Goal: Task Accomplishment & Management: Manage account settings

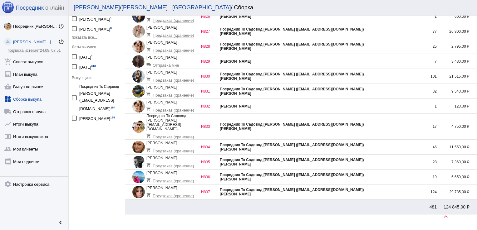
scroll to position [65, 0]
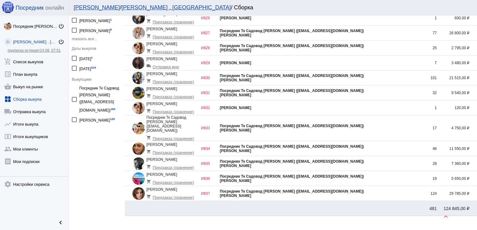
click at [392, 75] on div "Посредник Тк Садовод [PERSON_NAME] ([EMAIL_ADDRESS][DOMAIN_NAME])" at bounding box center [319, 76] width 198 height 4
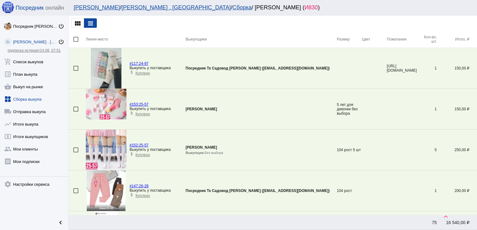
scroll to position [267, 0]
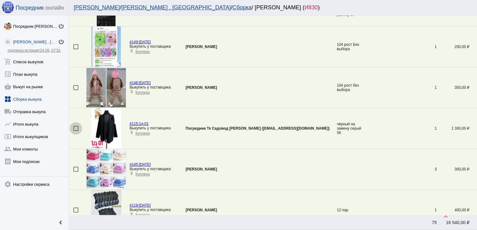
click at [74, 128] on div at bounding box center [75, 128] width 5 height 5
click at [76, 131] on input "checkbox" at bounding box center [76, 131] width 0 height 0
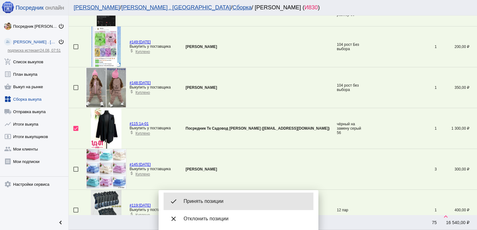
click at [235, 202] on span "Принять позиции" at bounding box center [245, 201] width 125 height 6
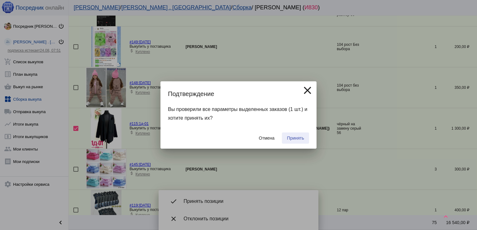
click at [292, 139] on span "Принять" at bounding box center [295, 138] width 17 height 5
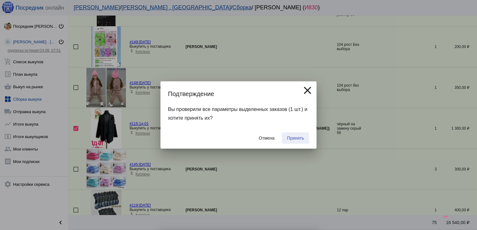
checkbox input "false"
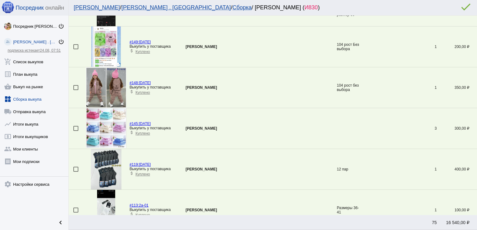
scroll to position [0, 0]
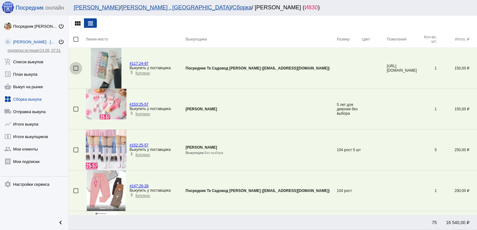
click at [75, 67] on div at bounding box center [75, 68] width 5 height 5
click at [76, 71] on input "checkbox" at bounding box center [76, 71] width 0 height 0
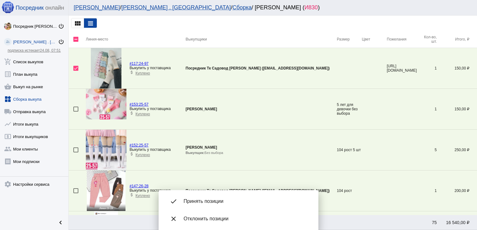
click at [211, 196] on div "done Принять позиции" at bounding box center [238, 201] width 150 height 17
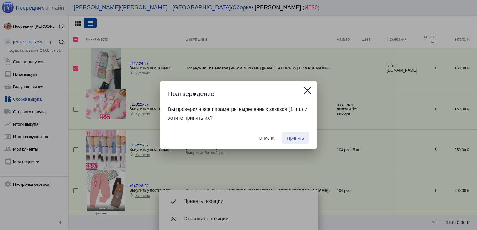
click at [292, 135] on button "Принять" at bounding box center [295, 138] width 27 height 11
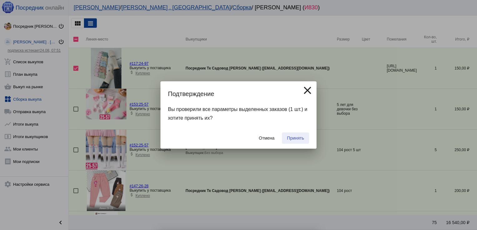
checkbox input "false"
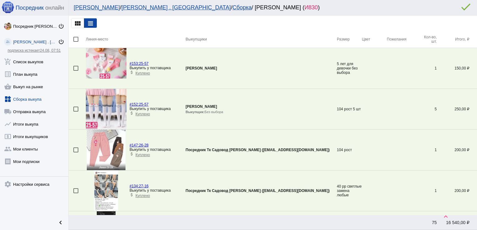
scroll to position [1206, 0]
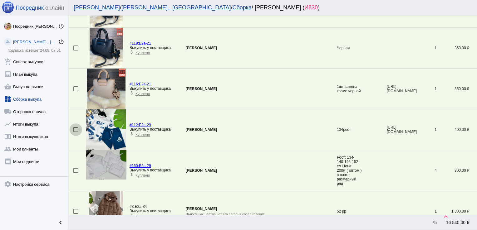
click at [76, 127] on div at bounding box center [75, 129] width 5 height 5
click at [76, 132] on input "checkbox" at bounding box center [76, 132] width 0 height 0
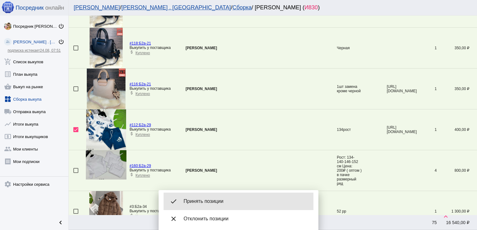
click at [207, 202] on span "Принять позиции" at bounding box center [245, 201] width 125 height 6
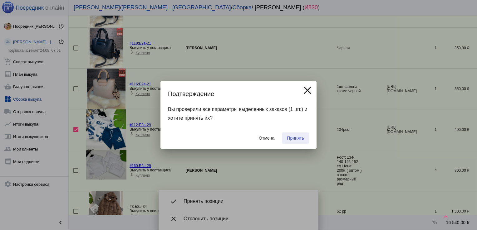
click at [302, 137] on span "Принять" at bounding box center [295, 138] width 17 height 5
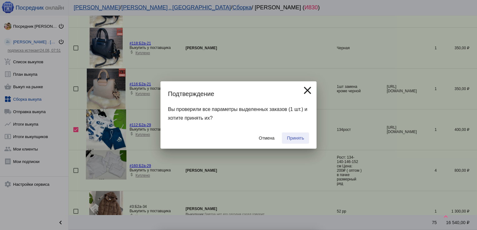
checkbox input "false"
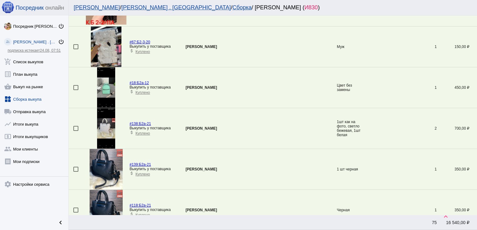
scroll to position [1067, 0]
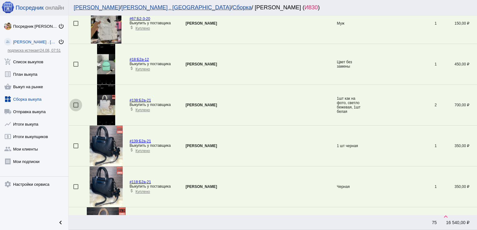
click at [76, 103] on div at bounding box center [75, 105] width 5 height 5
click at [76, 108] on input "checkbox" at bounding box center [76, 108] width 0 height 0
checkbox input "true"
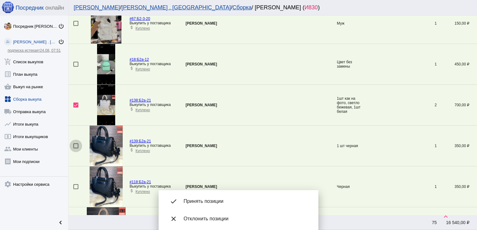
click at [75, 145] on div at bounding box center [75, 146] width 5 height 5
click at [76, 149] on input "checkbox" at bounding box center [76, 149] width 0 height 0
checkbox input "true"
click at [76, 184] on div at bounding box center [75, 186] width 5 height 5
click at [76, 189] on input "checkbox" at bounding box center [76, 189] width 0 height 0
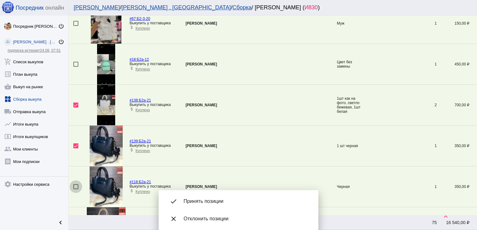
checkbox input "true"
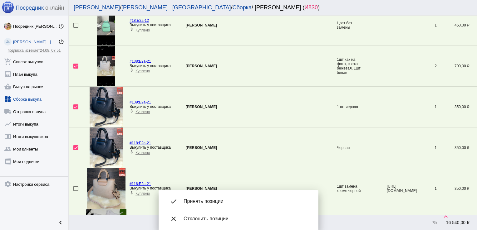
scroll to position [1108, 0]
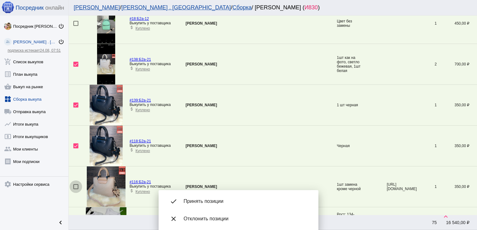
click at [75, 184] on div at bounding box center [75, 186] width 5 height 5
click at [76, 189] on input "checkbox" at bounding box center [76, 189] width 0 height 0
checkbox input "true"
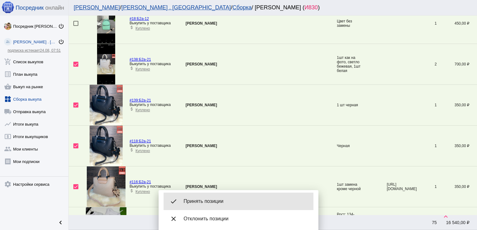
click at [241, 201] on span "Принять позиции" at bounding box center [245, 201] width 125 height 6
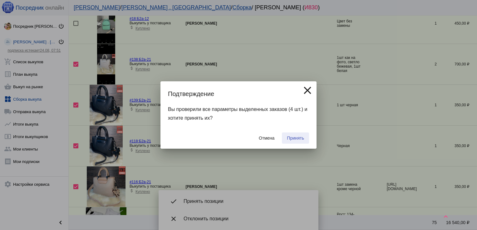
click at [296, 138] on span "Принять" at bounding box center [295, 138] width 17 height 5
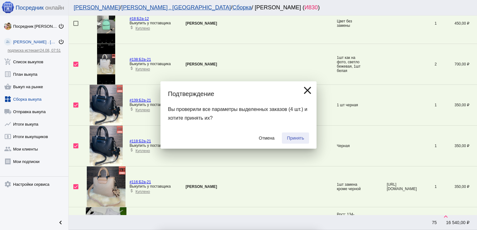
checkbox input "false"
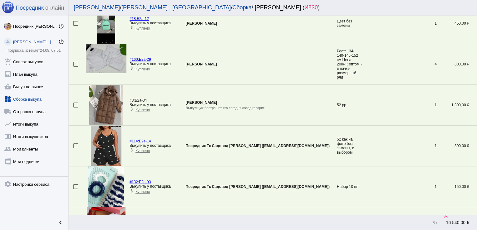
scroll to position [267, 0]
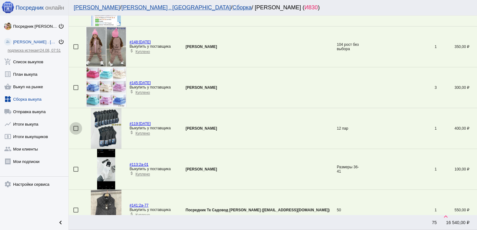
click at [76, 126] on div at bounding box center [75, 128] width 5 height 5
click at [76, 131] on input "checkbox" at bounding box center [76, 131] width 0 height 0
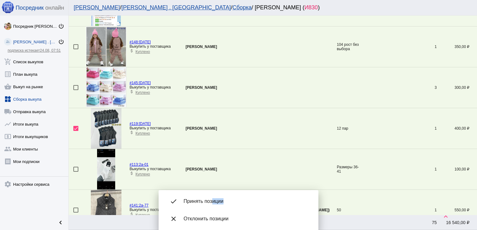
drag, startPoint x: 238, startPoint y: 197, endPoint x: 211, endPoint y: 206, distance: 28.6
click at [211, 206] on div "done Принять позиции" at bounding box center [238, 201] width 150 height 17
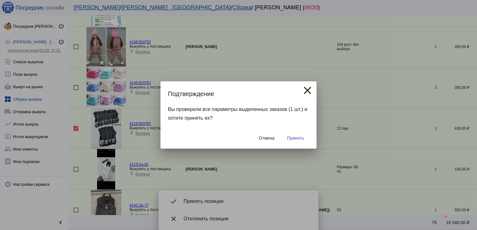
click at [211, 206] on div at bounding box center [238, 115] width 477 height 230
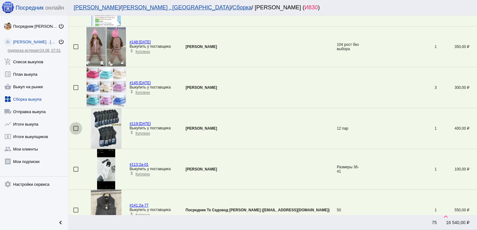
click at [76, 129] on div at bounding box center [75, 128] width 5 height 5
click at [76, 131] on input "checkbox" at bounding box center [76, 131] width 0 height 0
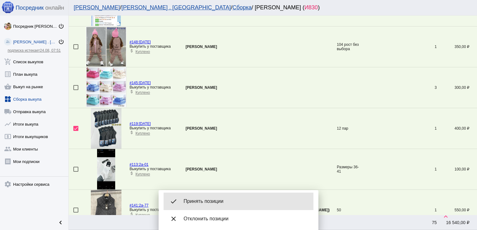
click at [201, 204] on span "Принять позиции" at bounding box center [245, 201] width 125 height 6
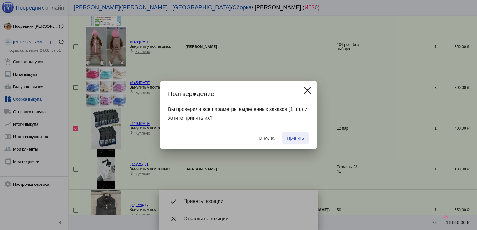
click at [300, 133] on button "Принять" at bounding box center [295, 138] width 27 height 11
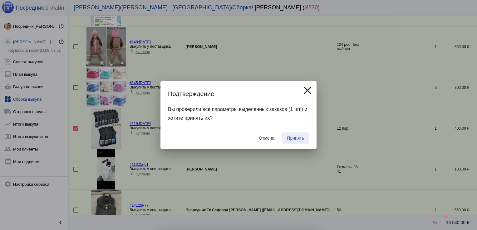
checkbox input "false"
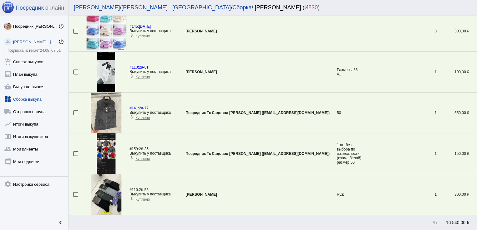
scroll to position [0, 0]
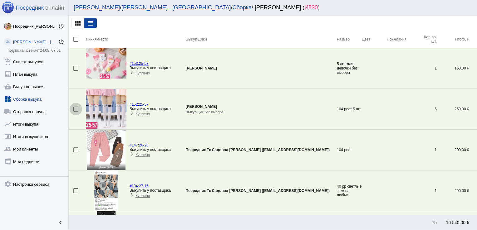
click at [74, 109] on div at bounding box center [75, 109] width 5 height 5
click at [76, 112] on input "checkbox" at bounding box center [76, 112] width 0 height 0
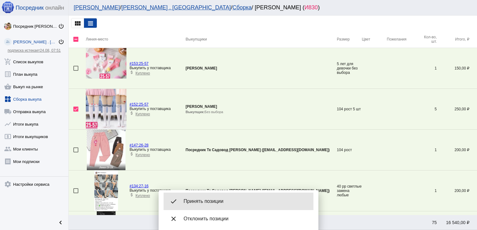
click at [196, 202] on span "Принять позиции" at bounding box center [245, 201] width 125 height 6
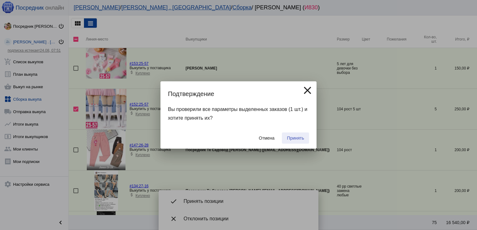
click at [294, 137] on span "Принять" at bounding box center [295, 138] width 17 height 5
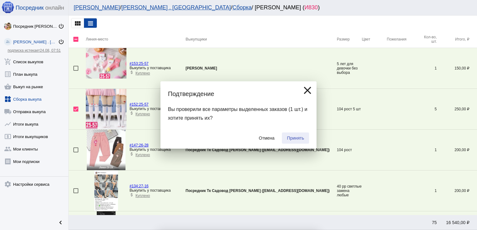
checkbox input "false"
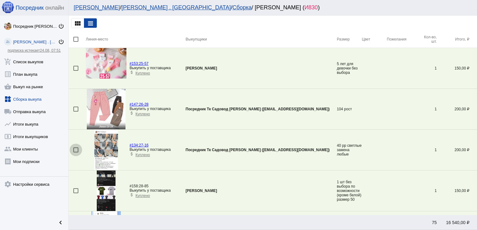
click at [75, 149] on div at bounding box center [75, 150] width 5 height 5
click at [76, 153] on input "checkbox" at bounding box center [76, 153] width 0 height 0
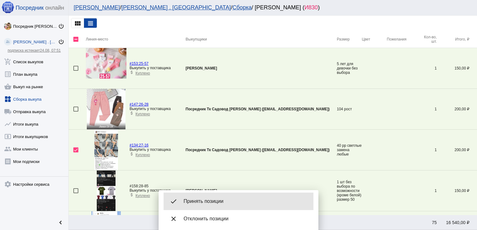
click at [206, 203] on span "Принять позиции" at bounding box center [245, 201] width 125 height 6
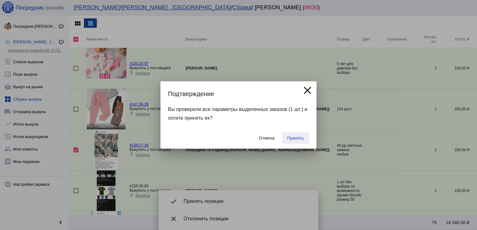
click at [294, 135] on button "Принять" at bounding box center [295, 138] width 27 height 11
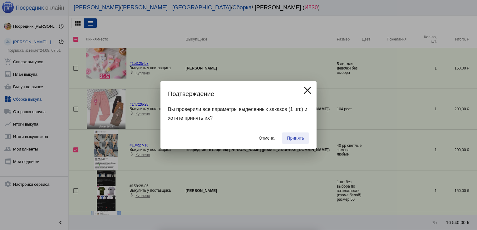
checkbox input "false"
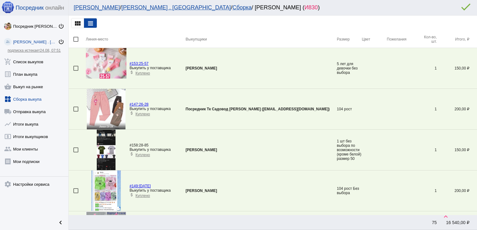
scroll to position [144, 0]
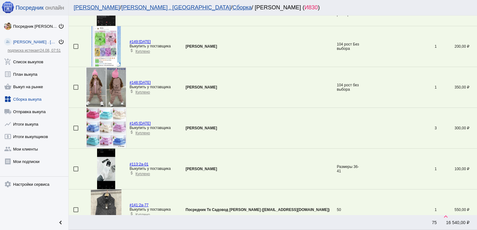
click at [75, 131] on td at bounding box center [77, 128] width 17 height 41
click at [75, 127] on div at bounding box center [75, 128] width 5 height 5
click at [76, 131] on input "checkbox" at bounding box center [76, 131] width 0 height 0
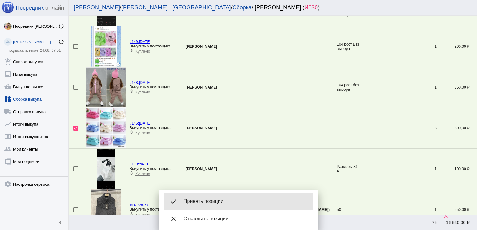
click at [215, 208] on div "done Принять позиции" at bounding box center [238, 201] width 150 height 17
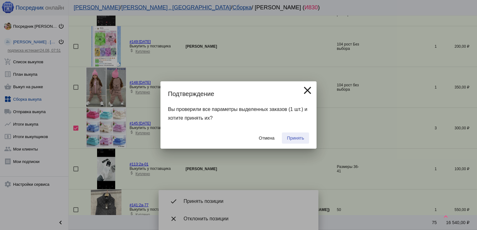
click at [295, 138] on span "Принять" at bounding box center [295, 138] width 17 height 5
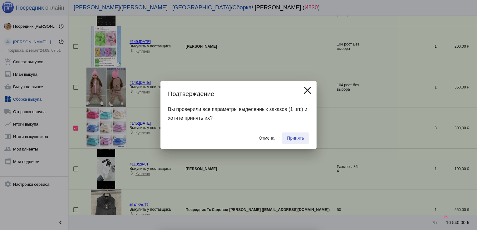
checkbox input "false"
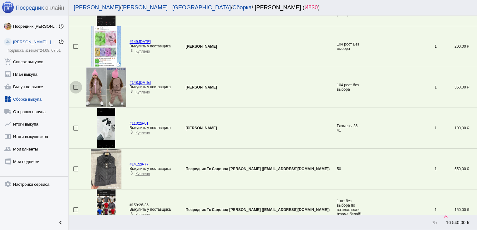
click at [77, 86] on div at bounding box center [75, 87] width 5 height 5
click at [76, 90] on input "checkbox" at bounding box center [76, 90] width 0 height 0
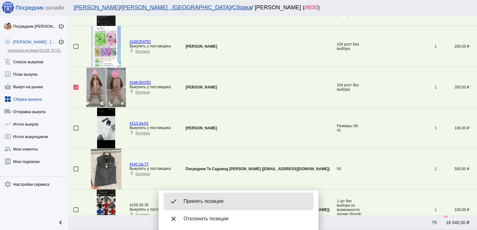
click at [218, 195] on div "done Принять позиции" at bounding box center [238, 201] width 150 height 17
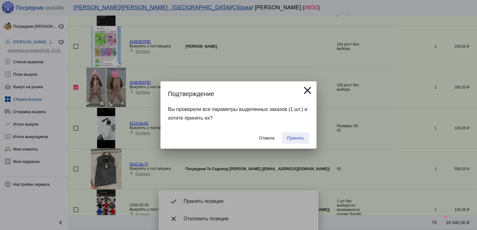
click at [293, 138] on span "Принять" at bounding box center [295, 138] width 17 height 5
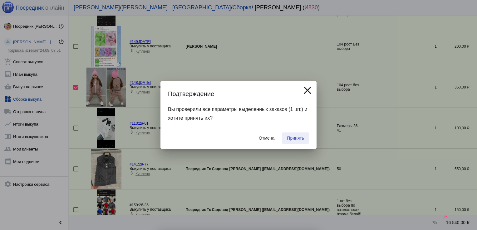
checkbox input "false"
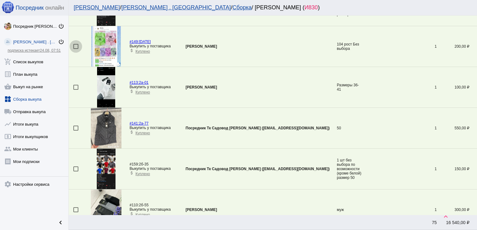
click at [76, 46] on div at bounding box center [75, 46] width 5 height 5
click at [76, 49] on input "checkbox" at bounding box center [76, 49] width 0 height 0
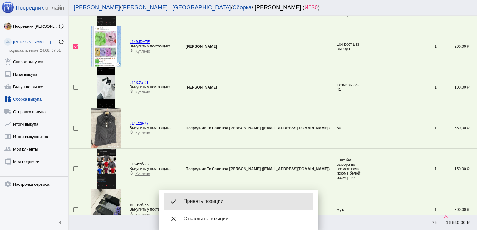
click at [208, 201] on span "Принять позиции" at bounding box center [245, 201] width 125 height 6
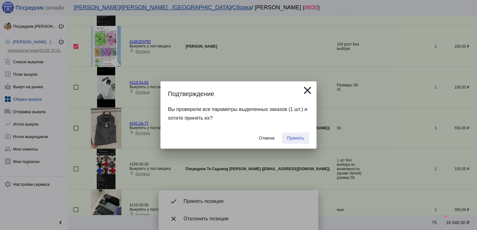
click at [298, 139] on span "Принять" at bounding box center [295, 138] width 17 height 5
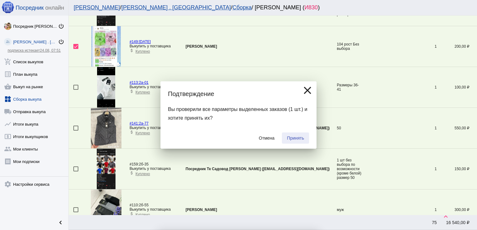
checkbox input "false"
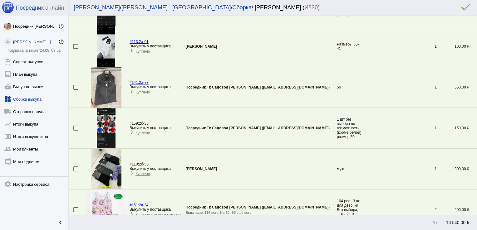
scroll to position [22, 0]
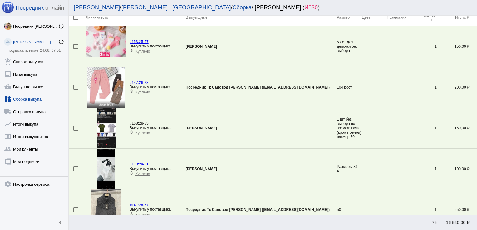
click at [78, 126] on div at bounding box center [75, 128] width 5 height 5
click at [76, 131] on input "checkbox" at bounding box center [76, 131] width 0 height 0
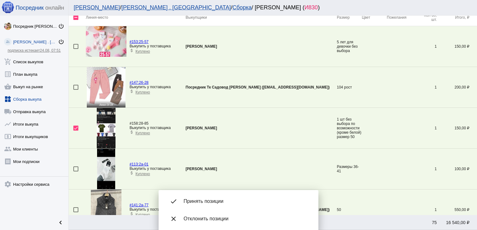
click at [214, 199] on span "Принять позиции" at bounding box center [245, 201] width 125 height 6
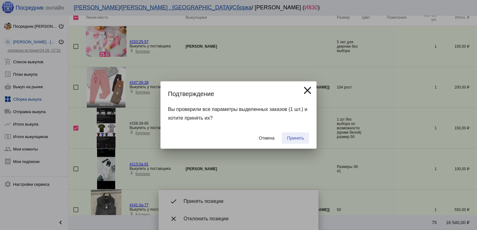
click at [294, 138] on span "Принять" at bounding box center [295, 138] width 17 height 5
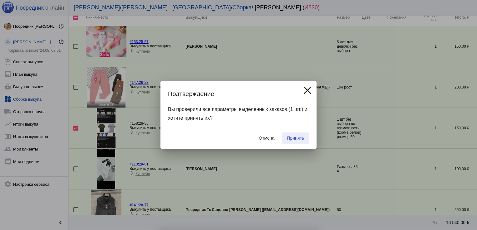
checkbox input "false"
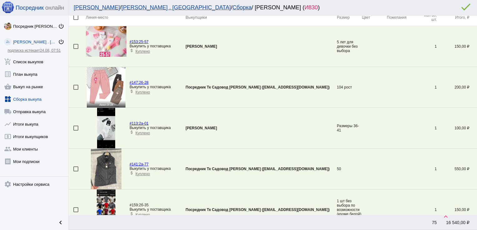
scroll to position [144, 0]
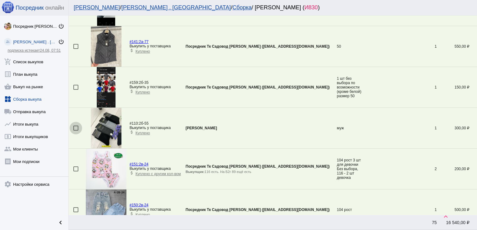
click at [77, 126] on div at bounding box center [75, 128] width 5 height 5
click at [76, 131] on input "checkbox" at bounding box center [76, 131] width 0 height 0
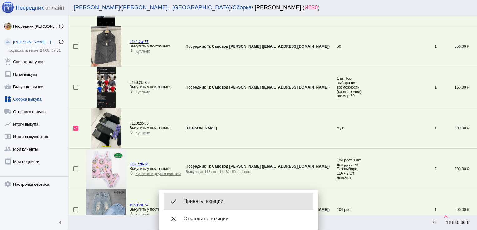
click at [197, 197] on div "done Принять позиции" at bounding box center [238, 201] width 150 height 17
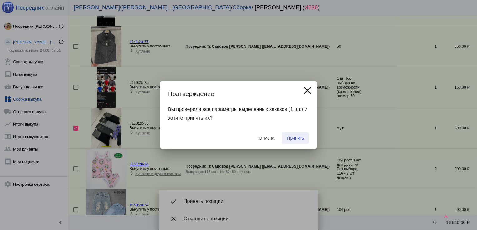
click at [296, 136] on span "Принять" at bounding box center [295, 138] width 17 height 5
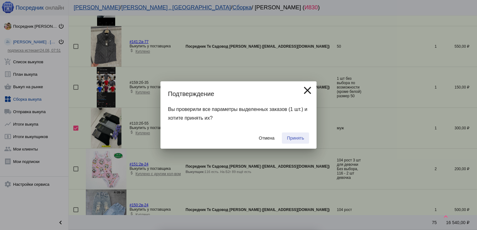
checkbox input "false"
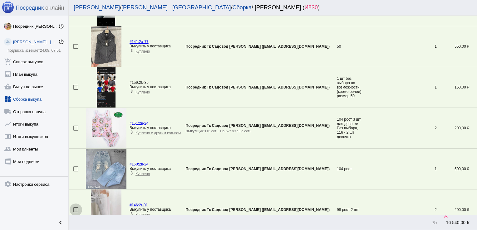
click at [76, 208] on div at bounding box center [75, 209] width 5 height 5
click at [76, 212] on input "checkbox" at bounding box center [76, 212] width 0 height 0
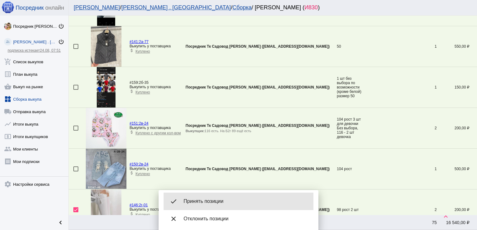
click at [207, 206] on div "done Принять позиции" at bounding box center [238, 201] width 150 height 17
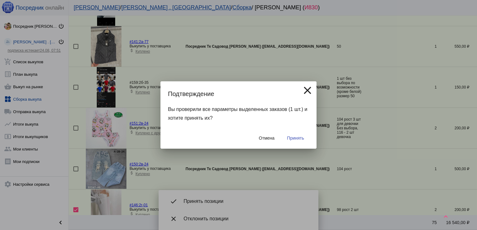
click at [294, 136] on span "Принять" at bounding box center [295, 138] width 17 height 5
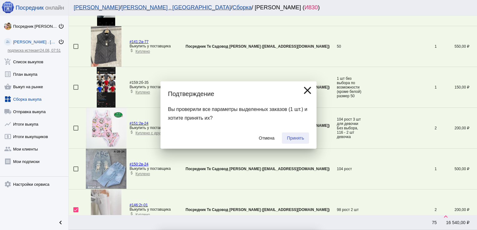
checkbox input "false"
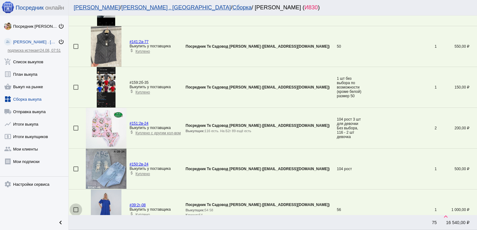
click at [76, 209] on div at bounding box center [75, 209] width 5 height 5
click at [76, 212] on input "checkbox" at bounding box center [76, 212] width 0 height 0
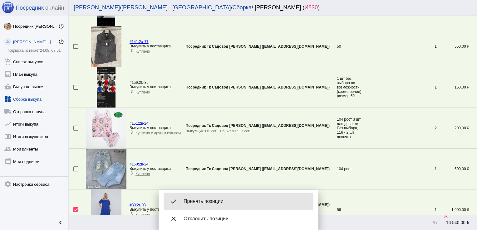
click at [212, 200] on span "Принять позиции" at bounding box center [245, 201] width 125 height 6
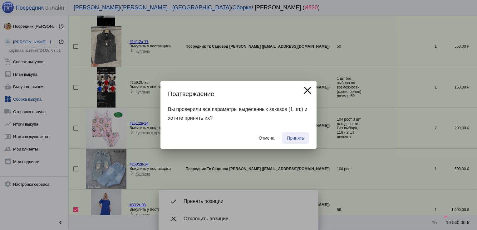
click at [293, 136] on span "Принять" at bounding box center [295, 138] width 17 height 5
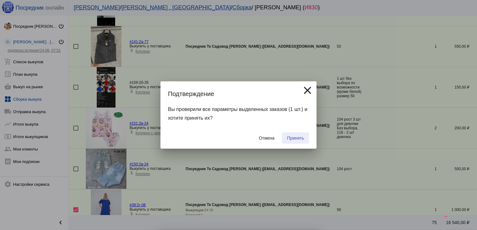
checkbox input "false"
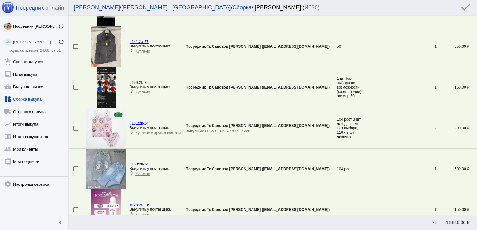
scroll to position [0, 0]
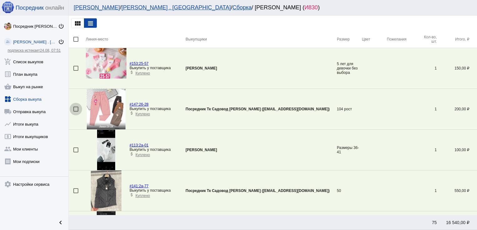
click at [76, 107] on div at bounding box center [75, 109] width 5 height 5
click at [76, 112] on input "checkbox" at bounding box center [76, 112] width 0 height 0
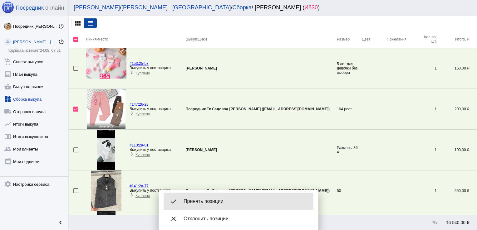
click at [208, 201] on span "Принять позиции" at bounding box center [245, 201] width 125 height 6
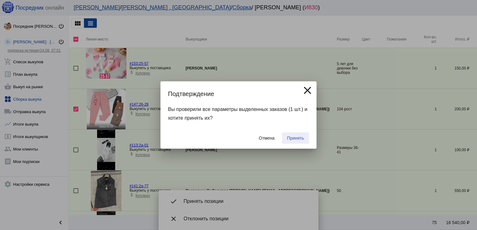
click at [290, 138] on span "Принять" at bounding box center [295, 138] width 17 height 5
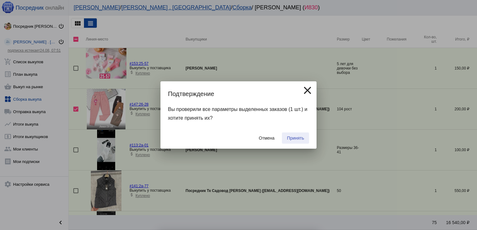
checkbox input "false"
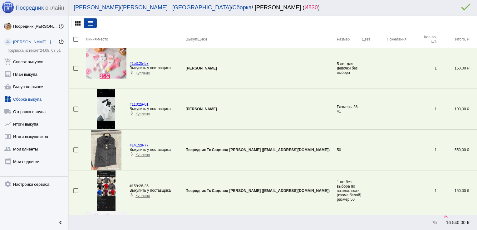
scroll to position [675, 0]
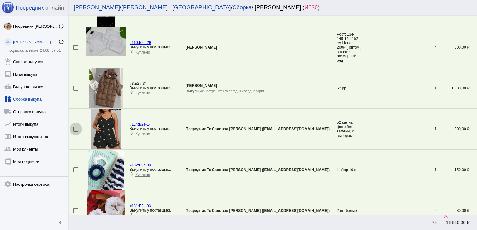
click at [75, 127] on div at bounding box center [75, 129] width 5 height 5
click at [76, 132] on input "checkbox" at bounding box center [76, 132] width 0 height 0
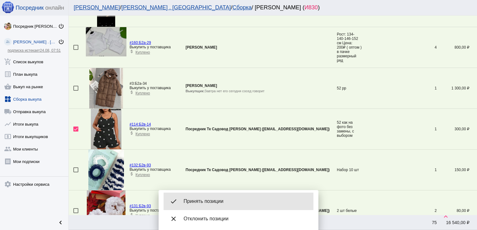
click at [215, 196] on div "done Принять позиции" at bounding box center [238, 201] width 150 height 17
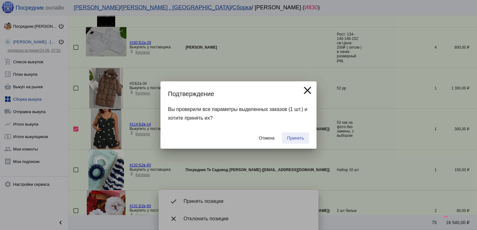
click at [301, 137] on span "Принять" at bounding box center [295, 138] width 17 height 5
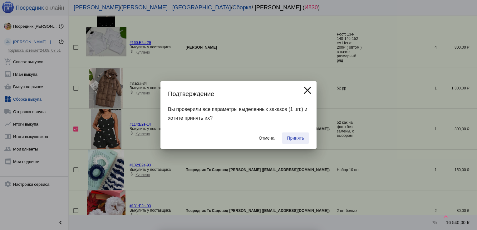
checkbox input "false"
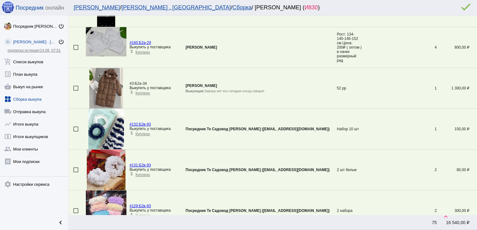
scroll to position [797, 0]
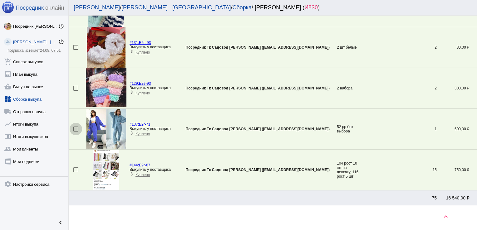
click at [76, 128] on div at bounding box center [75, 129] width 5 height 5
click at [76, 132] on input "checkbox" at bounding box center [76, 132] width 0 height 0
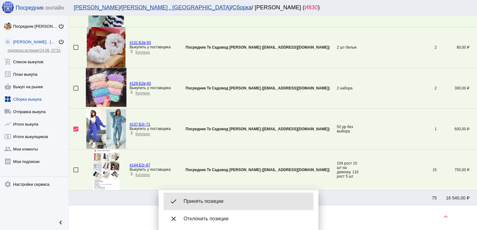
click at [222, 193] on div "done Принять позиции" at bounding box center [238, 201] width 150 height 17
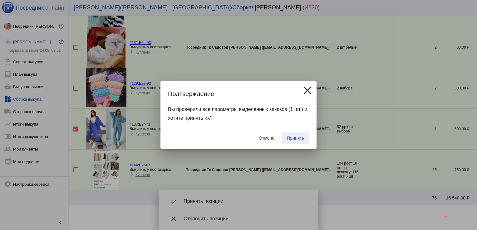
click at [305, 137] on button "Принять" at bounding box center [295, 138] width 27 height 11
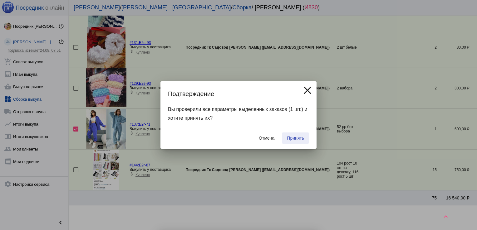
checkbox input "false"
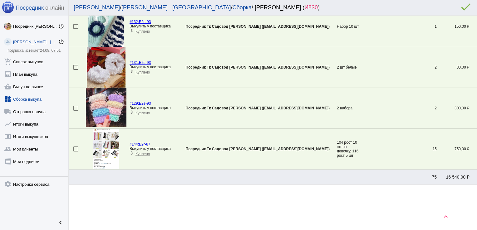
scroll to position [634, 0]
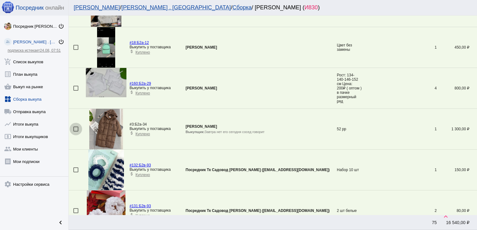
click at [75, 127] on div at bounding box center [75, 129] width 5 height 5
click at [76, 132] on input "checkbox" at bounding box center [76, 132] width 0 height 0
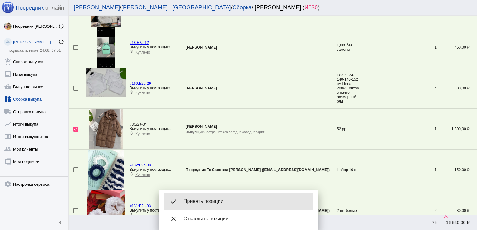
click at [216, 196] on div "done Принять позиции" at bounding box center [238, 201] width 150 height 17
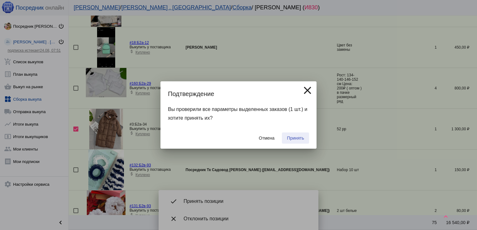
click at [300, 136] on span "Принять" at bounding box center [295, 138] width 17 height 5
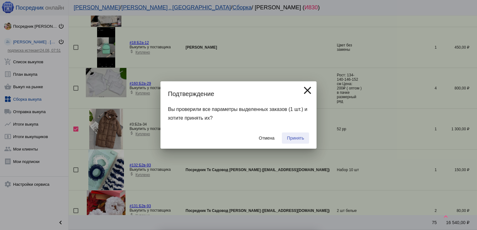
checkbox input "false"
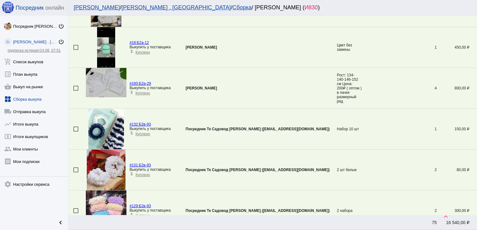
scroll to position [512, 0]
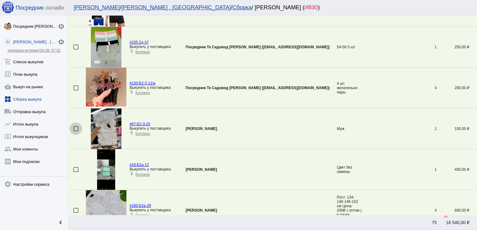
click at [76, 128] on div at bounding box center [75, 128] width 5 height 5
click at [76, 131] on input "checkbox" at bounding box center [76, 131] width 0 height 0
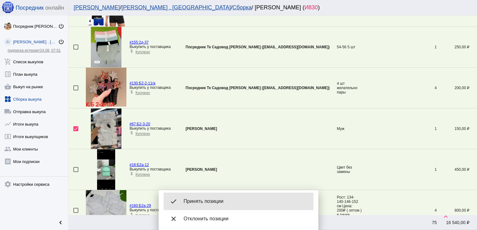
click at [214, 198] on span "Принять позиции" at bounding box center [245, 201] width 125 height 6
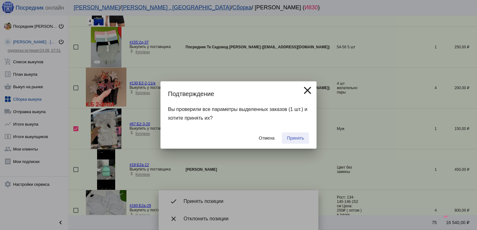
click at [297, 137] on span "Принять" at bounding box center [295, 138] width 17 height 5
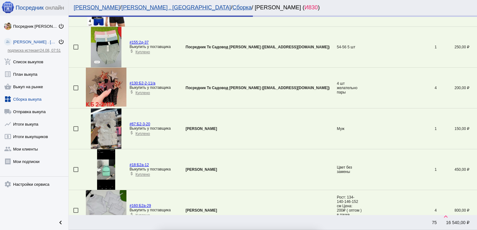
checkbox input "false"
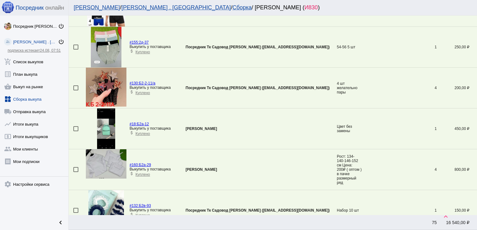
scroll to position [308, 0]
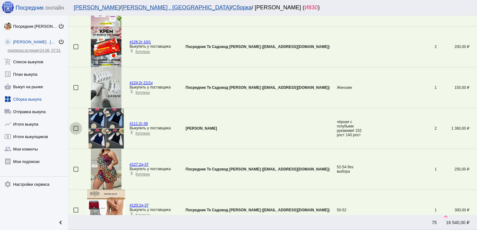
click at [78, 128] on div at bounding box center [75, 128] width 5 height 5
click at [76, 131] on input "checkbox" at bounding box center [76, 131] width 0 height 0
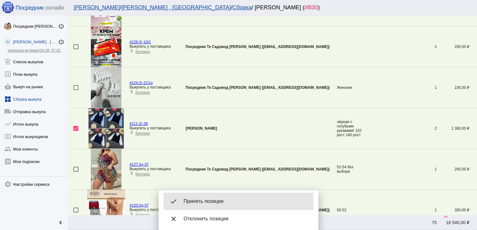
click at [230, 202] on span "Принять позиции" at bounding box center [245, 201] width 125 height 6
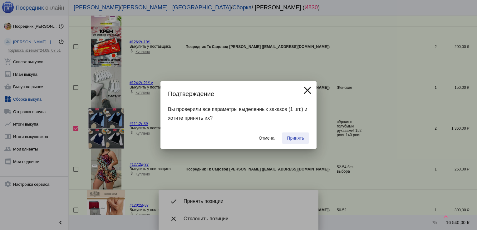
click at [298, 135] on button "Принять" at bounding box center [295, 138] width 27 height 11
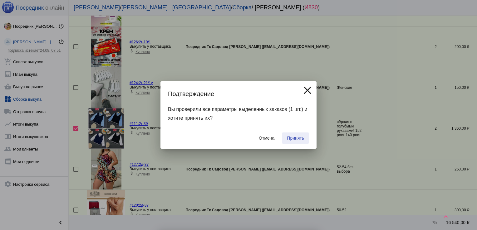
checkbox input "false"
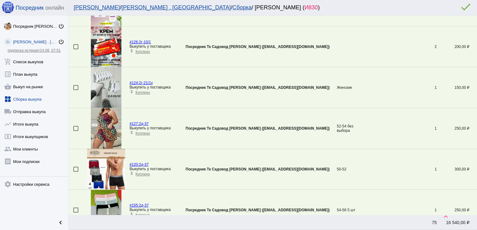
scroll to position [634, 0]
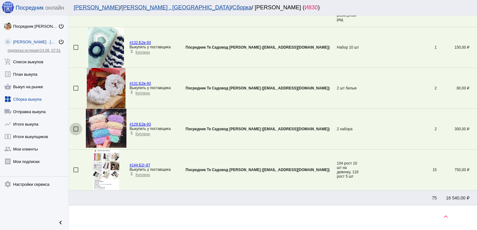
click at [75, 128] on div at bounding box center [75, 129] width 5 height 5
click at [76, 132] on input "checkbox" at bounding box center [76, 132] width 0 height 0
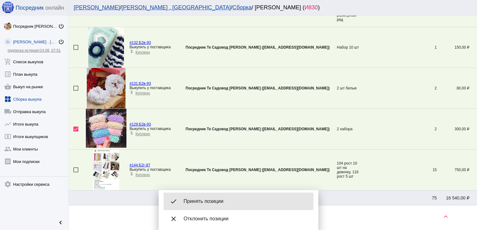
click at [229, 200] on span "Принять позиции" at bounding box center [245, 201] width 125 height 6
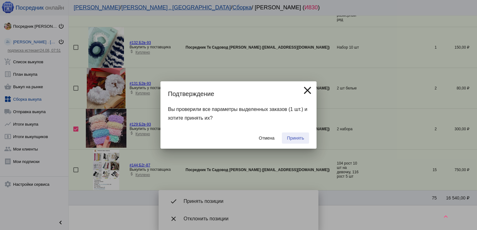
click at [300, 135] on button "Принять" at bounding box center [295, 138] width 27 height 11
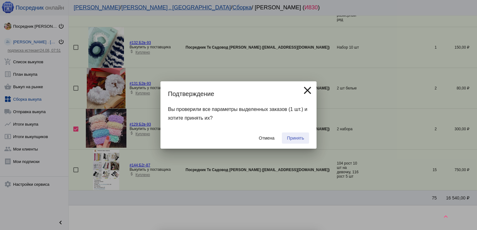
checkbox input "false"
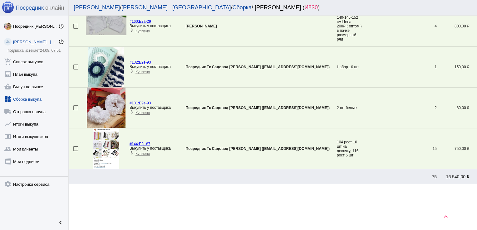
scroll to position [430, 0]
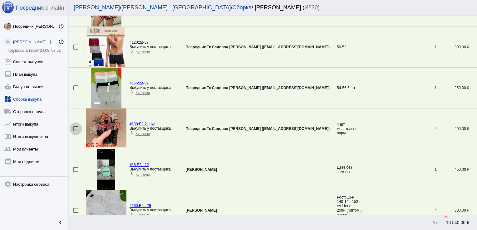
click at [76, 128] on div at bounding box center [75, 128] width 5 height 5
click at [76, 131] on input "checkbox" at bounding box center [76, 131] width 0 height 0
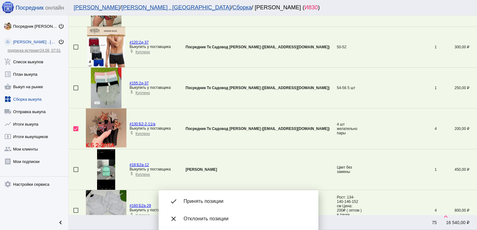
click at [230, 197] on div "done Принять позиции" at bounding box center [238, 201] width 150 height 17
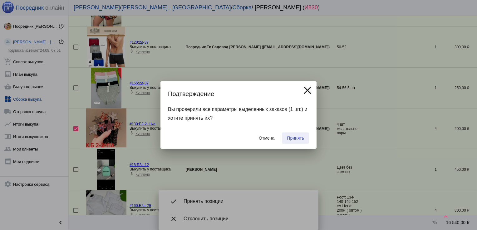
click at [298, 138] on span "Принять" at bounding box center [295, 138] width 17 height 5
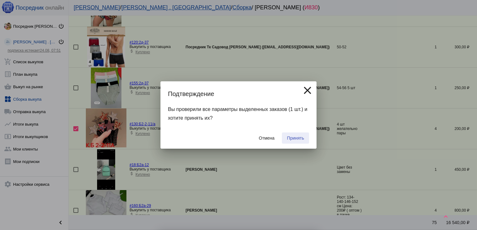
checkbox input "false"
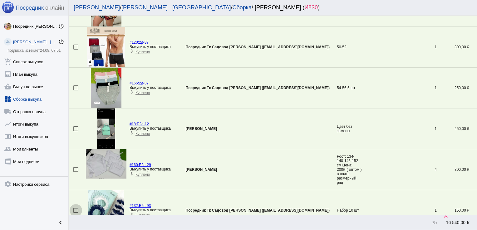
click at [74, 211] on div at bounding box center [75, 210] width 5 height 5
click at [76, 213] on input "checkbox" at bounding box center [76, 213] width 0 height 0
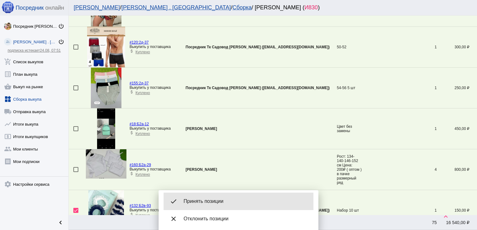
click at [233, 193] on div "done Принять позиции" at bounding box center [238, 201] width 150 height 17
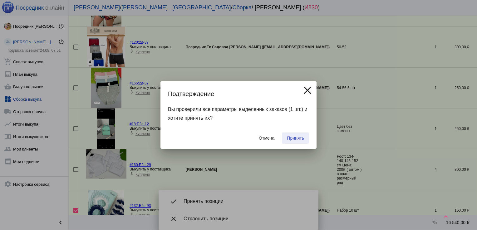
click at [296, 137] on span "Принять" at bounding box center [295, 138] width 17 height 5
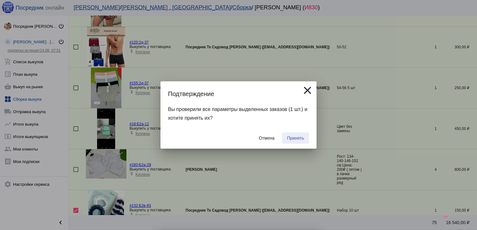
checkbox input "false"
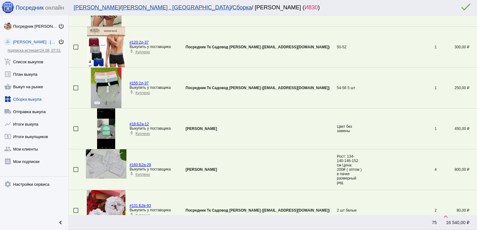
scroll to position [226, 0]
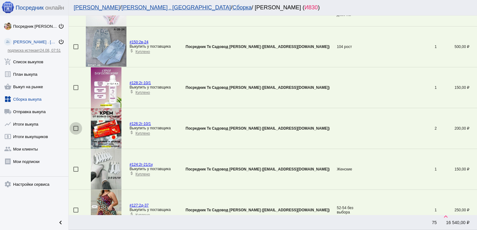
click at [76, 129] on div at bounding box center [75, 128] width 5 height 5
click at [76, 131] on input "checkbox" at bounding box center [76, 131] width 0 height 0
checkbox input "true"
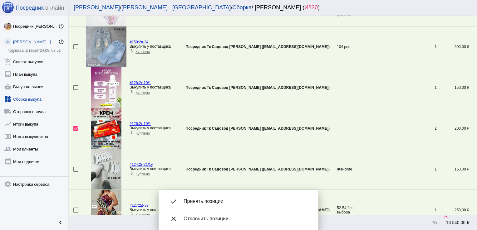
click at [76, 86] on div at bounding box center [75, 87] width 5 height 5
click at [76, 90] on input "checkbox" at bounding box center [76, 90] width 0 height 0
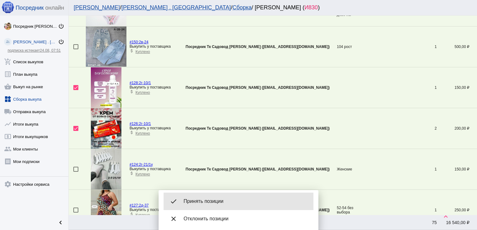
click at [207, 199] on span "Принять позиции" at bounding box center [245, 201] width 125 height 6
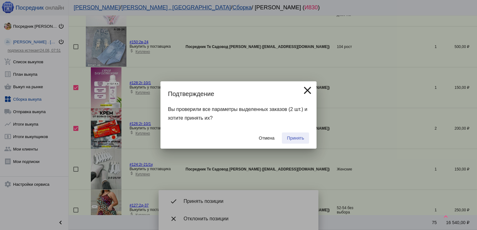
click at [293, 141] on button "Принять" at bounding box center [295, 138] width 27 height 11
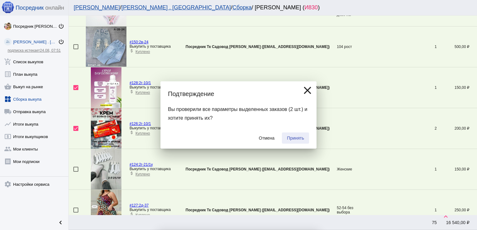
checkbox input "false"
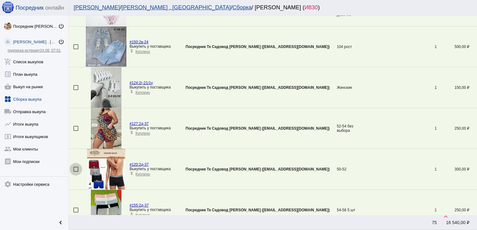
click at [76, 169] on div at bounding box center [75, 169] width 5 height 5
click at [76, 172] on input "checkbox" at bounding box center [76, 172] width 0 height 0
checkbox input "true"
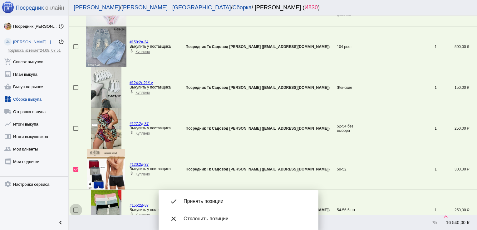
click at [77, 209] on div at bounding box center [75, 210] width 5 height 5
click at [76, 213] on input "checkbox" at bounding box center [76, 213] width 0 height 0
checkbox input "true"
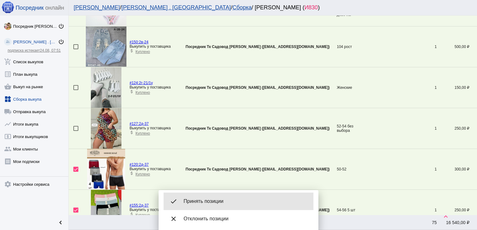
click at [221, 200] on span "Принять позиции" at bounding box center [245, 201] width 125 height 6
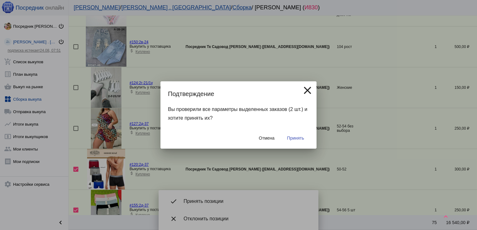
click at [300, 138] on span "Принять" at bounding box center [295, 138] width 17 height 5
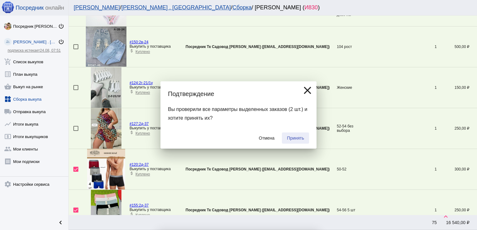
checkbox input "false"
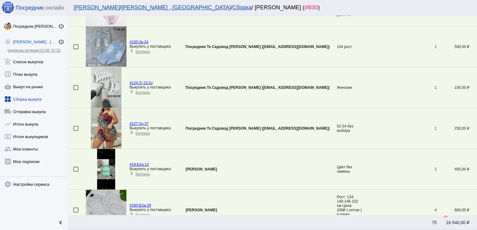
scroll to position [104, 0]
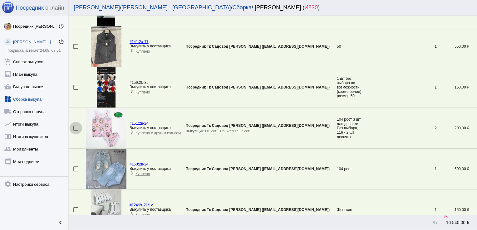
click at [75, 128] on div at bounding box center [75, 128] width 5 height 5
click at [76, 131] on input "checkbox" at bounding box center [76, 131] width 0 height 0
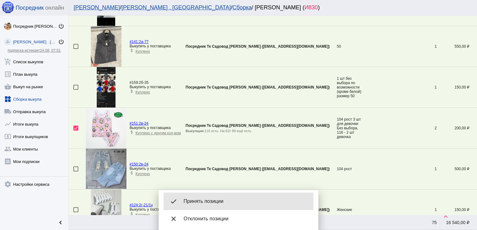
click at [216, 204] on span "Принять позиции" at bounding box center [245, 201] width 125 height 6
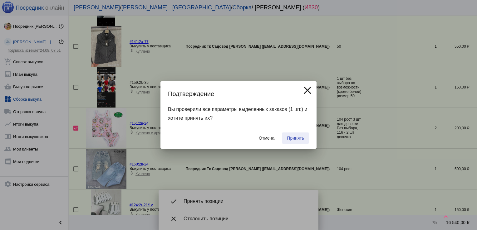
click at [295, 134] on button "Принять" at bounding box center [295, 138] width 27 height 11
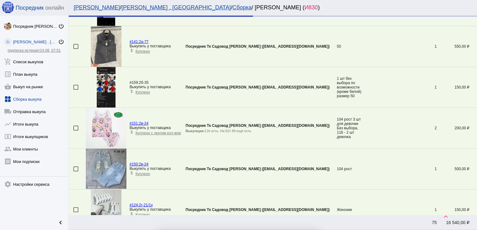
checkbox input "false"
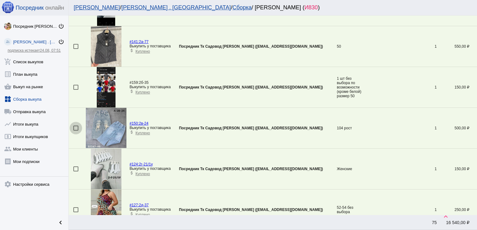
click at [74, 127] on div at bounding box center [75, 128] width 5 height 5
click at [76, 131] on input "checkbox" at bounding box center [76, 131] width 0 height 0
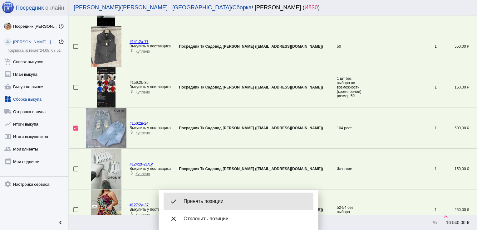
click at [225, 197] on div "done Принять позиции" at bounding box center [238, 201] width 150 height 17
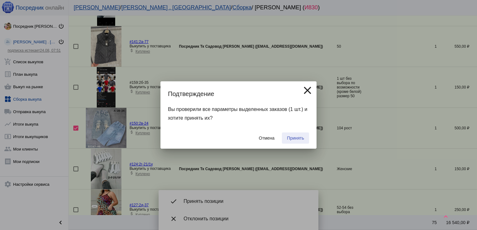
click at [295, 134] on button "Принять" at bounding box center [295, 138] width 27 height 11
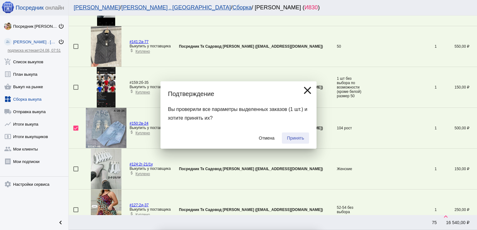
checkbox input "false"
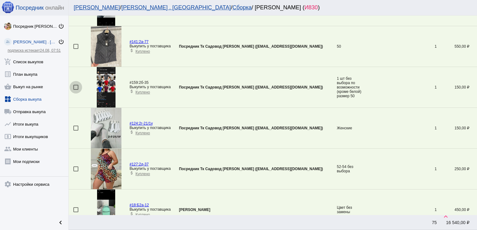
click at [76, 87] on div at bounding box center [75, 87] width 5 height 5
click at [76, 90] on input "checkbox" at bounding box center [76, 90] width 0 height 0
checkbox input "true"
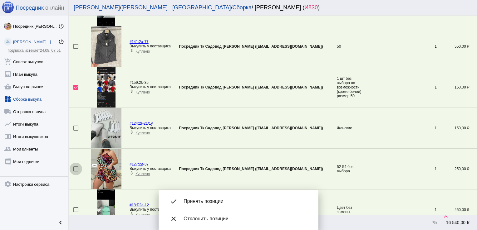
click at [76, 167] on div at bounding box center [75, 169] width 5 height 5
click at [76, 172] on input "checkbox" at bounding box center [76, 172] width 0 height 0
checkbox input "true"
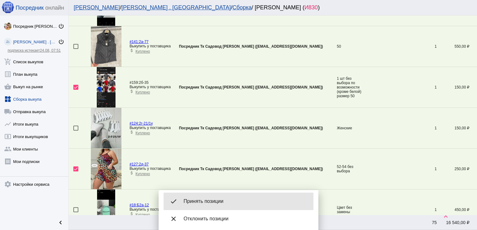
click at [222, 209] on div "done Принять позиции" at bounding box center [238, 201] width 150 height 17
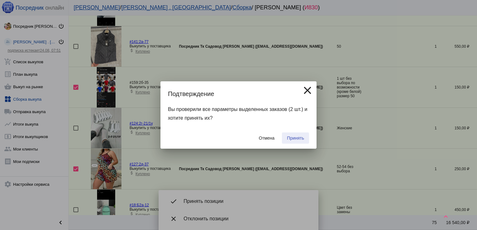
click at [288, 138] on span "Принять" at bounding box center [295, 138] width 17 height 5
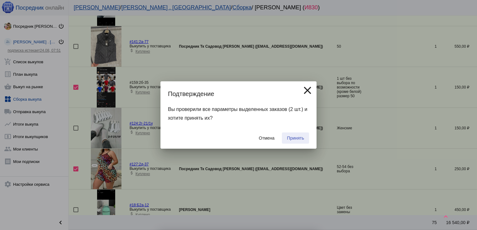
checkbox input "false"
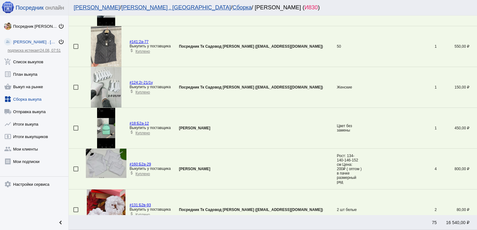
scroll to position [0, 0]
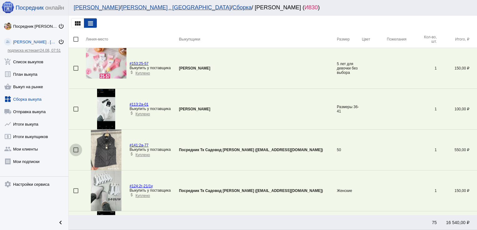
click at [75, 149] on div at bounding box center [75, 150] width 5 height 5
click at [76, 153] on input "checkbox" at bounding box center [76, 153] width 0 height 0
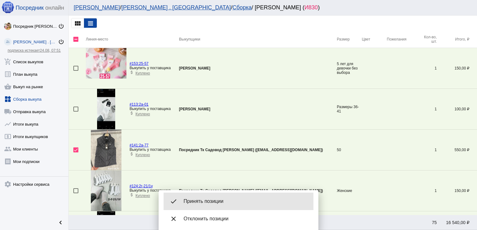
click at [209, 207] on div "done Принять позиции" at bounding box center [238, 201] width 150 height 17
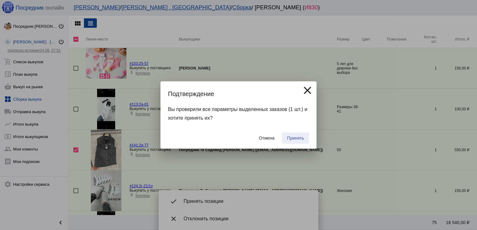
click at [300, 134] on button "Принять" at bounding box center [295, 138] width 27 height 11
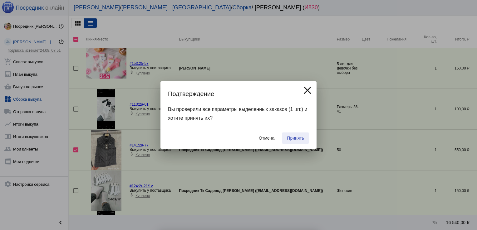
checkbox input "false"
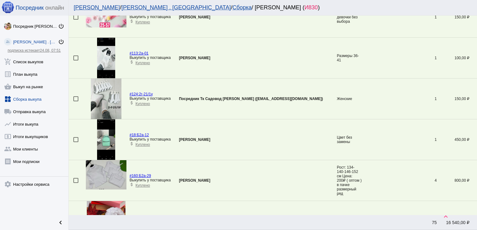
scroll to position [56, 0]
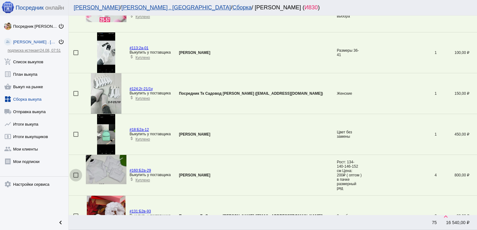
click at [75, 174] on div at bounding box center [75, 175] width 5 height 5
click at [76, 178] on input "checkbox" at bounding box center [76, 178] width 0 height 0
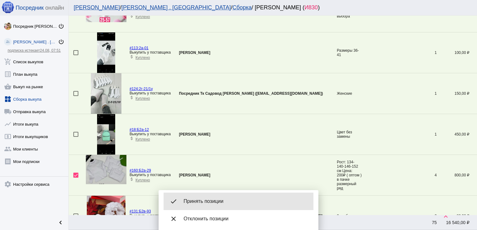
click at [214, 200] on span "Принять позиции" at bounding box center [245, 201] width 125 height 6
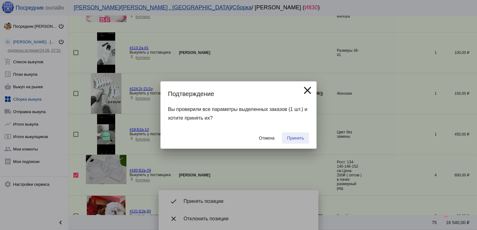
click at [298, 139] on span "Принять" at bounding box center [295, 138] width 17 height 5
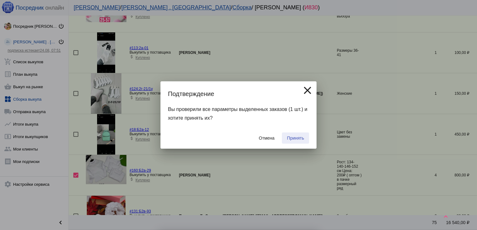
checkbox input "false"
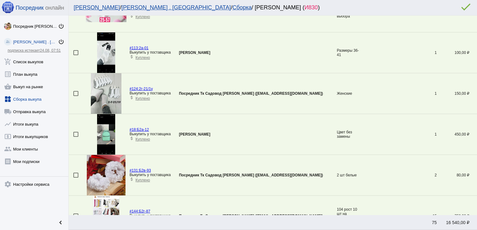
scroll to position [0, 0]
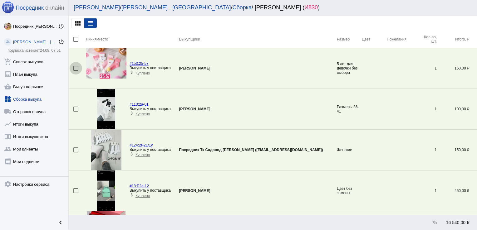
click at [75, 67] on div at bounding box center [75, 68] width 5 height 5
click at [76, 71] on input "checkbox" at bounding box center [76, 71] width 0 height 0
checkbox input "true"
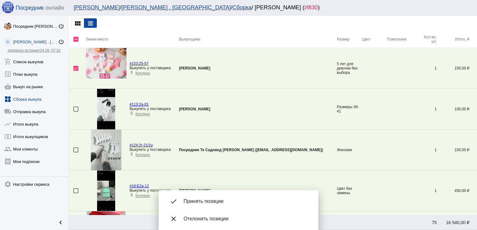
click at [75, 191] on div at bounding box center [75, 190] width 5 height 5
click at [76, 193] on input "checkbox" at bounding box center [76, 193] width 0 height 0
checkbox input "true"
click at [75, 149] on div at bounding box center [75, 150] width 5 height 5
click at [76, 153] on input "checkbox" at bounding box center [76, 153] width 0 height 0
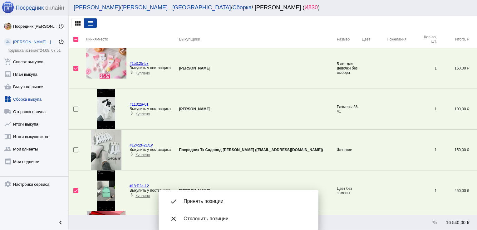
checkbox input "true"
click at [76, 109] on div at bounding box center [75, 109] width 5 height 5
click at [76, 112] on input "checkbox" at bounding box center [76, 112] width 0 height 0
checkbox input "true"
click at [209, 197] on div "done Принять позиции" at bounding box center [238, 201] width 150 height 17
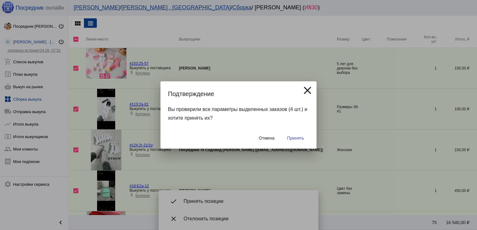
click at [295, 137] on span "Принять" at bounding box center [295, 138] width 17 height 5
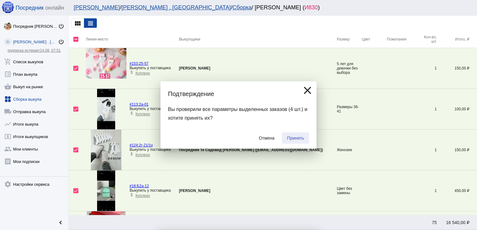
checkbox input "false"
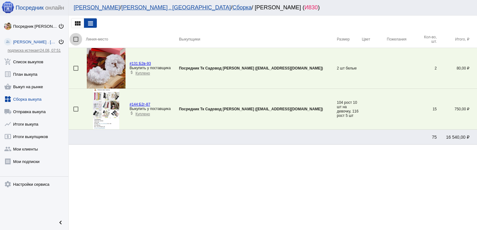
click at [76, 40] on div at bounding box center [75, 39] width 5 height 5
click at [76, 42] on input "checkbox" at bounding box center [76, 42] width 0 height 0
checkbox input "true"
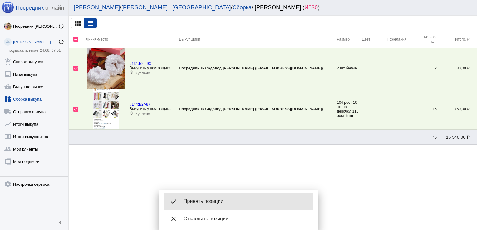
click at [215, 200] on span "Принять позиции" at bounding box center [245, 201] width 125 height 6
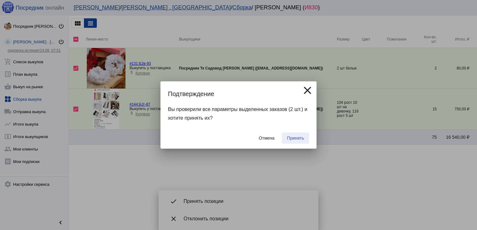
click at [299, 136] on span "Принять" at bounding box center [295, 138] width 17 height 5
checkbox input "false"
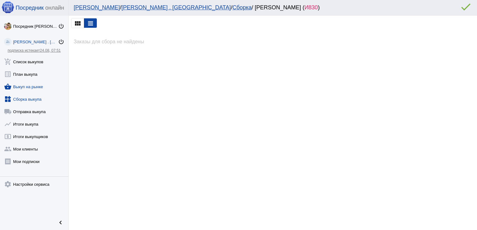
click at [33, 86] on link "shopping_basket Выкуп на рынке" at bounding box center [34, 85] width 68 height 12
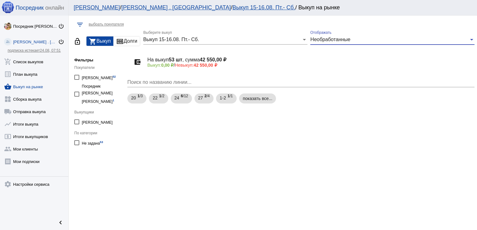
click at [334, 40] on span "Необработанные" at bounding box center [330, 39] width 40 height 5
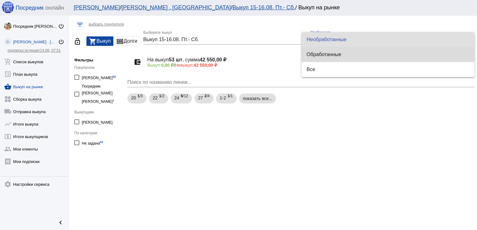
click at [332, 51] on span "Обработанные" at bounding box center [387, 54] width 163 height 15
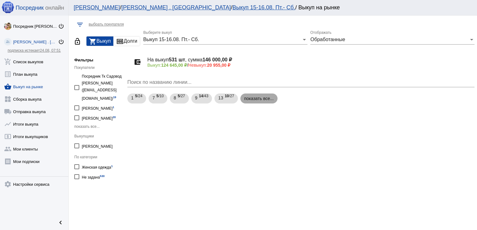
click at [264, 95] on mat-chip "показать все..." at bounding box center [258, 99] width 37 height 10
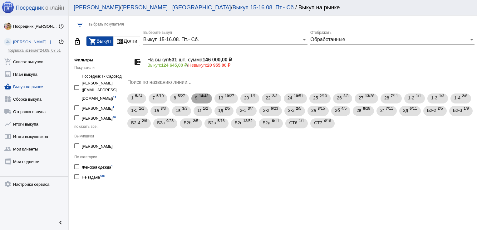
click at [203, 95] on b "14" at bounding box center [201, 96] width 4 height 4
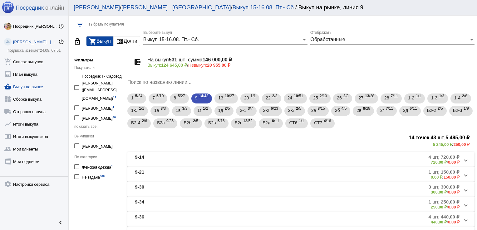
click at [215, 187] on mat-panel-title "9-30" at bounding box center [186, 189] width 102 height 10
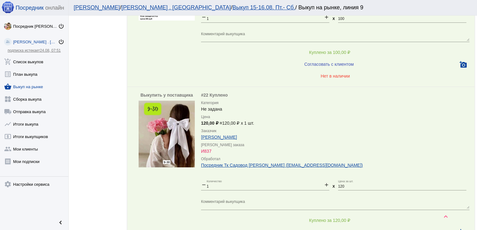
scroll to position [463, 0]
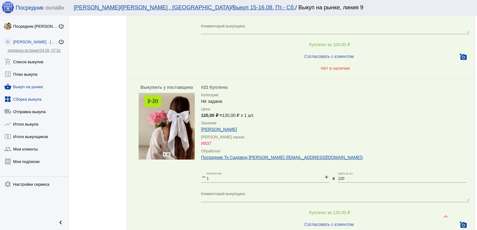
click at [25, 99] on link "widgets Сборка выкупа" at bounding box center [34, 98] width 68 height 12
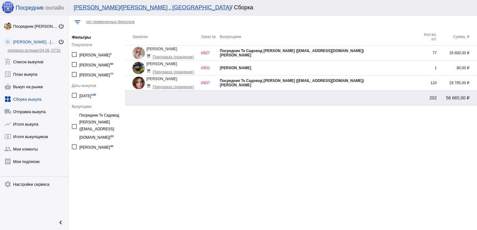
click at [389, 70] on div "[PERSON_NAME]" at bounding box center [319, 68] width 198 height 4
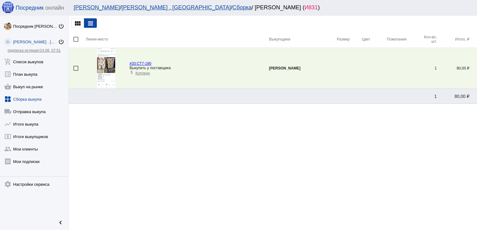
click at [20, 100] on link "widgets Сборка выкупа" at bounding box center [34, 98] width 68 height 12
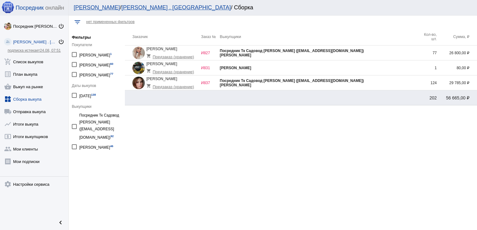
click at [394, 53] on div "[PERSON_NAME]" at bounding box center [319, 55] width 198 height 4
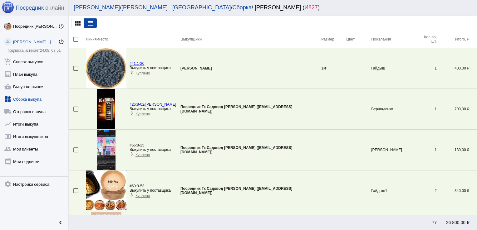
click at [36, 98] on link "widgets Сборка выкупа" at bounding box center [34, 98] width 68 height 12
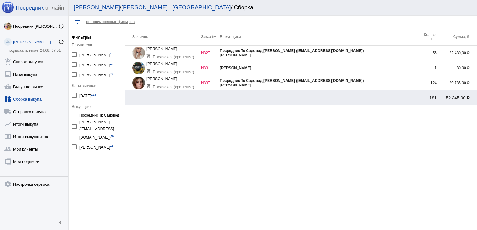
click at [385, 53] on div "[PERSON_NAME]" at bounding box center [319, 55] width 198 height 4
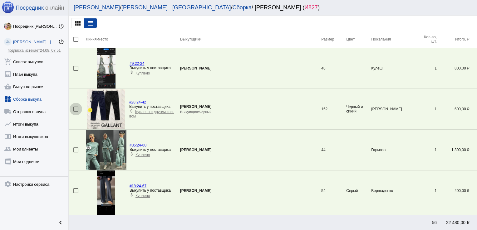
click at [75, 110] on div at bounding box center [75, 109] width 5 height 5
click at [76, 112] on input "checkbox" at bounding box center [76, 112] width 0 height 0
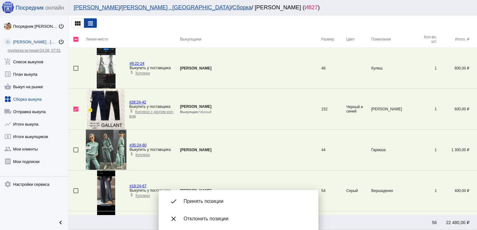
click at [207, 192] on mat-bottom-sheet-container "done Принять позиции close Отклонить позиции" at bounding box center [238, 210] width 160 height 40
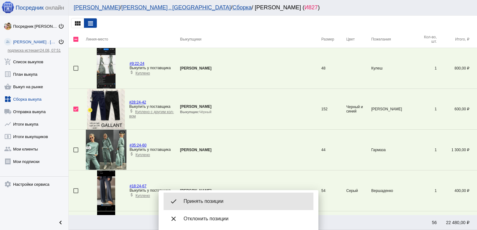
click at [208, 202] on span "Принять позиции" at bounding box center [245, 201] width 125 height 6
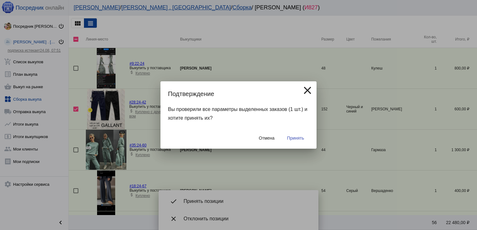
click at [291, 137] on span "Принять" at bounding box center [295, 138] width 17 height 5
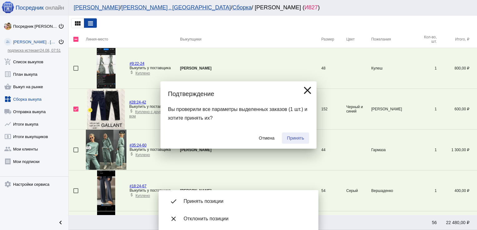
checkbox input "false"
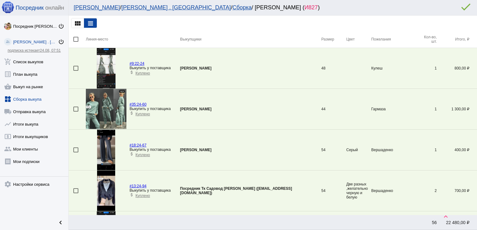
scroll to position [1614, 0]
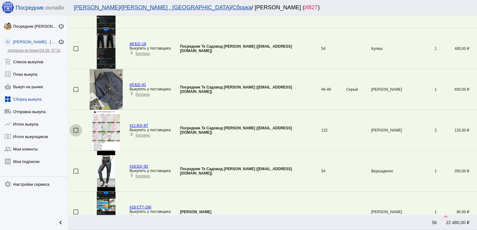
click at [76, 128] on div at bounding box center [75, 130] width 5 height 5
click at [76, 133] on input "checkbox" at bounding box center [76, 133] width 0 height 0
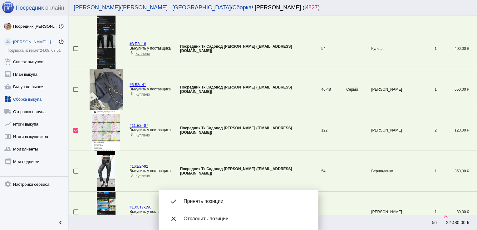
click at [230, 198] on div "done Принять позиции" at bounding box center [238, 201] width 150 height 17
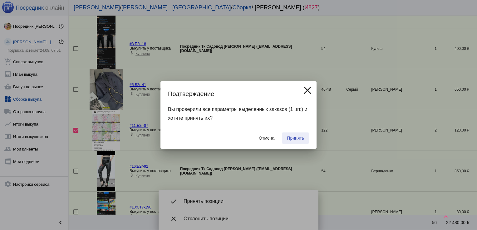
click at [298, 134] on button "Принять" at bounding box center [295, 138] width 27 height 11
checkbox input "false"
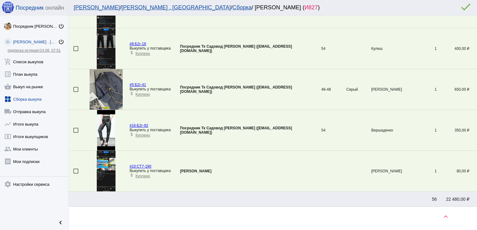
scroll to position [471, 0]
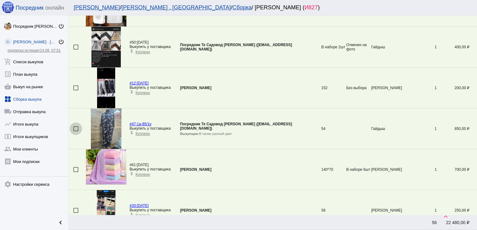
click at [75, 127] on div at bounding box center [75, 128] width 5 height 5
click at [76, 131] on input "checkbox" at bounding box center [76, 131] width 0 height 0
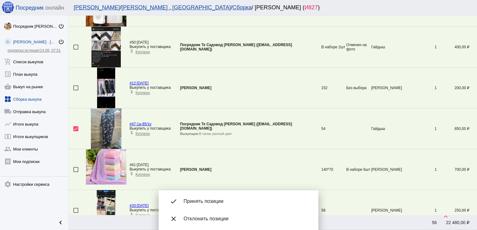
click at [212, 199] on span "Принять позиции" at bounding box center [245, 201] width 125 height 6
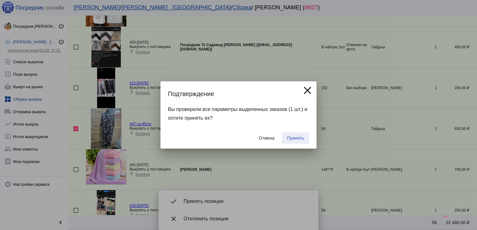
click at [293, 135] on button "Принять" at bounding box center [295, 138] width 27 height 11
checkbox input "false"
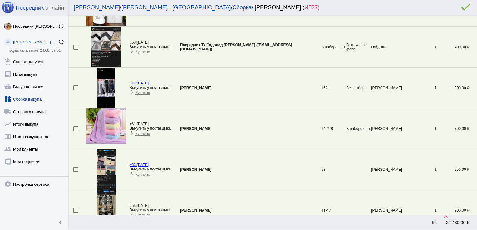
scroll to position [0, 0]
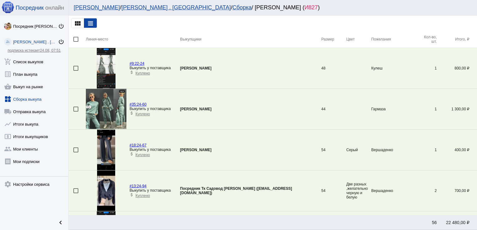
click at [76, 110] on div at bounding box center [75, 109] width 5 height 5
click at [76, 112] on input "checkbox" at bounding box center [76, 112] width 0 height 0
checkbox input "true"
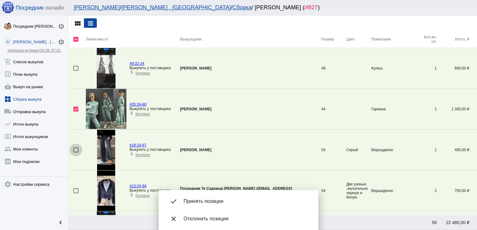
click at [76, 149] on div at bounding box center [75, 150] width 5 height 5
click at [76, 153] on input "checkbox" at bounding box center [76, 153] width 0 height 0
checkbox input "true"
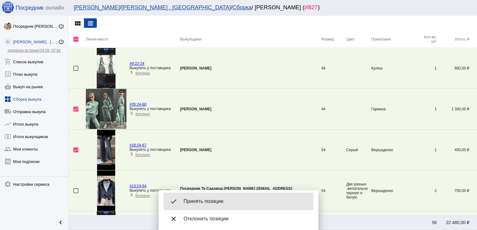
click at [215, 202] on span "Принять позиции" at bounding box center [245, 201] width 125 height 6
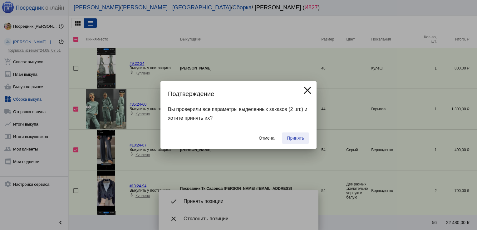
click at [293, 136] on span "Принять" at bounding box center [295, 138] width 17 height 5
checkbox input "false"
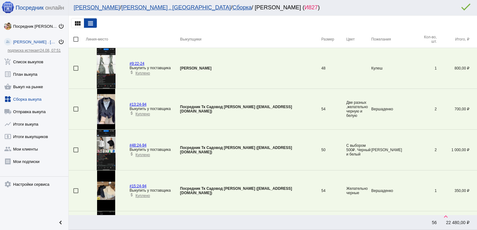
scroll to position [430, 0]
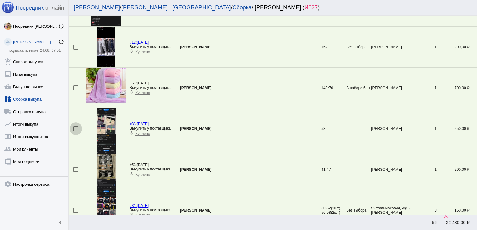
click at [74, 129] on div at bounding box center [75, 128] width 5 height 5
click at [76, 131] on input "checkbox" at bounding box center [76, 131] width 0 height 0
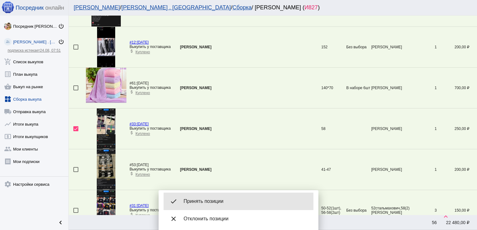
click at [235, 198] on div "done Принять позиции" at bounding box center [238, 201] width 150 height 17
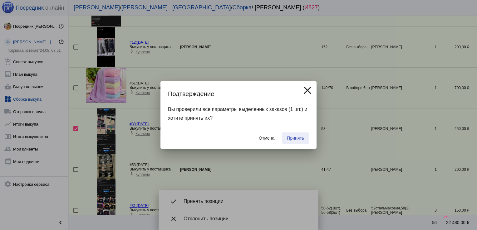
click at [295, 139] on span "Принять" at bounding box center [295, 138] width 17 height 5
checkbox input "false"
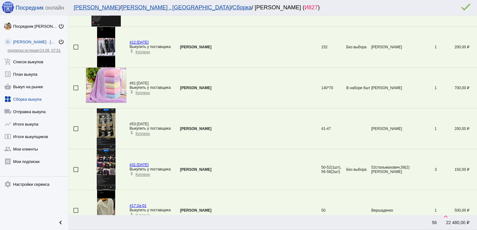
scroll to position [0, 0]
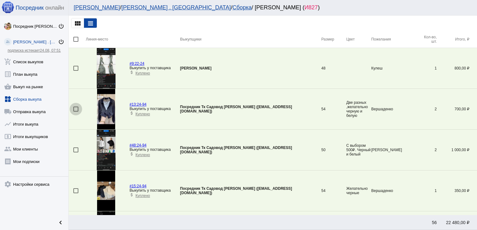
click at [76, 109] on div at bounding box center [75, 109] width 5 height 5
click at [76, 112] on input "checkbox" at bounding box center [76, 112] width 0 height 0
checkbox input "true"
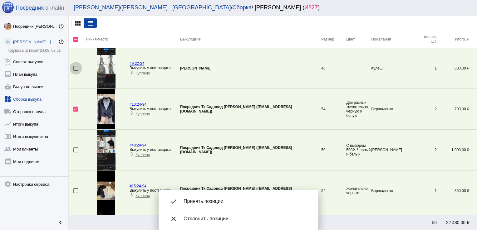
click at [77, 68] on div at bounding box center [75, 68] width 5 height 5
click at [76, 71] on input "checkbox" at bounding box center [76, 71] width 0 height 0
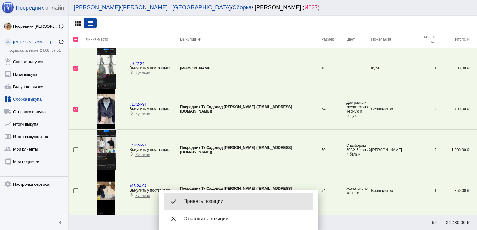
click at [220, 199] on span "Принять позиции" at bounding box center [245, 201] width 125 height 6
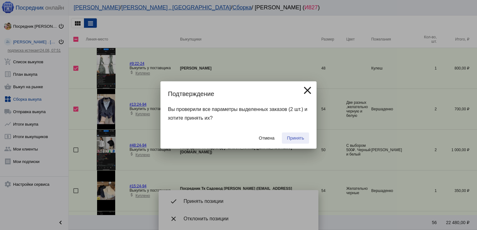
click at [293, 135] on button "Принять" at bounding box center [295, 138] width 27 height 11
checkbox input "false"
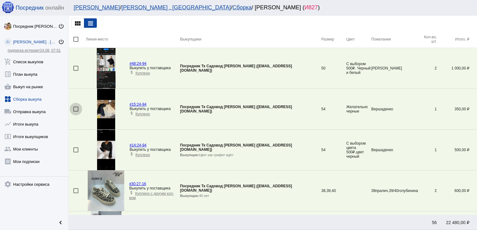
click at [74, 110] on div at bounding box center [75, 109] width 5 height 5
click at [76, 112] on input "checkbox" at bounding box center [76, 112] width 0 height 0
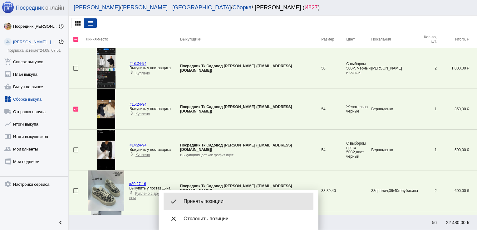
click at [202, 200] on span "Принять позиции" at bounding box center [245, 201] width 125 height 6
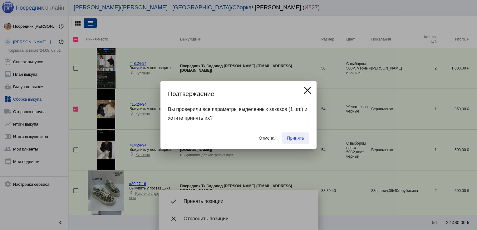
click at [298, 137] on span "Принять" at bounding box center [295, 138] width 17 height 5
checkbox input "false"
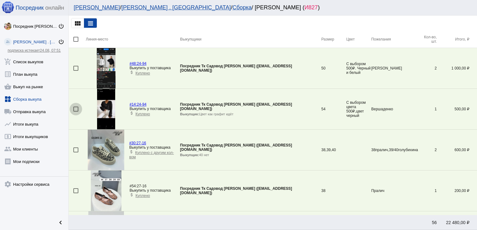
click at [76, 110] on div at bounding box center [75, 109] width 5 height 5
click at [76, 112] on input "checkbox" at bounding box center [76, 112] width 0 height 0
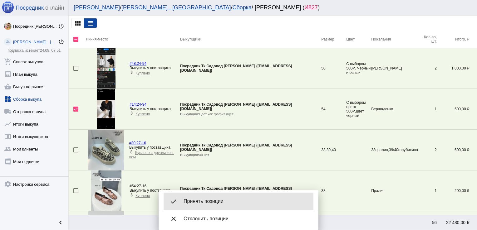
click at [216, 200] on span "Принять позиции" at bounding box center [245, 201] width 125 height 6
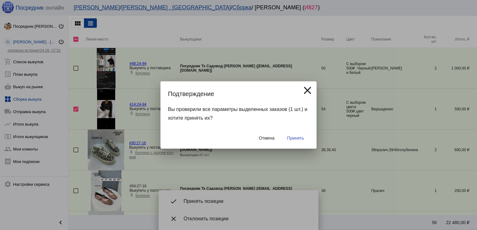
click at [292, 139] on span "Принять" at bounding box center [295, 138] width 17 height 5
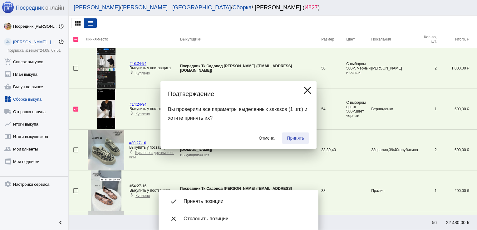
checkbox input "false"
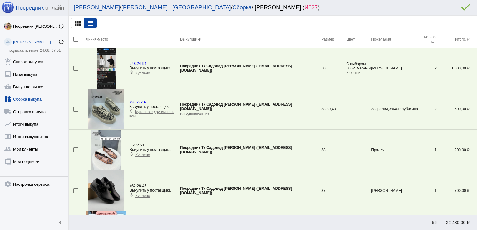
scroll to position [348, 0]
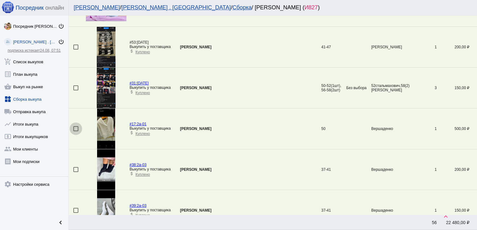
click at [74, 127] on div at bounding box center [75, 128] width 5 height 5
click at [76, 131] on input "checkbox" at bounding box center [76, 131] width 0 height 0
checkbox input "true"
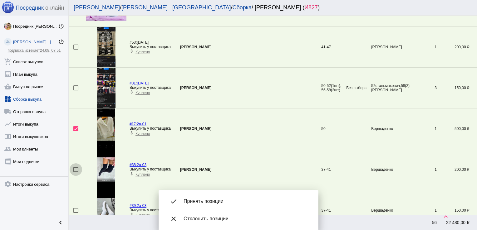
click at [74, 170] on div at bounding box center [75, 169] width 5 height 5
click at [76, 172] on input "checkbox" at bounding box center [76, 172] width 0 height 0
checkbox input "true"
click at [74, 210] on div at bounding box center [75, 210] width 5 height 5
click at [76, 213] on input "checkbox" at bounding box center [76, 213] width 0 height 0
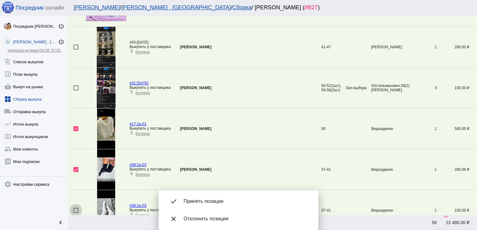
checkbox input "true"
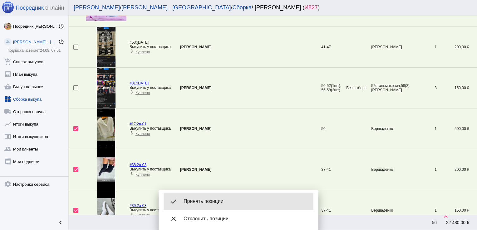
click at [211, 197] on div "done Принять позиции" at bounding box center [238, 201] width 150 height 17
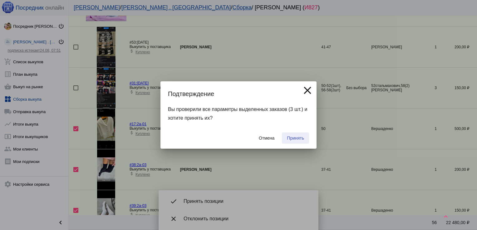
click at [288, 139] on span "Принять" at bounding box center [295, 138] width 17 height 5
checkbox input "false"
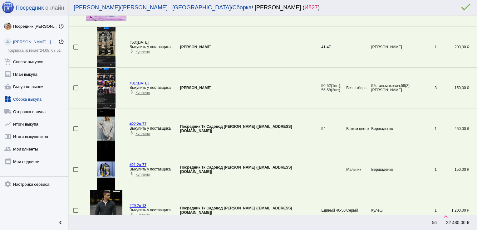
scroll to position [961, 0]
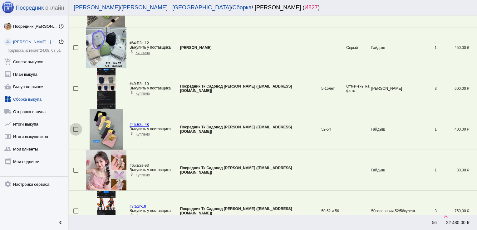
click at [76, 129] on div at bounding box center [75, 129] width 5 height 5
click at [76, 132] on input "checkbox" at bounding box center [76, 132] width 0 height 0
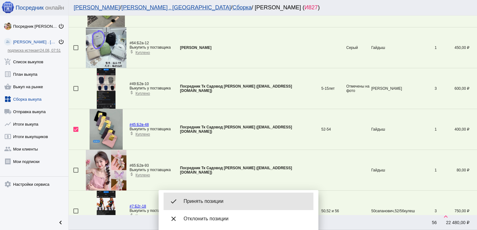
click at [206, 200] on span "Принять позиции" at bounding box center [245, 201] width 125 height 6
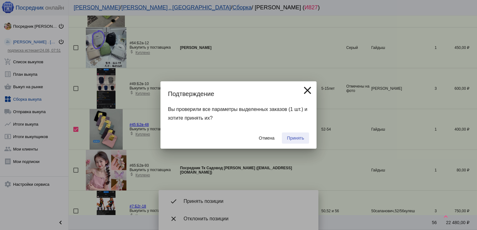
click at [296, 137] on span "Принять" at bounding box center [295, 138] width 17 height 5
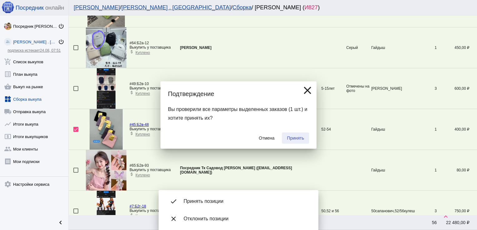
checkbox input "false"
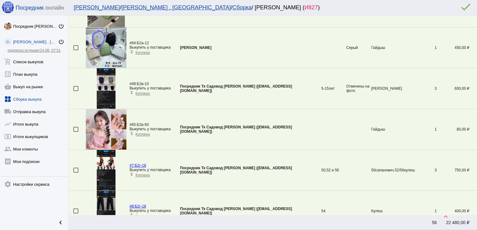
scroll to position [267, 0]
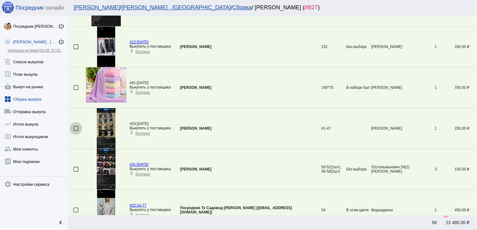
click at [75, 128] on div at bounding box center [75, 128] width 5 height 5
click at [76, 131] on input "checkbox" at bounding box center [76, 131] width 0 height 0
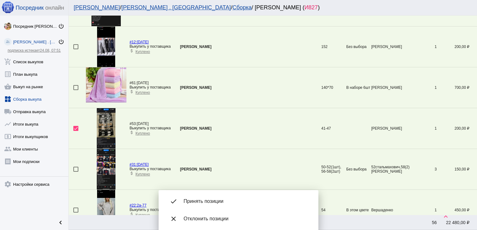
click at [204, 198] on div "done Принять позиции" at bounding box center [238, 201] width 150 height 17
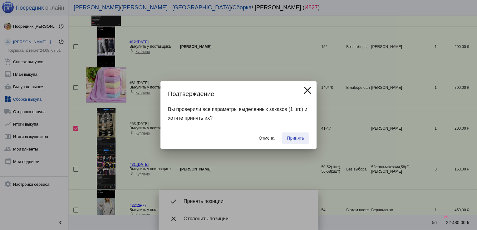
click at [298, 133] on button "Принять" at bounding box center [295, 138] width 27 height 11
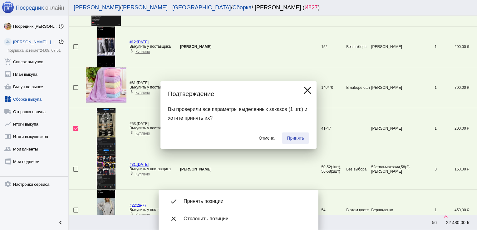
checkbox input "false"
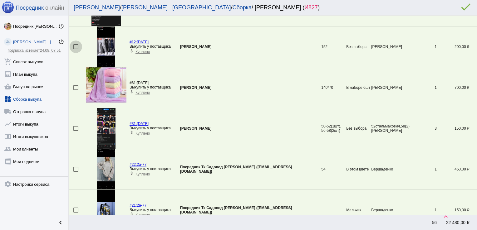
click at [75, 46] on div at bounding box center [75, 46] width 5 height 5
click at [76, 49] on input "checkbox" at bounding box center [76, 49] width 0 height 0
checkbox input "true"
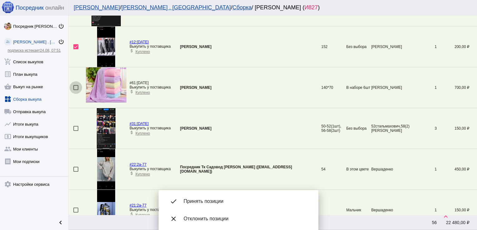
click at [75, 87] on div at bounding box center [75, 87] width 5 height 5
click at [76, 90] on input "checkbox" at bounding box center [76, 90] width 0 height 0
checkbox input "true"
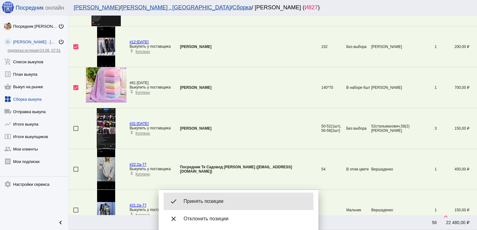
click at [214, 199] on span "Принять позиции" at bounding box center [245, 201] width 125 height 6
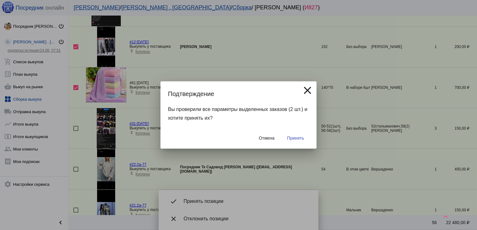
click at [299, 138] on span "Принять" at bounding box center [295, 138] width 17 height 5
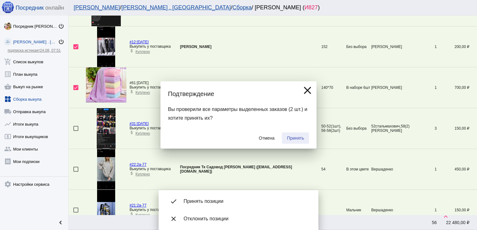
checkbox input "false"
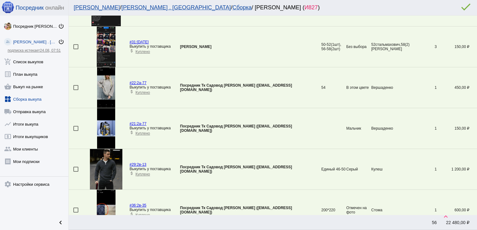
scroll to position [634, 0]
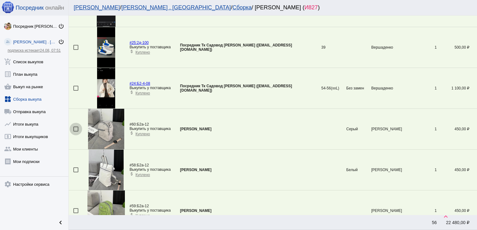
click at [77, 127] on div at bounding box center [75, 129] width 5 height 5
click at [76, 132] on input "checkbox" at bounding box center [76, 132] width 0 height 0
checkbox input "true"
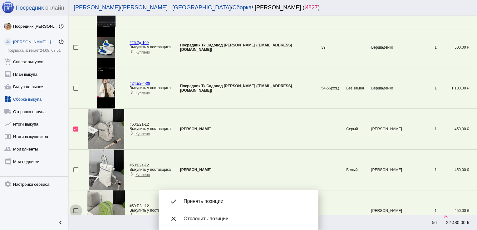
click at [76, 210] on div at bounding box center [75, 210] width 5 height 5
click at [76, 213] on input "checkbox" at bounding box center [76, 213] width 0 height 0
checkbox input "true"
click at [75, 168] on div at bounding box center [75, 170] width 5 height 5
click at [76, 173] on input "checkbox" at bounding box center [76, 173] width 0 height 0
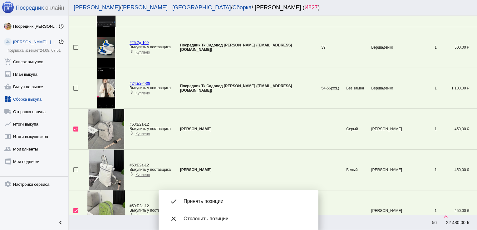
checkbox input "true"
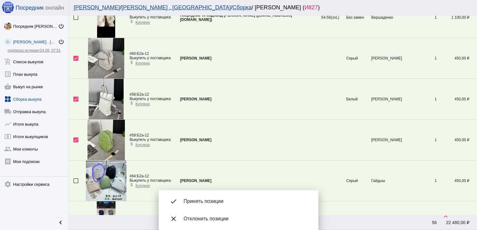
scroll to position [708, 0]
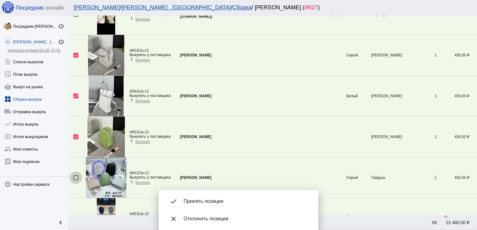
click at [74, 175] on div at bounding box center [75, 177] width 5 height 5
click at [76, 180] on input "checkbox" at bounding box center [76, 180] width 0 height 0
checkbox input "true"
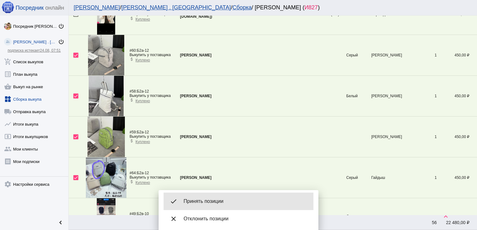
click at [235, 195] on div "done Принять позиции" at bounding box center [238, 201] width 150 height 17
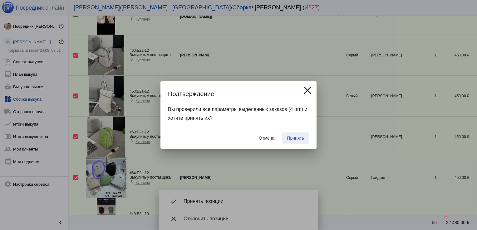
click at [293, 140] on span "Принять" at bounding box center [295, 138] width 17 height 5
checkbox input "false"
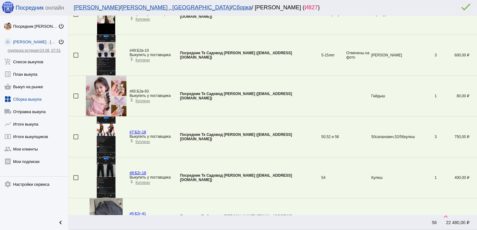
scroll to position [512, 0]
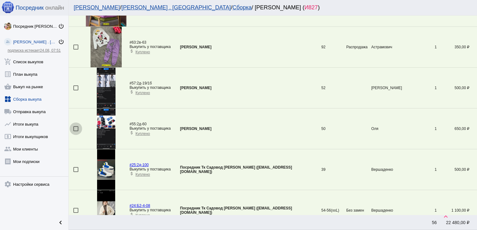
click at [75, 127] on div at bounding box center [75, 128] width 5 height 5
click at [76, 131] on input "checkbox" at bounding box center [76, 131] width 0 height 0
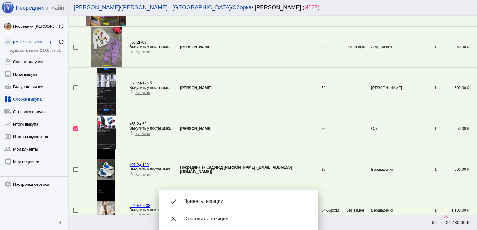
click at [214, 206] on div "done Принять позиции" at bounding box center [238, 201] width 150 height 17
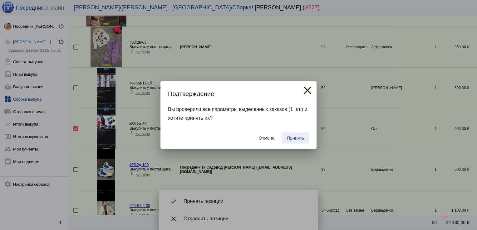
click at [301, 139] on span "Принять" at bounding box center [295, 138] width 17 height 5
checkbox input "false"
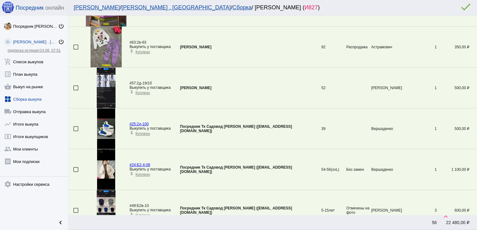
scroll to position [0, 0]
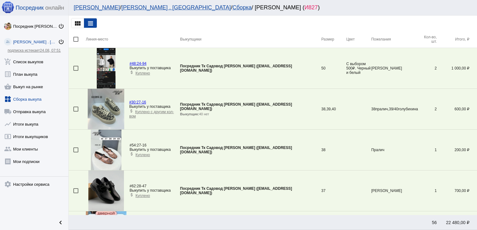
click at [79, 67] on mat-checkbox at bounding box center [79, 68] width 12 height 5
click at [76, 67] on div at bounding box center [75, 68] width 5 height 5
click at [76, 71] on input "checkbox" at bounding box center [76, 71] width 0 height 0
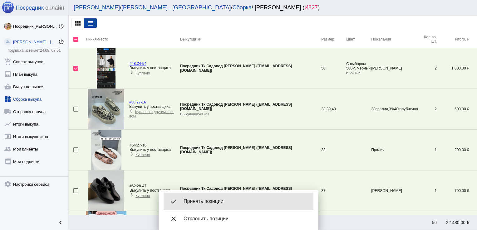
click at [224, 198] on div "done Принять позиции" at bounding box center [238, 201] width 150 height 17
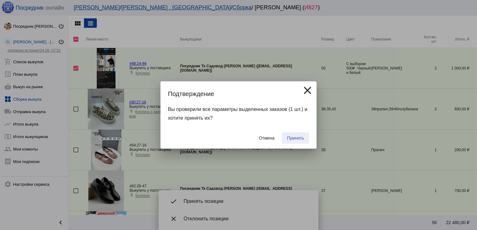
click at [293, 139] on span "Принять" at bounding box center [295, 138] width 17 height 5
checkbox input "false"
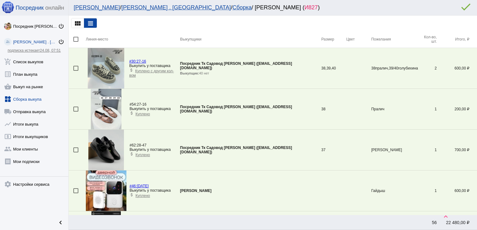
scroll to position [430, 0]
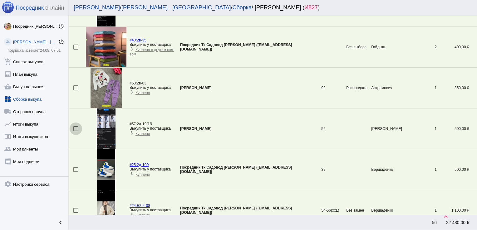
click at [77, 127] on div at bounding box center [75, 128] width 5 height 5
click at [76, 131] on input "checkbox" at bounding box center [76, 131] width 0 height 0
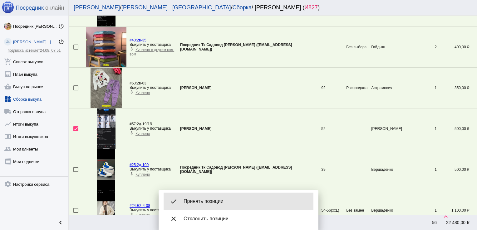
click at [207, 204] on span "Принять позиции" at bounding box center [245, 201] width 125 height 6
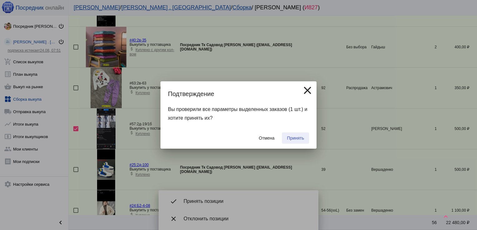
click at [296, 137] on span "Принять" at bounding box center [295, 138] width 17 height 5
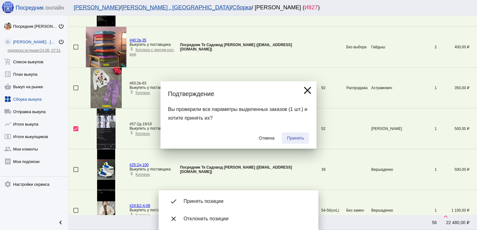
checkbox input "false"
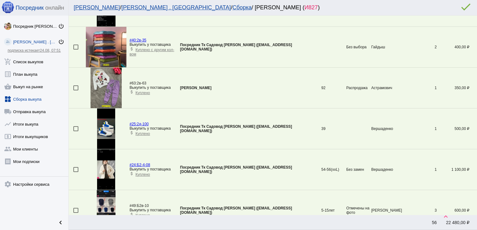
scroll to position [144, 0]
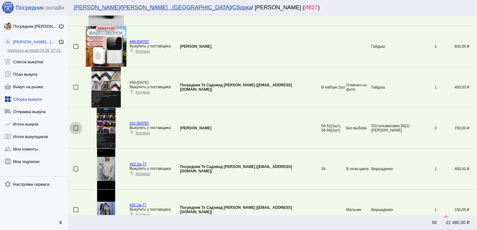
click at [76, 126] on div at bounding box center [75, 128] width 5 height 5
click at [76, 131] on input "checkbox" at bounding box center [76, 131] width 0 height 0
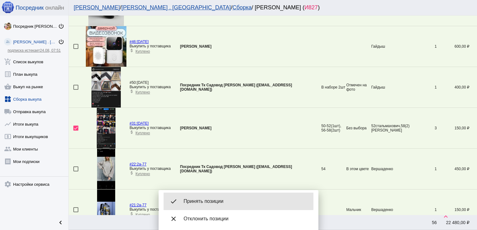
click at [210, 198] on div "done Принять позиции" at bounding box center [238, 201] width 150 height 17
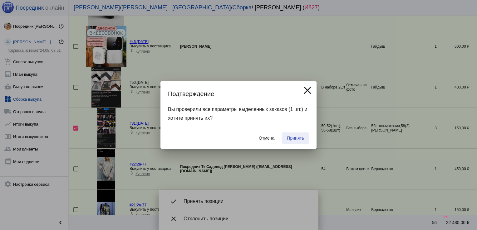
click at [295, 138] on span "Принять" at bounding box center [295, 138] width 17 height 5
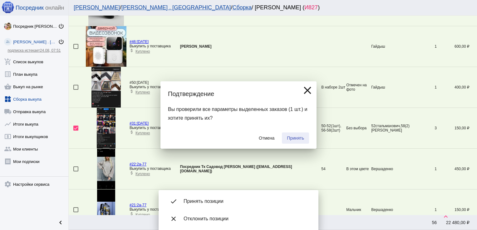
checkbox input "false"
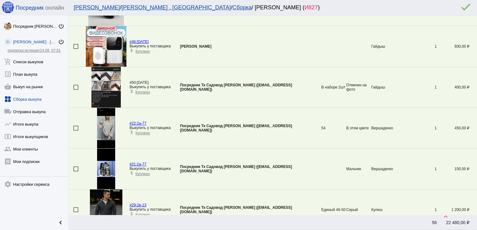
scroll to position [553, 0]
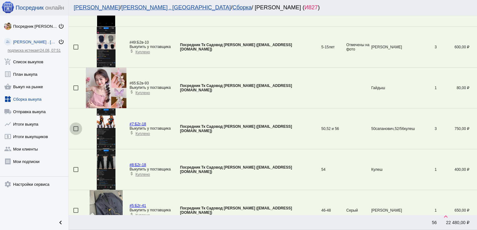
click at [75, 126] on div at bounding box center [75, 128] width 5 height 5
click at [76, 131] on input "checkbox" at bounding box center [76, 131] width 0 height 0
checkbox input "true"
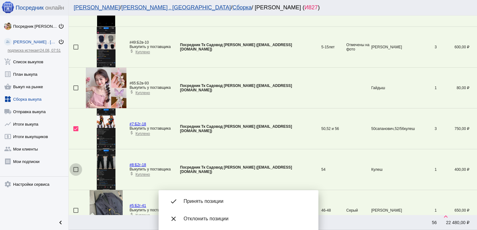
click at [75, 167] on div at bounding box center [75, 169] width 5 height 5
click at [76, 172] on input "checkbox" at bounding box center [76, 172] width 0 height 0
checkbox input "true"
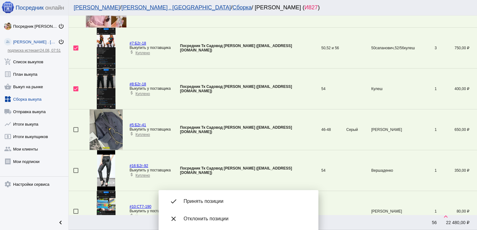
scroll to position [637, 0]
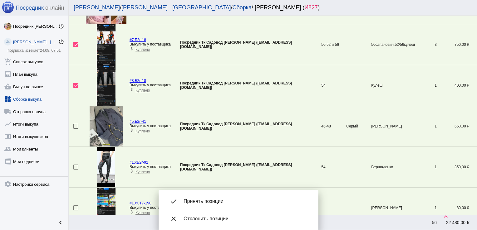
click at [76, 126] on div at bounding box center [75, 126] width 5 height 5
click at [76, 129] on input "checkbox" at bounding box center [76, 129] width 0 height 0
checkbox input "true"
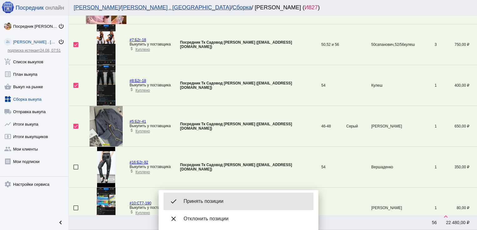
click at [213, 200] on span "Принять позиции" at bounding box center [245, 201] width 125 height 6
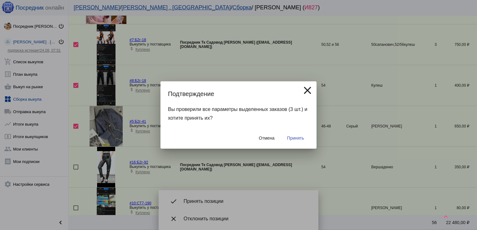
click at [300, 139] on span "Принять" at bounding box center [295, 138] width 17 height 5
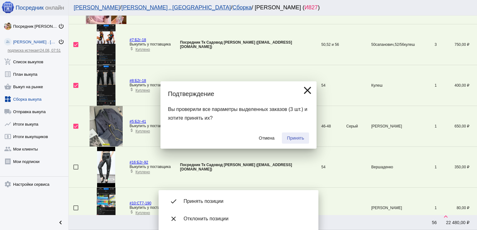
checkbox input "false"
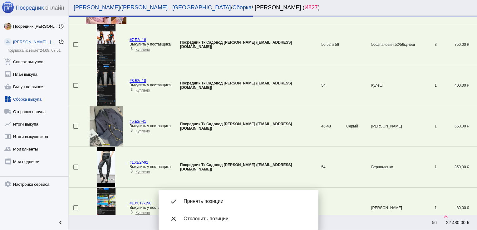
scroll to position [573, 0]
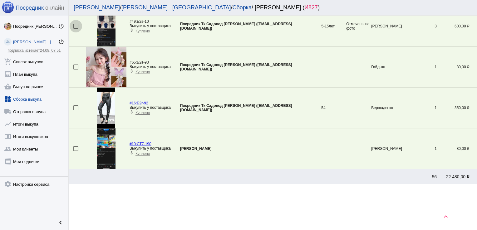
click at [76, 25] on div at bounding box center [75, 26] width 5 height 5
click at [76, 29] on input "checkbox" at bounding box center [76, 29] width 0 height 0
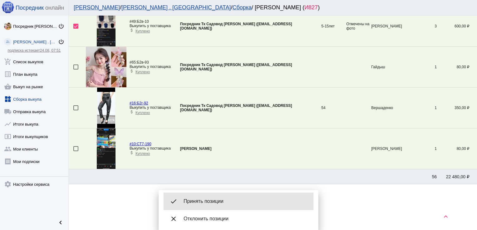
click at [210, 200] on span "Принять позиции" at bounding box center [245, 201] width 125 height 6
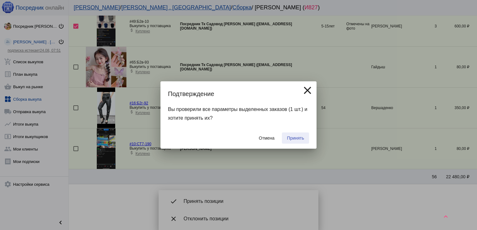
click at [293, 137] on span "Принять" at bounding box center [295, 138] width 17 height 5
checkbox input "false"
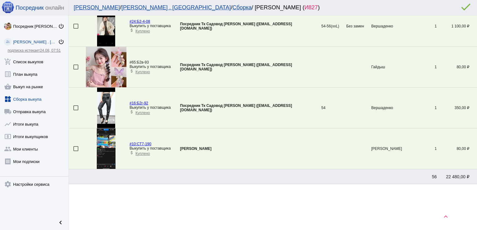
scroll to position [348, 0]
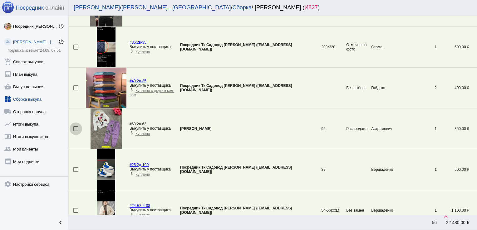
click at [75, 130] on div at bounding box center [75, 128] width 5 height 5
click at [76, 131] on input "checkbox" at bounding box center [76, 131] width 0 height 0
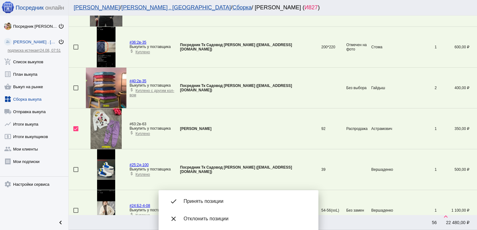
click at [203, 200] on span "Принять позиции" at bounding box center [245, 201] width 125 height 6
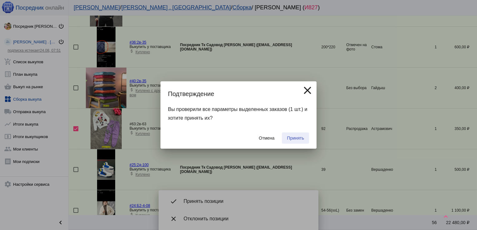
click at [296, 139] on span "Принять" at bounding box center [295, 138] width 17 height 5
checkbox input "false"
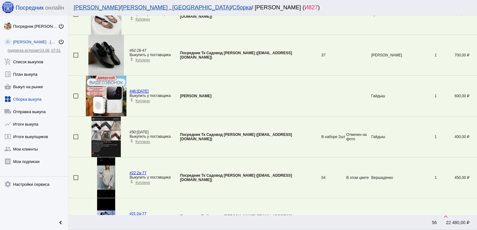
scroll to position [389, 0]
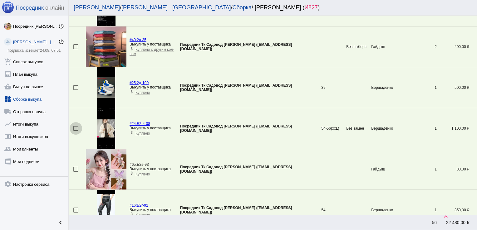
click at [75, 128] on div at bounding box center [75, 128] width 5 height 5
click at [76, 131] on input "checkbox" at bounding box center [76, 131] width 0 height 0
checkbox input "true"
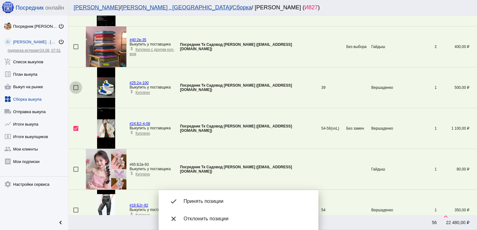
click at [75, 87] on div at bounding box center [75, 87] width 5 height 5
click at [76, 90] on input "checkbox" at bounding box center [76, 90] width 0 height 0
checkbox input "true"
click at [76, 209] on div at bounding box center [75, 210] width 5 height 5
click at [76, 213] on input "checkbox" at bounding box center [76, 213] width 0 height 0
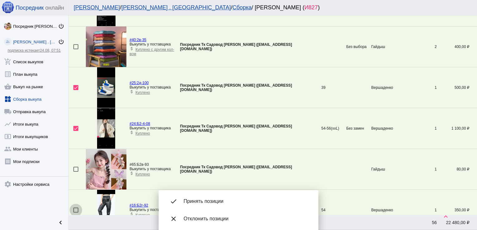
checkbox input "true"
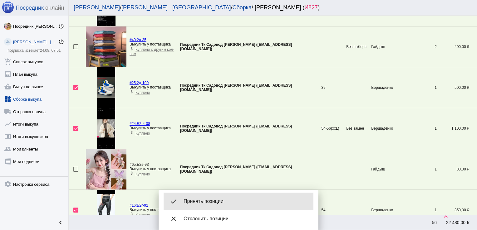
click at [199, 205] on div "done Принять позиции" at bounding box center [238, 201] width 150 height 17
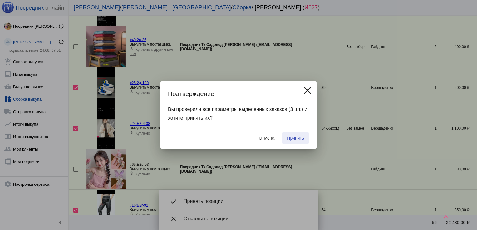
click at [295, 135] on button "Принять" at bounding box center [295, 138] width 27 height 11
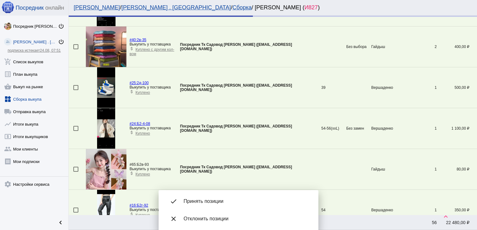
checkbox input "false"
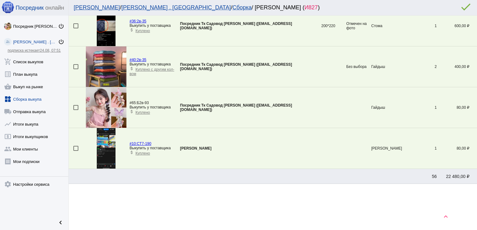
scroll to position [226, 0]
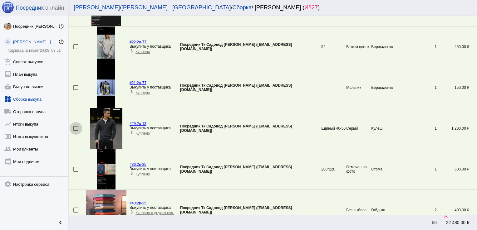
click at [75, 129] on div at bounding box center [75, 128] width 5 height 5
click at [76, 131] on input "checkbox" at bounding box center [76, 131] width 0 height 0
checkbox input "true"
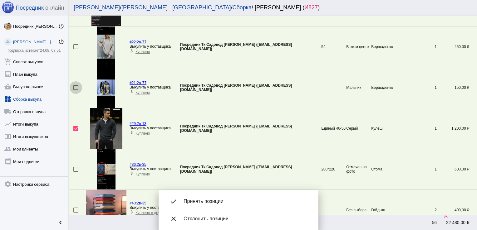
click at [76, 87] on div at bounding box center [75, 87] width 5 height 5
click at [76, 90] on input "checkbox" at bounding box center [76, 90] width 0 height 0
checkbox input "true"
click at [77, 169] on div at bounding box center [75, 169] width 5 height 5
click at [76, 172] on input "checkbox" at bounding box center [76, 172] width 0 height 0
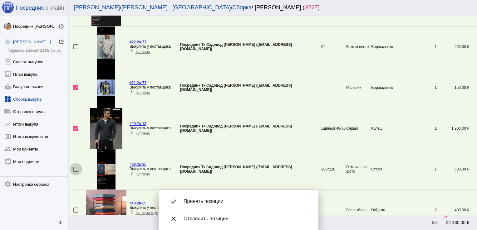
checkbox input "true"
click at [76, 46] on div at bounding box center [75, 46] width 5 height 5
click at [76, 49] on input "checkbox" at bounding box center [76, 49] width 0 height 0
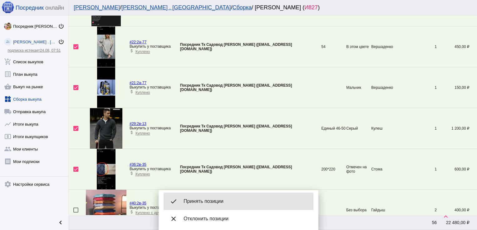
click at [195, 203] on span "Принять позиции" at bounding box center [245, 201] width 125 height 6
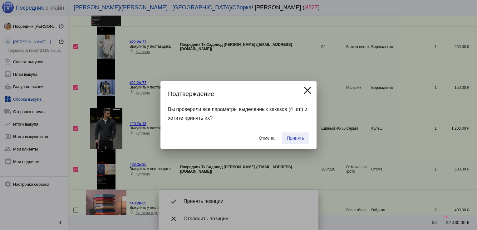
click at [299, 137] on span "Принять" at bounding box center [295, 138] width 17 height 5
checkbox input "false"
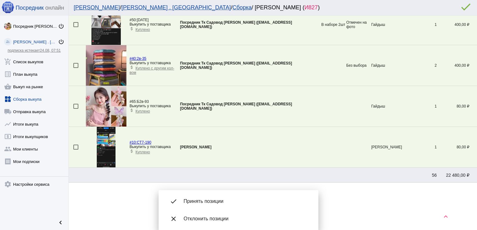
scroll to position [206, 0]
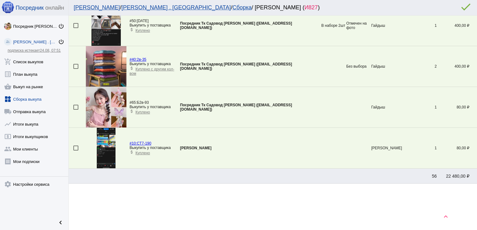
click at [24, 100] on link "widgets Сборка выкупа" at bounding box center [34, 98] width 68 height 12
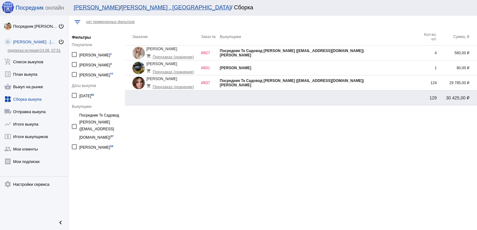
click at [383, 51] on div "Посредник Тк Садовод [PERSON_NAME] ([EMAIL_ADDRESS][DOMAIN_NAME])" at bounding box center [319, 51] width 198 height 4
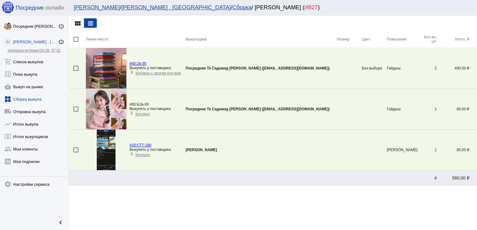
click at [73, 150] on td at bounding box center [77, 150] width 17 height 41
click at [73, 150] on div at bounding box center [75, 150] width 5 height 5
click at [76, 153] on input "checkbox" at bounding box center [76, 153] width 0 height 0
checkbox input "true"
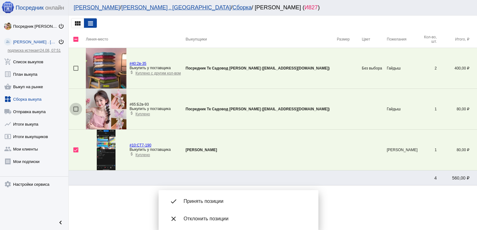
click at [75, 110] on div at bounding box center [75, 109] width 5 height 5
click at [76, 112] on input "checkbox" at bounding box center [76, 112] width 0 height 0
checkbox input "true"
click at [76, 69] on div at bounding box center [75, 68] width 5 height 5
click at [76, 71] on input "checkbox" at bounding box center [76, 71] width 0 height 0
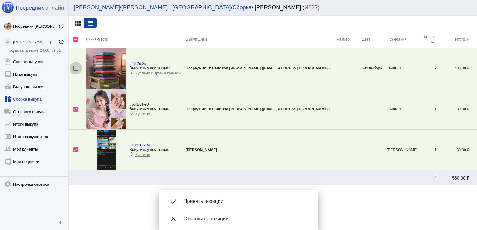
checkbox input "true"
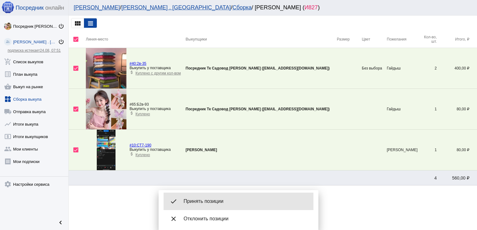
click at [211, 203] on span "Принять позиции" at bounding box center [245, 201] width 125 height 6
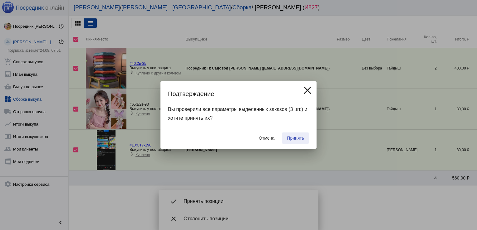
click at [296, 139] on span "Принять" at bounding box center [295, 138] width 17 height 5
checkbox input "false"
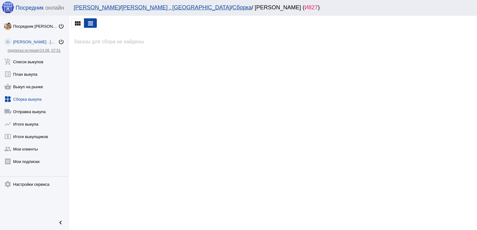
click at [27, 98] on link "widgets Сборка выкупа" at bounding box center [34, 98] width 68 height 12
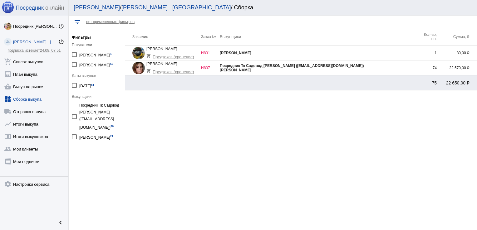
click at [381, 67] on div "Посредник Тк Садовод [PERSON_NAME] ([EMAIL_ADDRESS][DOMAIN_NAME])" at bounding box center [319, 66] width 198 height 4
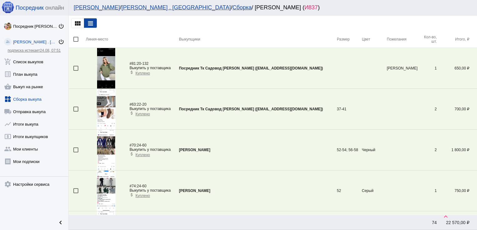
scroll to position [267, 0]
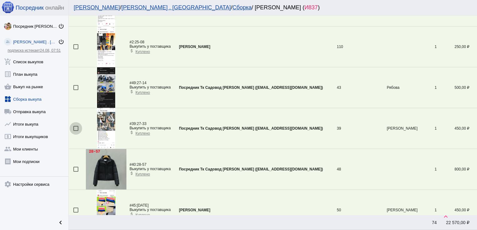
click at [76, 126] on div at bounding box center [75, 128] width 5 height 5
click at [76, 131] on input "checkbox" at bounding box center [76, 131] width 0 height 0
checkbox input "true"
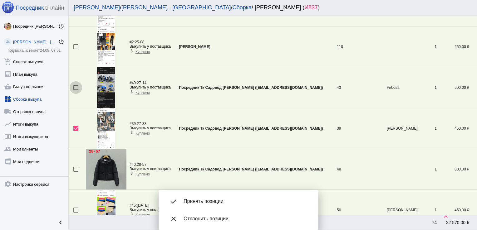
click at [76, 87] on div at bounding box center [75, 87] width 5 height 5
click at [76, 90] on input "checkbox" at bounding box center [76, 90] width 0 height 0
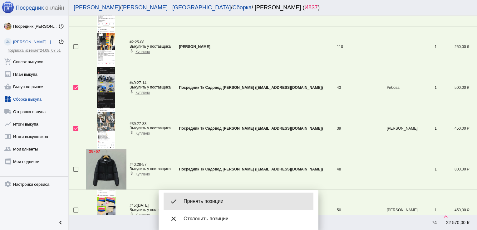
click at [212, 199] on span "Принять позиции" at bounding box center [245, 201] width 125 height 6
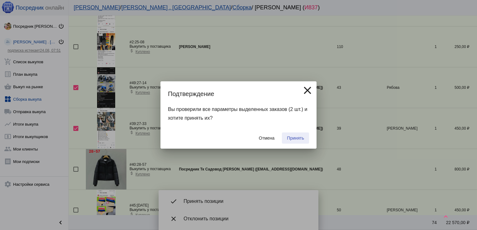
click at [294, 137] on span "Принять" at bounding box center [295, 138] width 17 height 5
checkbox input "false"
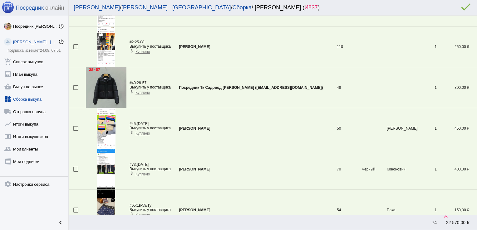
scroll to position [1164, 0]
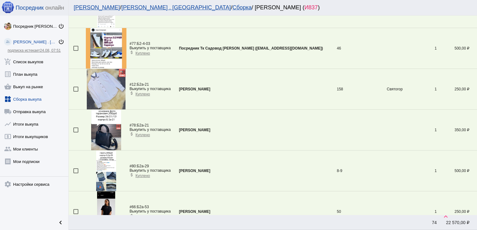
click at [75, 128] on div at bounding box center [75, 130] width 5 height 5
click at [76, 133] on input "checkbox" at bounding box center [76, 133] width 0 height 0
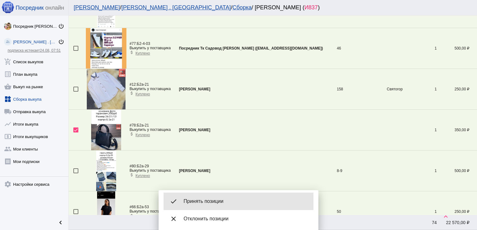
click at [234, 200] on span "Принять позиции" at bounding box center [245, 201] width 125 height 6
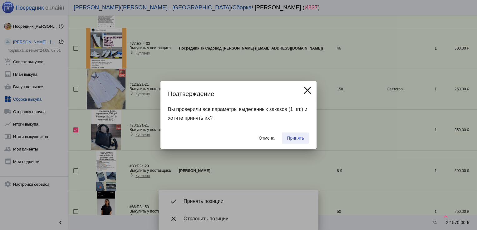
click at [292, 136] on span "Принять" at bounding box center [295, 138] width 17 height 5
checkbox input "false"
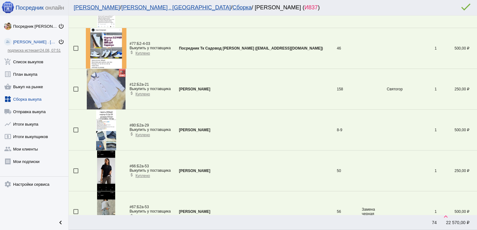
scroll to position [0, 0]
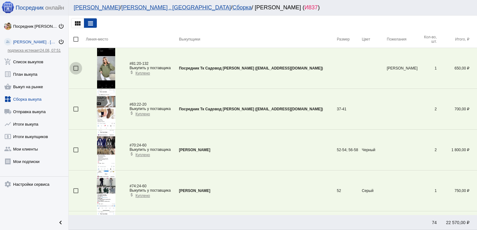
click at [73, 67] on div at bounding box center [75, 68] width 5 height 5
click at [76, 71] on input "checkbox" at bounding box center [76, 71] width 0 height 0
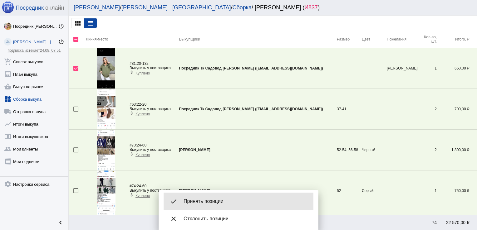
click at [212, 202] on span "Принять позиции" at bounding box center [245, 201] width 125 height 6
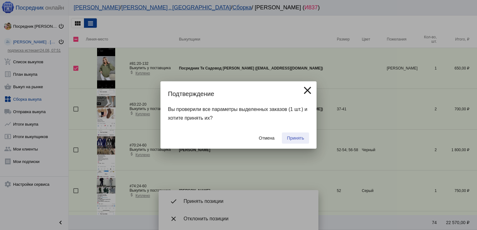
click at [296, 139] on span "Принять" at bounding box center [295, 138] width 17 height 5
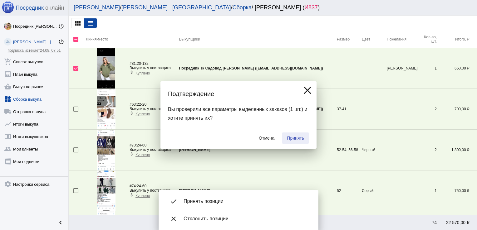
checkbox input "false"
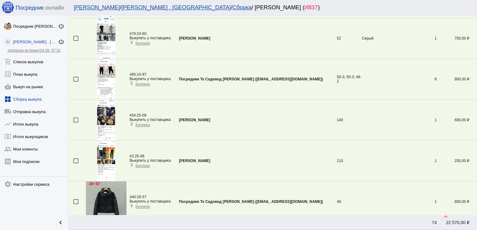
scroll to position [121, 0]
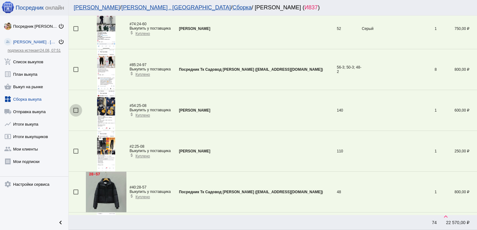
click at [75, 110] on div at bounding box center [75, 110] width 5 height 5
click at [76, 113] on input "checkbox" at bounding box center [76, 113] width 0 height 0
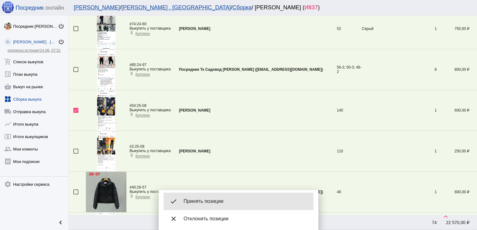
click at [198, 201] on span "Принять позиции" at bounding box center [245, 201] width 125 height 6
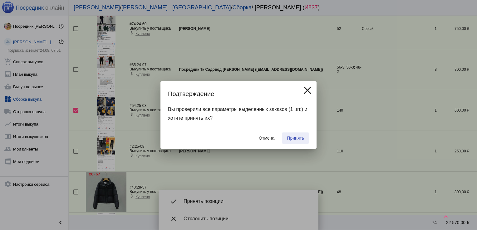
click at [296, 135] on button "Принять" at bounding box center [295, 138] width 27 height 11
checkbox input "false"
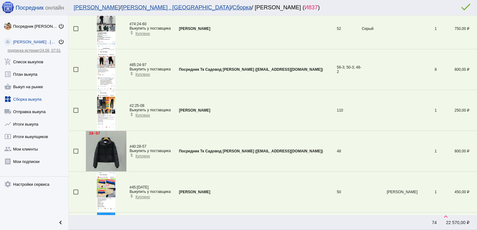
scroll to position [0, 0]
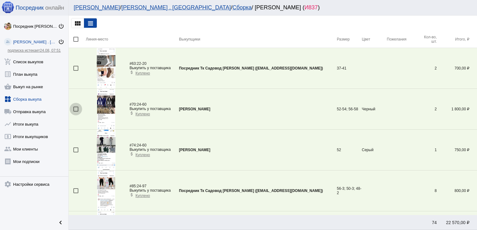
click at [76, 109] on div at bounding box center [75, 109] width 5 height 5
click at [76, 112] on input "checkbox" at bounding box center [76, 112] width 0 height 0
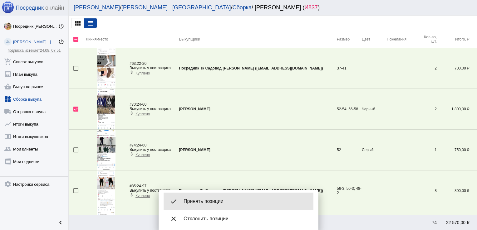
click at [216, 206] on div "done Принять позиции" at bounding box center [238, 201] width 150 height 17
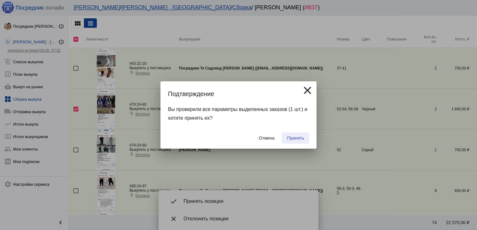
click at [293, 137] on span "Принять" at bounding box center [295, 138] width 17 height 5
checkbox input "false"
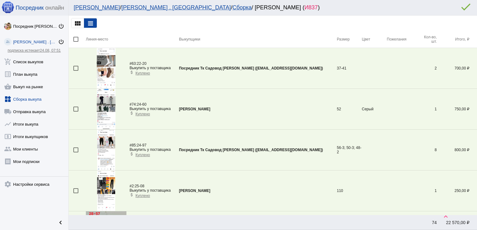
scroll to position [185, 0]
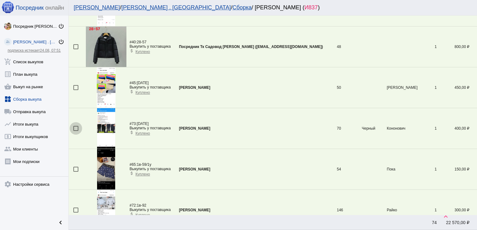
click at [75, 127] on div at bounding box center [75, 128] width 5 height 5
click at [76, 131] on input "checkbox" at bounding box center [76, 131] width 0 height 0
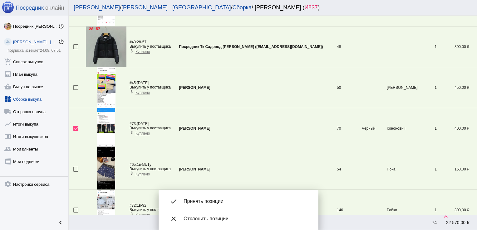
click at [202, 192] on mat-bottom-sheet-container "done Принять позиции close Отклонить позиции" at bounding box center [238, 210] width 160 height 40
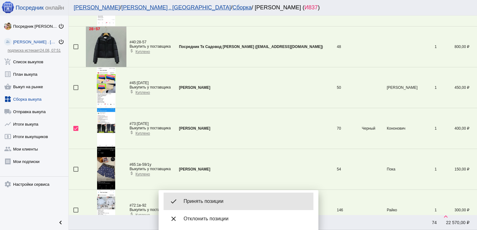
click at [206, 199] on span "Принять позиции" at bounding box center [245, 201] width 125 height 6
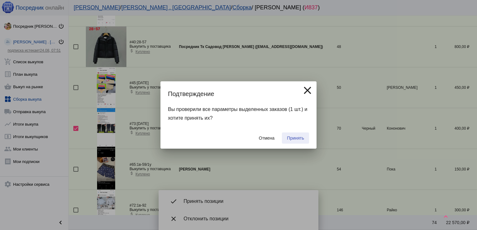
click at [300, 139] on span "Принять" at bounding box center [295, 138] width 17 height 5
checkbox input "false"
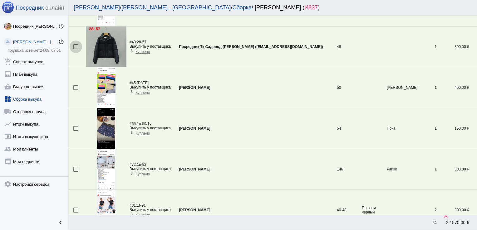
click at [74, 45] on div at bounding box center [75, 46] width 5 height 5
click at [76, 49] on input "checkbox" at bounding box center [76, 49] width 0 height 0
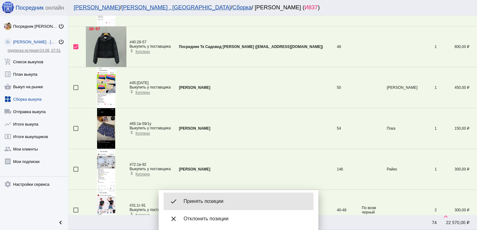
click at [219, 198] on div "done Принять позиции" at bounding box center [238, 201] width 150 height 17
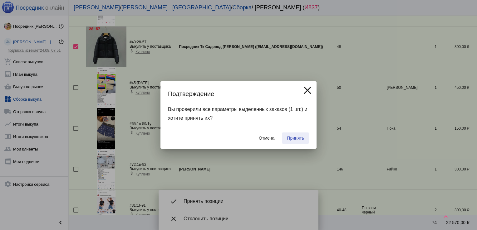
click at [295, 138] on span "Принять" at bounding box center [295, 138] width 17 height 5
checkbox input "false"
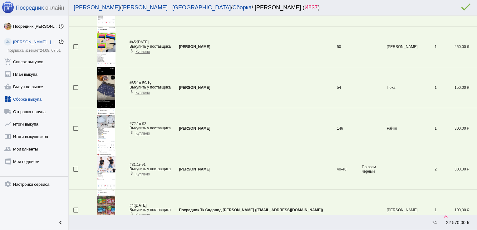
scroll to position [1594, 0]
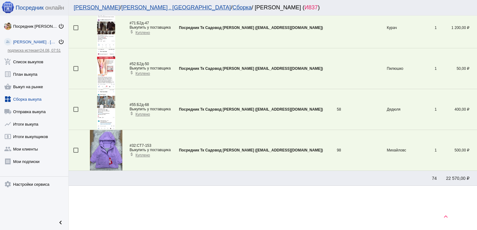
click at [77, 144] on td at bounding box center [77, 150] width 17 height 41
click at [73, 149] on div at bounding box center [75, 150] width 5 height 5
click at [76, 153] on input "checkbox" at bounding box center [76, 153] width 0 height 0
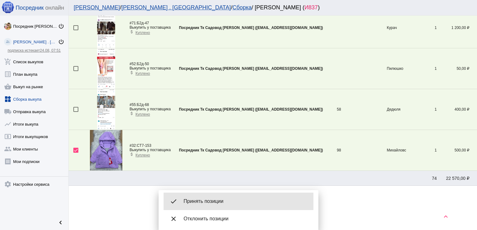
click at [226, 193] on div "done Принять позиции" at bounding box center [238, 201] width 150 height 17
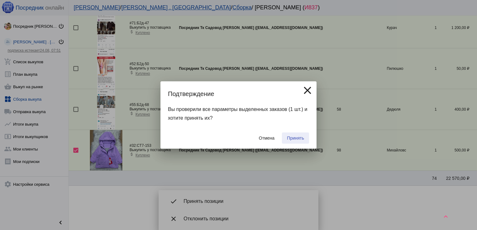
click at [292, 138] on span "Принять" at bounding box center [295, 138] width 17 height 5
checkbox input "false"
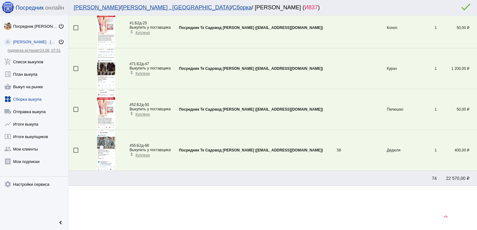
scroll to position [471, 0]
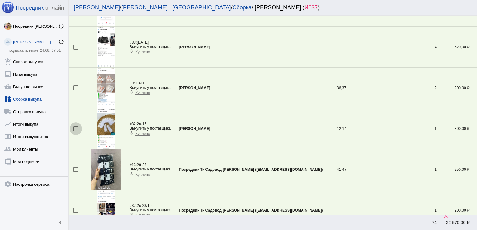
click at [77, 126] on div at bounding box center [75, 128] width 5 height 5
click at [76, 131] on input "checkbox" at bounding box center [76, 131] width 0 height 0
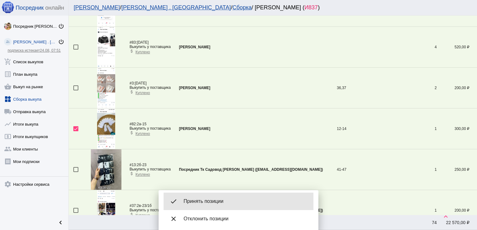
click at [216, 200] on span "Принять позиции" at bounding box center [245, 201] width 125 height 6
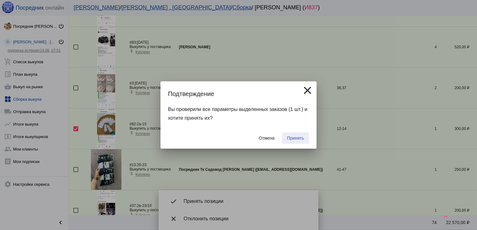
click at [298, 138] on span "Принять" at bounding box center [295, 138] width 17 height 5
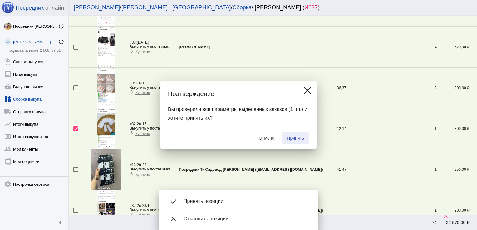
checkbox input "false"
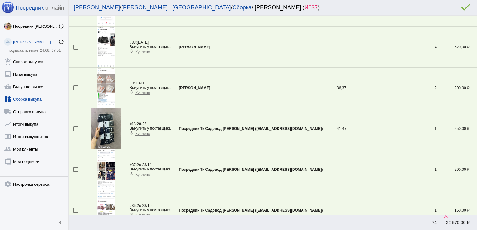
scroll to position [961, 0]
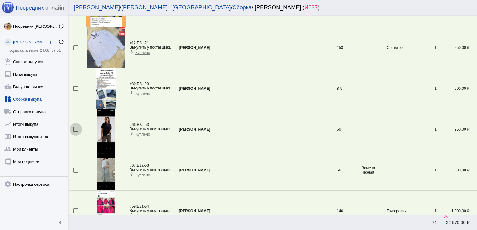
click at [75, 128] on div at bounding box center [75, 129] width 5 height 5
click at [76, 132] on input "checkbox" at bounding box center [76, 132] width 0 height 0
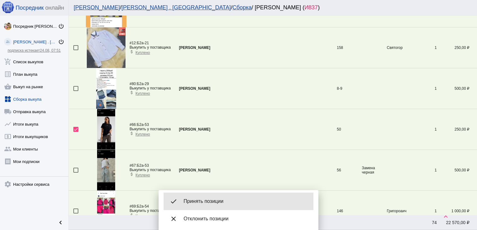
click at [227, 197] on div "done Принять позиции" at bounding box center [238, 201] width 150 height 17
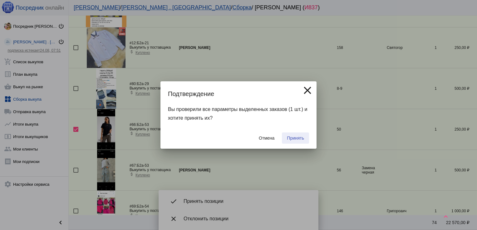
click at [296, 136] on span "Принять" at bounding box center [295, 138] width 17 height 5
checkbox input "false"
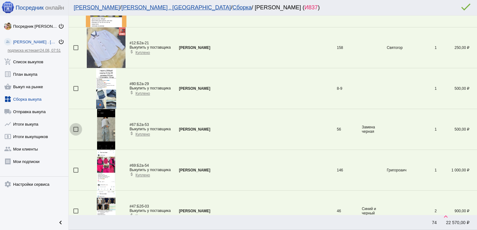
click at [75, 127] on div at bounding box center [75, 129] width 5 height 5
click at [76, 132] on input "checkbox" at bounding box center [76, 132] width 0 height 0
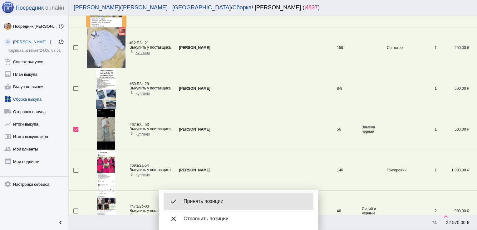
click at [217, 198] on div "done Принять позиции" at bounding box center [238, 201] width 150 height 17
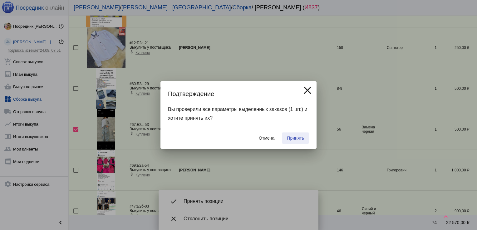
click at [292, 136] on span "Принять" at bounding box center [295, 138] width 17 height 5
checkbox input "false"
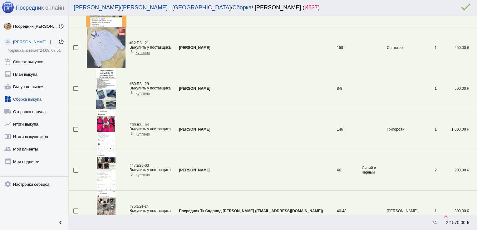
scroll to position [104, 0]
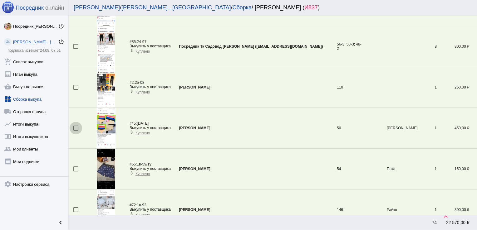
click at [75, 126] on div at bounding box center [75, 128] width 5 height 5
click at [76, 131] on input "checkbox" at bounding box center [76, 131] width 0 height 0
checkbox input "true"
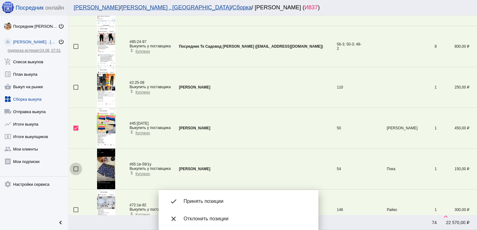
click at [75, 168] on div at bounding box center [75, 169] width 5 height 5
click at [76, 172] on input "checkbox" at bounding box center [76, 172] width 0 height 0
checkbox input "true"
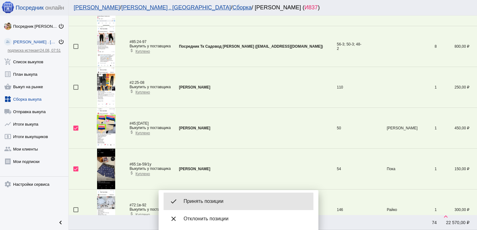
click at [212, 205] on div "done Принять позиции" at bounding box center [238, 201] width 150 height 17
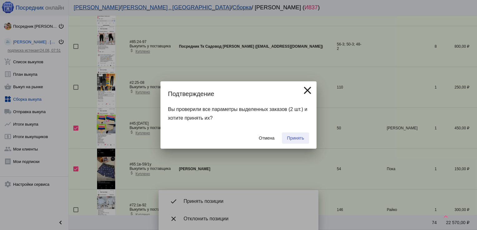
click at [291, 141] on button "Принять" at bounding box center [295, 138] width 27 height 11
checkbox input "false"
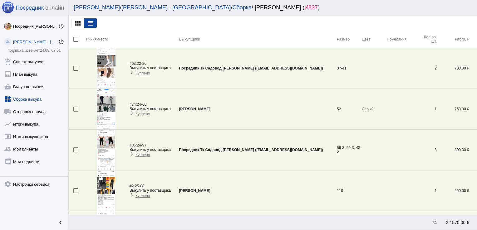
scroll to position [267, 0]
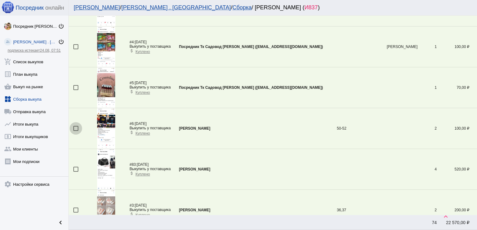
click at [75, 126] on div at bounding box center [75, 128] width 5 height 5
click at [76, 131] on input "checkbox" at bounding box center [76, 131] width 0 height 0
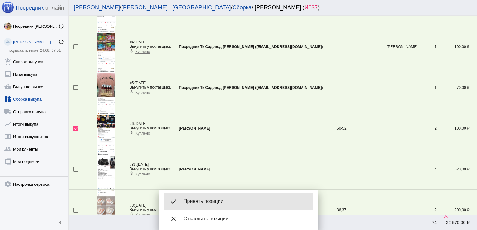
click at [216, 202] on span "Принять позиции" at bounding box center [245, 201] width 125 height 6
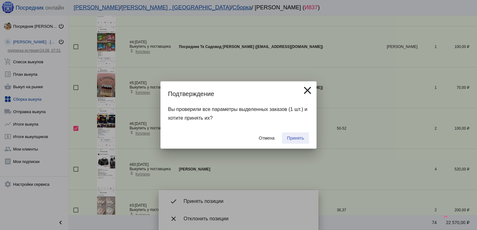
click at [297, 138] on span "Принять" at bounding box center [295, 138] width 17 height 5
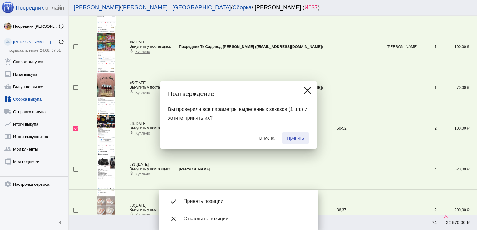
checkbox input "false"
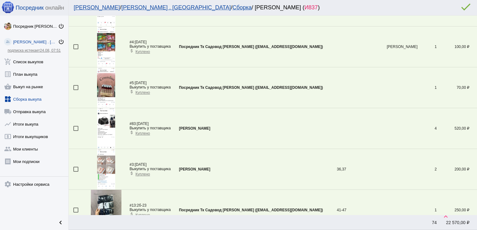
scroll to position [104, 0]
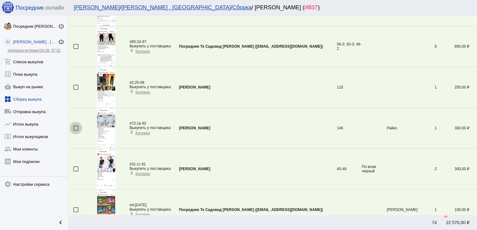
click at [77, 126] on div at bounding box center [75, 128] width 5 height 5
click at [76, 131] on input "checkbox" at bounding box center [76, 131] width 0 height 0
checkbox input "true"
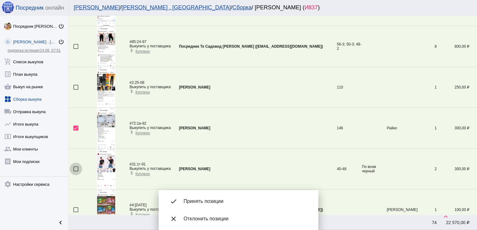
click at [75, 167] on div at bounding box center [75, 169] width 5 height 5
click at [76, 172] on input "checkbox" at bounding box center [76, 172] width 0 height 0
checkbox input "true"
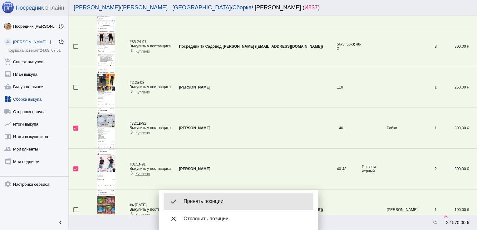
click at [215, 201] on span "Принять позиции" at bounding box center [245, 201] width 125 height 6
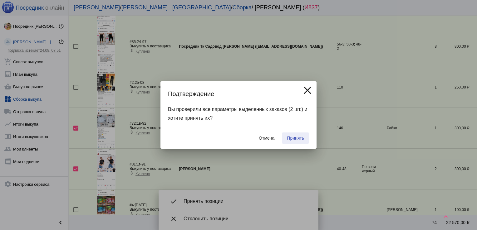
click at [296, 140] on span "Принять" at bounding box center [295, 138] width 17 height 5
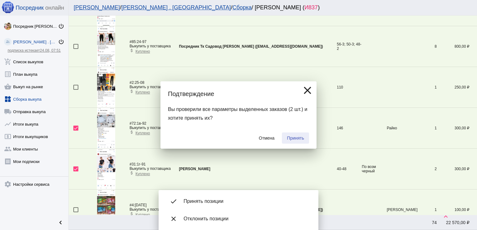
checkbox input "false"
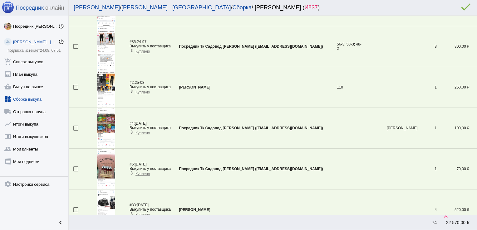
scroll to position [756, 0]
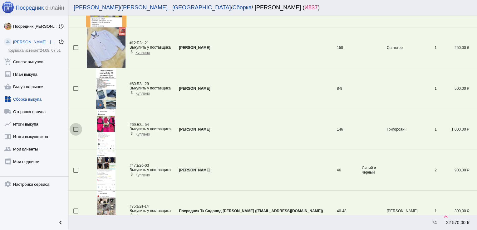
click at [75, 128] on div at bounding box center [75, 129] width 5 height 5
click at [76, 132] on input "checkbox" at bounding box center [76, 132] width 0 height 0
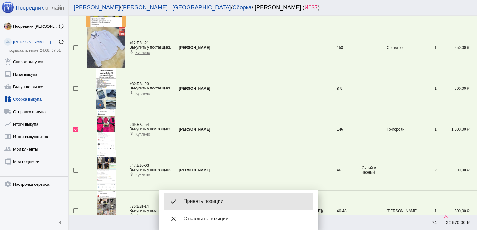
click at [205, 197] on div "done Принять позиции" at bounding box center [238, 201] width 150 height 17
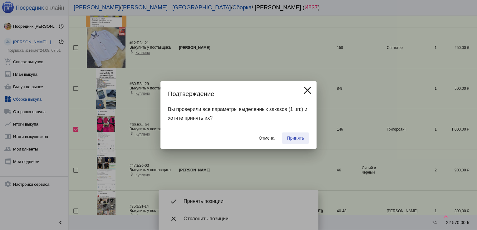
click at [297, 136] on span "Принять" at bounding box center [295, 138] width 17 height 5
checkbox input "false"
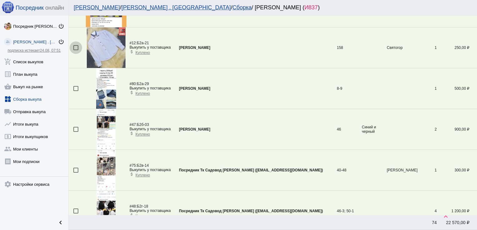
click at [76, 47] on div at bounding box center [75, 47] width 5 height 5
click at [76, 50] on input "checkbox" at bounding box center [76, 50] width 0 height 0
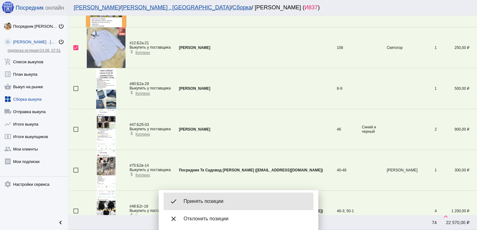
click at [210, 198] on div "done Принять позиции" at bounding box center [238, 201] width 150 height 17
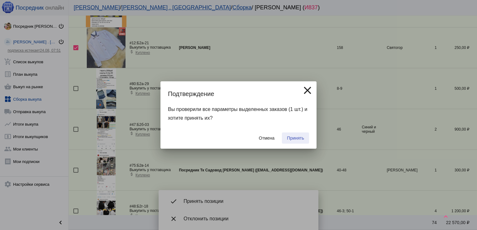
click at [298, 134] on button "Принять" at bounding box center [295, 138] width 27 height 11
checkbox input "false"
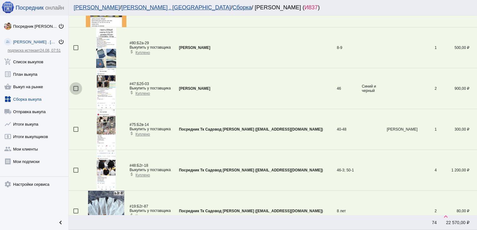
click at [74, 87] on div at bounding box center [75, 88] width 5 height 5
click at [76, 91] on input "checkbox" at bounding box center [76, 91] width 0 height 0
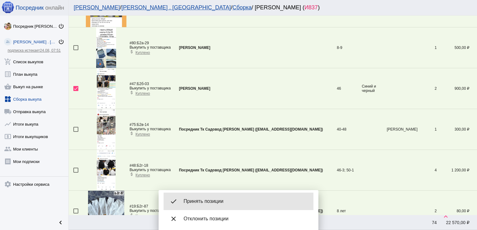
click at [205, 204] on span "Принять позиции" at bounding box center [245, 201] width 125 height 6
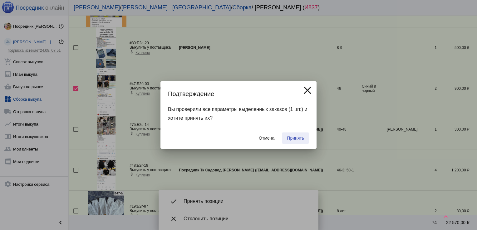
click at [303, 137] on span "Принять" at bounding box center [295, 138] width 17 height 5
checkbox input "false"
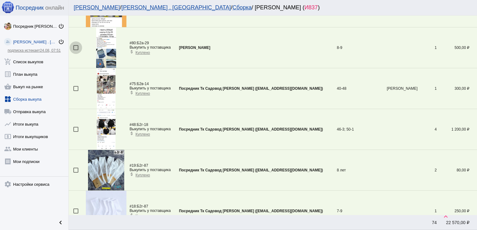
click at [75, 45] on div at bounding box center [75, 47] width 5 height 5
click at [76, 50] on input "checkbox" at bounding box center [76, 50] width 0 height 0
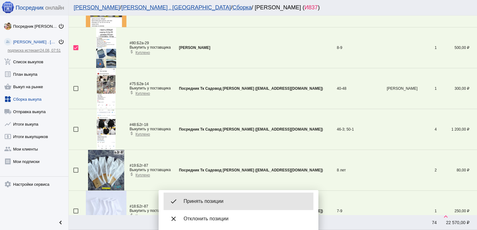
click at [194, 200] on span "Принять позиции" at bounding box center [245, 201] width 125 height 6
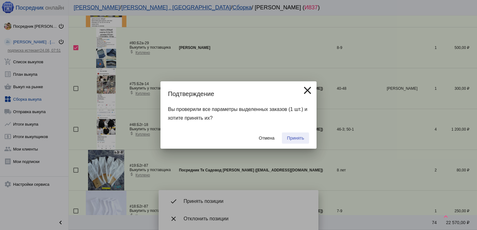
click at [287, 139] on span "Принять" at bounding box center [295, 138] width 17 height 5
checkbox input "false"
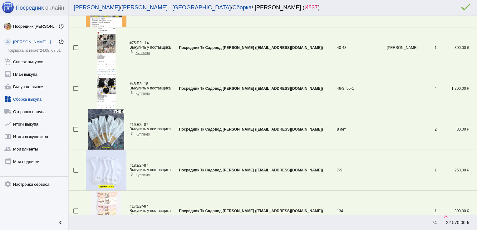
scroll to position [267, 0]
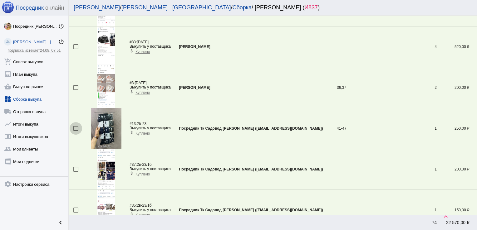
click at [75, 126] on div at bounding box center [75, 128] width 5 height 5
click at [76, 131] on input "checkbox" at bounding box center [76, 131] width 0 height 0
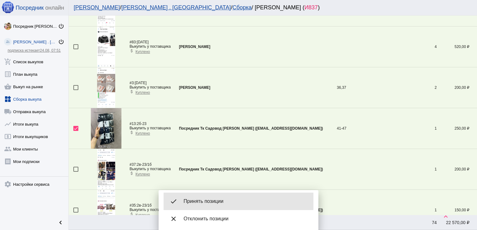
click at [212, 196] on div "done Принять позиции" at bounding box center [238, 201] width 150 height 17
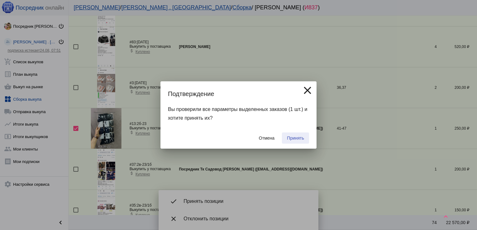
click at [295, 137] on span "Принять" at bounding box center [295, 138] width 17 height 5
checkbox input "false"
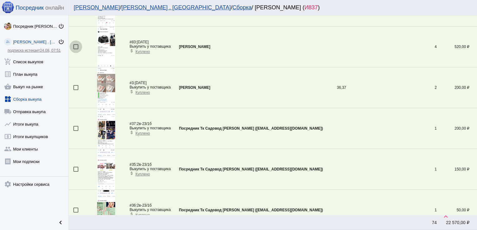
click at [73, 47] on div at bounding box center [75, 46] width 5 height 5
click at [76, 49] on input "checkbox" at bounding box center [76, 49] width 0 height 0
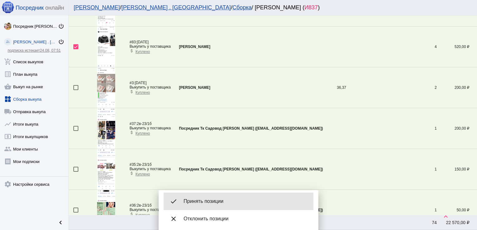
click at [207, 200] on span "Принять позиции" at bounding box center [245, 201] width 125 height 6
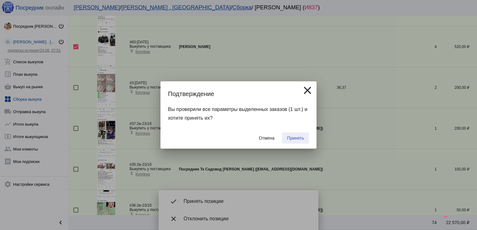
click at [304, 136] on span "Принять" at bounding box center [295, 138] width 17 height 5
checkbox input "false"
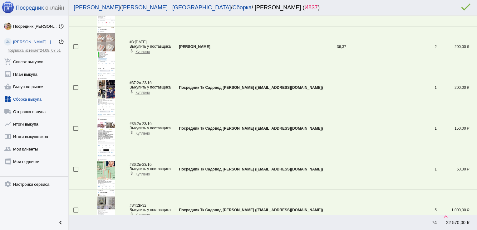
scroll to position [716, 0]
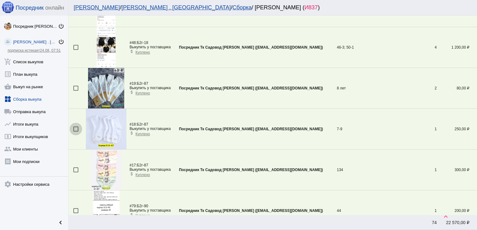
click at [77, 127] on div at bounding box center [75, 129] width 5 height 5
click at [76, 132] on input "checkbox" at bounding box center [76, 132] width 0 height 0
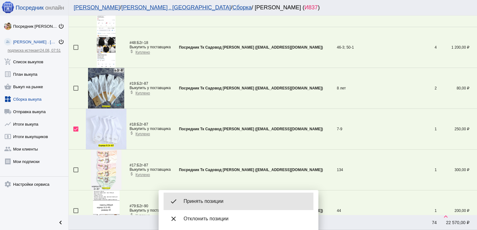
click at [213, 199] on span "Принять позиции" at bounding box center [245, 201] width 125 height 6
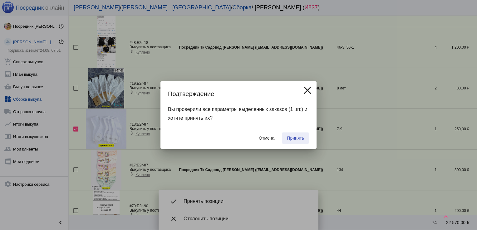
click at [295, 137] on span "Принять" at bounding box center [295, 138] width 17 height 5
checkbox input "false"
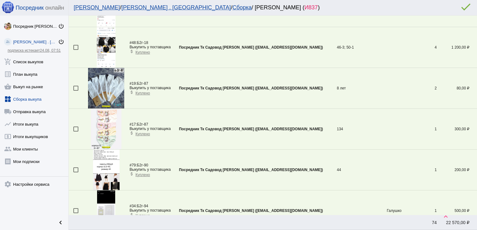
scroll to position [553, 0]
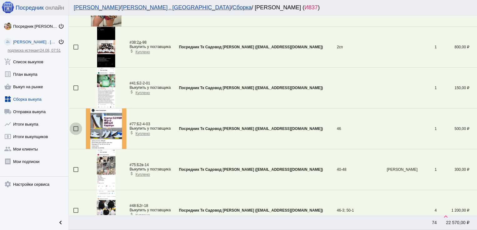
click at [75, 128] on div at bounding box center [75, 128] width 5 height 5
click at [76, 131] on input "checkbox" at bounding box center [76, 131] width 0 height 0
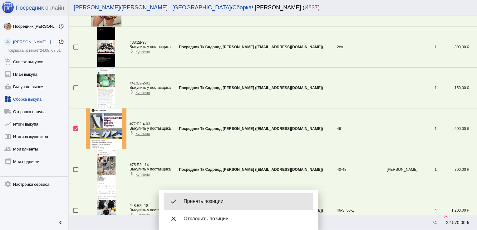
click at [208, 199] on span "Принять позиции" at bounding box center [245, 201] width 125 height 6
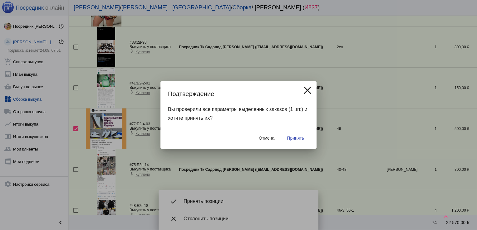
click at [300, 138] on span "Принять" at bounding box center [295, 138] width 17 height 5
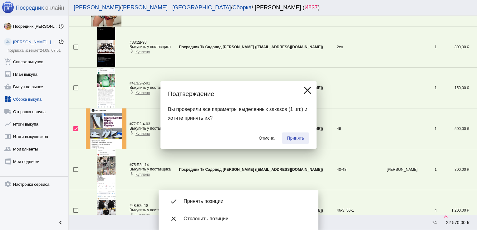
checkbox input "false"
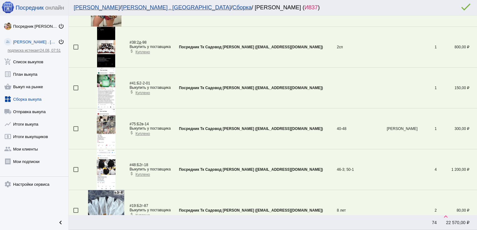
scroll to position [0, 0]
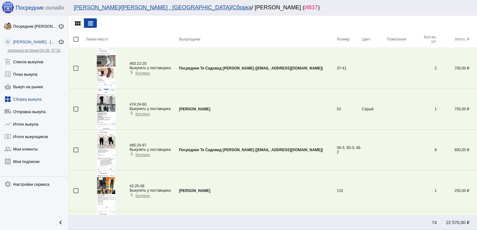
click at [76, 67] on div at bounding box center [75, 68] width 5 height 5
click at [76, 71] on input "checkbox" at bounding box center [76, 71] width 0 height 0
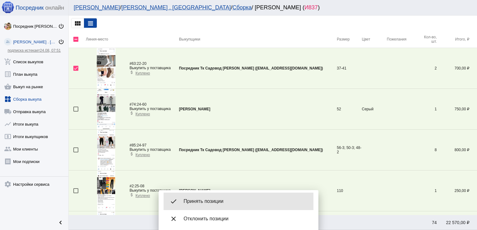
click at [206, 202] on span "Принять позиции" at bounding box center [245, 201] width 125 height 6
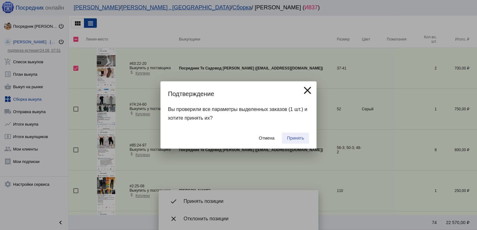
click at [295, 137] on span "Принять" at bounding box center [295, 138] width 17 height 5
checkbox input "false"
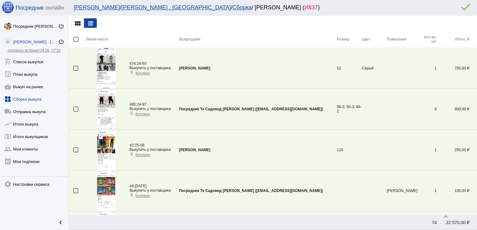
scroll to position [226, 0]
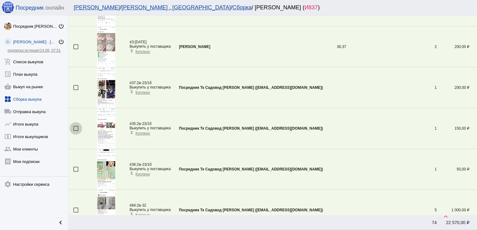
click at [75, 128] on div at bounding box center [75, 128] width 5 height 5
click at [76, 131] on input "checkbox" at bounding box center [76, 131] width 0 height 0
checkbox input "true"
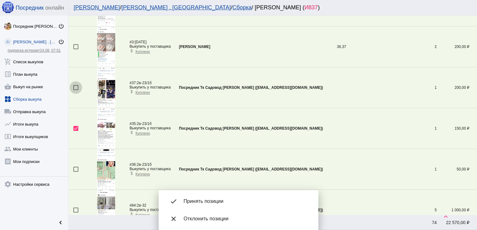
click at [75, 86] on div at bounding box center [75, 87] width 5 height 5
click at [76, 90] on input "checkbox" at bounding box center [76, 90] width 0 height 0
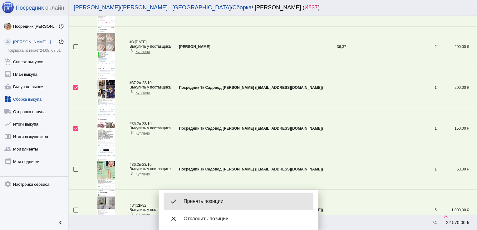
click at [211, 198] on div "done Принять позиции" at bounding box center [238, 201] width 150 height 17
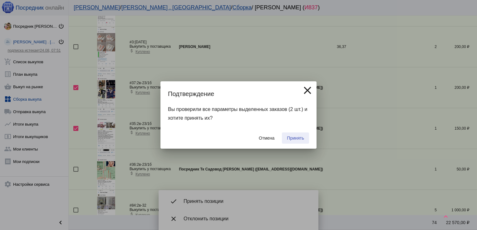
click at [299, 136] on span "Принять" at bounding box center [295, 138] width 17 height 5
checkbox input "false"
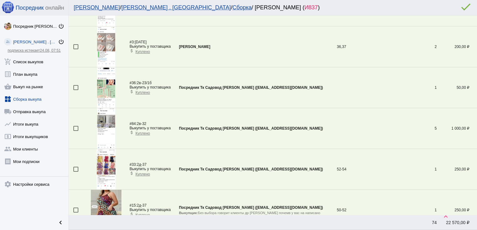
scroll to position [389, 0]
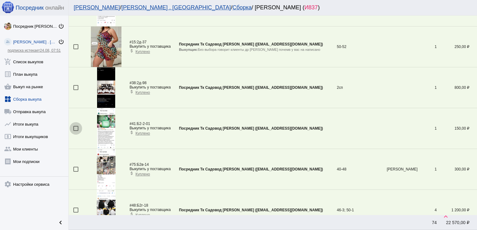
click at [75, 128] on div at bounding box center [75, 128] width 5 height 5
click at [76, 131] on input "checkbox" at bounding box center [76, 131] width 0 height 0
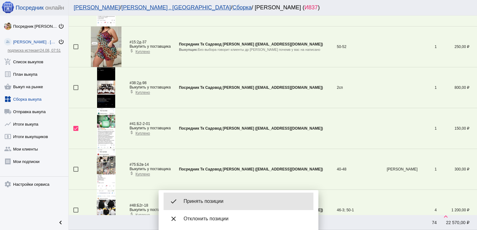
click at [199, 206] on div "done Принять позиции" at bounding box center [238, 201] width 150 height 17
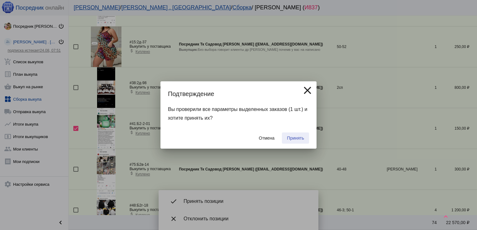
click at [293, 141] on button "Принять" at bounding box center [295, 138] width 27 height 11
checkbox input "false"
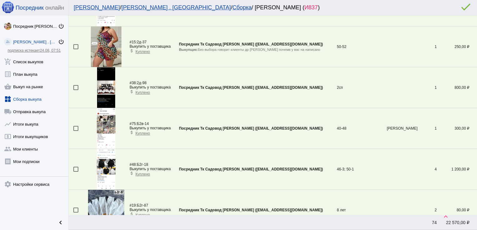
scroll to position [104, 0]
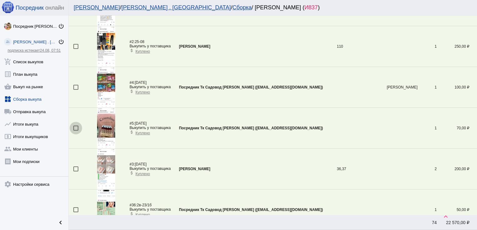
click at [76, 128] on div at bounding box center [75, 128] width 5 height 5
click at [76, 131] on input "checkbox" at bounding box center [76, 131] width 0 height 0
checkbox input "true"
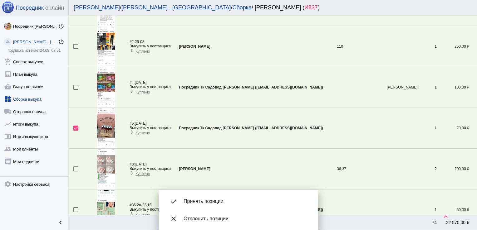
click at [76, 87] on div at bounding box center [75, 87] width 5 height 5
click at [76, 90] on input "checkbox" at bounding box center [76, 90] width 0 height 0
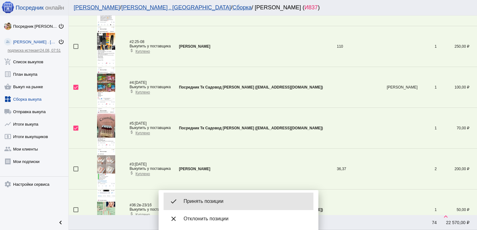
click at [216, 197] on div "done Принять позиции" at bounding box center [238, 201] width 150 height 17
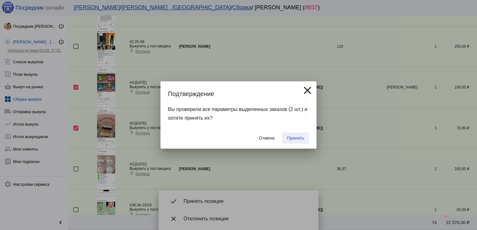
click at [296, 138] on span "Принять" at bounding box center [295, 138] width 17 height 5
checkbox input "false"
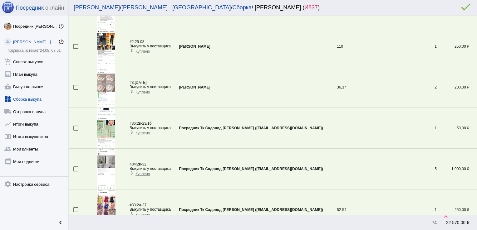
scroll to position [512, 0]
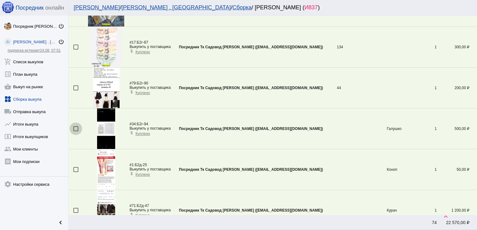
click at [74, 126] on div at bounding box center [75, 128] width 5 height 5
click at [76, 131] on input "checkbox" at bounding box center [76, 131] width 0 height 0
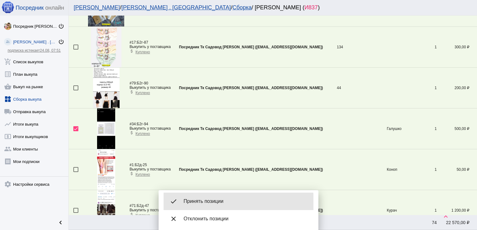
click at [216, 202] on span "Принять позиции" at bounding box center [245, 201] width 125 height 6
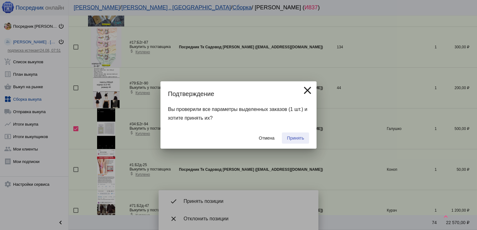
click at [300, 133] on button "Принять" at bounding box center [295, 138] width 27 height 11
checkbox input "false"
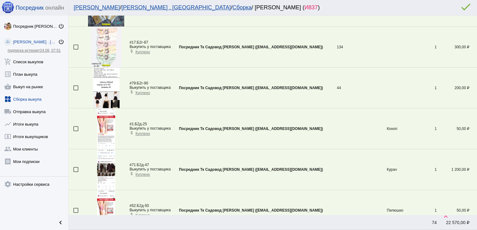
scroll to position [348, 0]
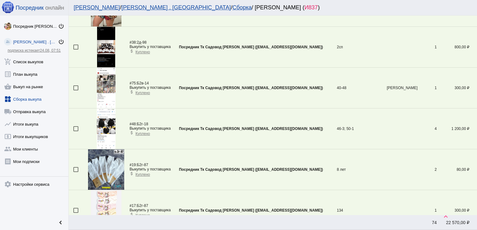
click at [76, 127] on div at bounding box center [75, 128] width 5 height 5
click at [76, 131] on input "checkbox" at bounding box center [76, 131] width 0 height 0
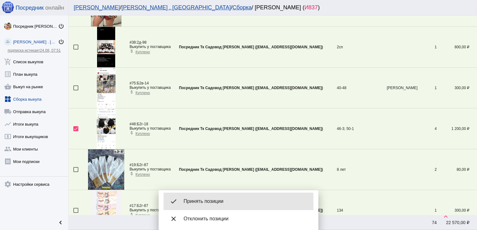
click at [196, 195] on div "done Принять позиции" at bounding box center [238, 201] width 150 height 17
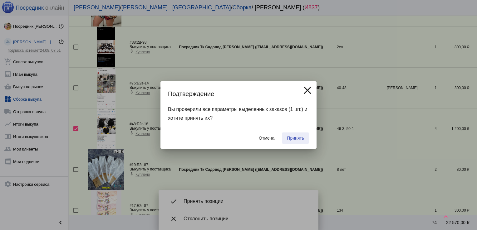
click at [295, 137] on span "Принять" at bounding box center [295, 138] width 17 height 5
checkbox input "false"
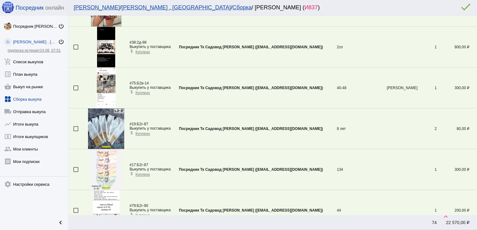
scroll to position [512, 0]
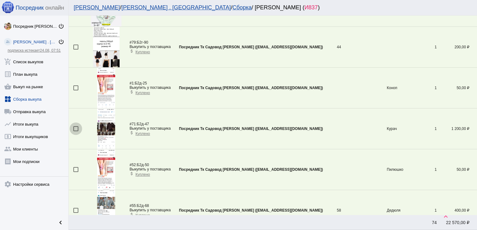
click at [77, 126] on div at bounding box center [75, 128] width 5 height 5
click at [76, 131] on input "checkbox" at bounding box center [76, 131] width 0 height 0
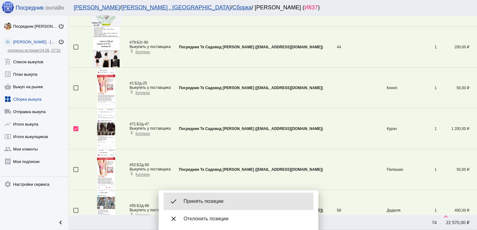
click at [195, 200] on span "Принять позиции" at bounding box center [245, 201] width 125 height 6
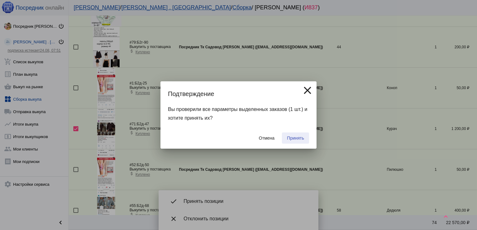
click at [300, 136] on span "Принять" at bounding box center [295, 138] width 17 height 5
checkbox input "false"
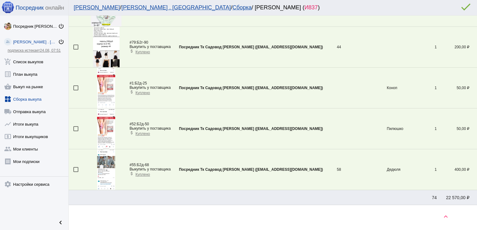
scroll to position [308, 0]
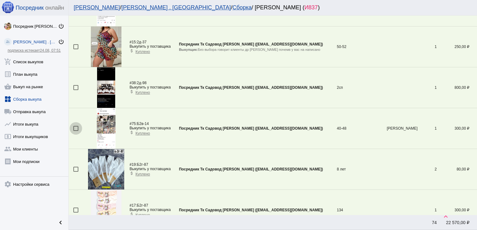
click at [75, 128] on div at bounding box center [75, 128] width 5 height 5
click at [76, 131] on input "checkbox" at bounding box center [76, 131] width 0 height 0
checkbox input "true"
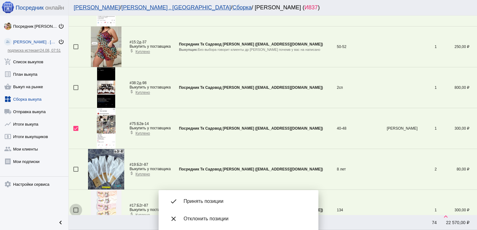
click at [75, 208] on div at bounding box center [75, 210] width 5 height 5
click at [76, 213] on input "checkbox" at bounding box center [76, 213] width 0 height 0
checkbox input "true"
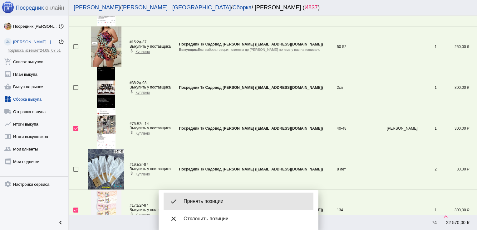
click at [213, 196] on div "done Принять позиции" at bounding box center [238, 201] width 150 height 17
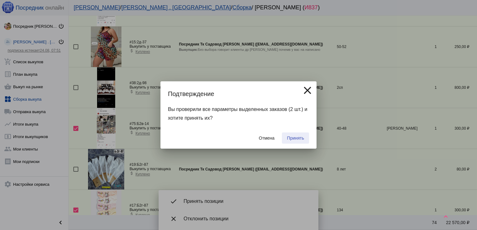
click at [297, 138] on span "Принять" at bounding box center [295, 138] width 17 height 5
checkbox input "false"
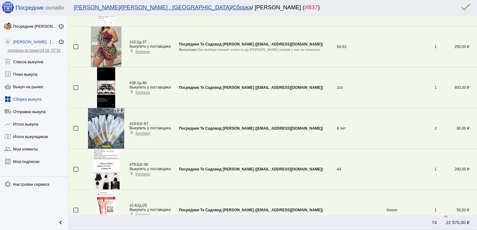
scroll to position [451, 0]
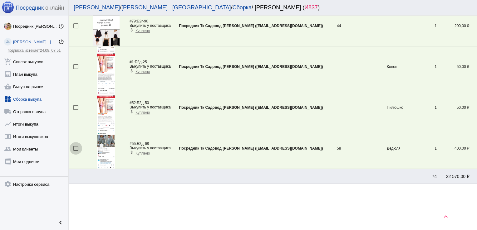
click at [76, 146] on div at bounding box center [75, 148] width 5 height 5
click at [76, 151] on input "checkbox" at bounding box center [76, 151] width 0 height 0
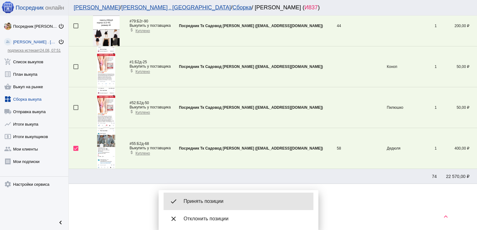
click at [200, 197] on div "done Принять позиции" at bounding box center [238, 201] width 150 height 17
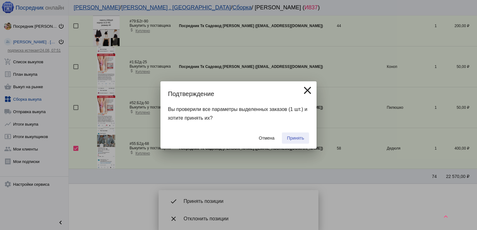
click at [295, 135] on button "Принять" at bounding box center [295, 138] width 27 height 11
checkbox input "false"
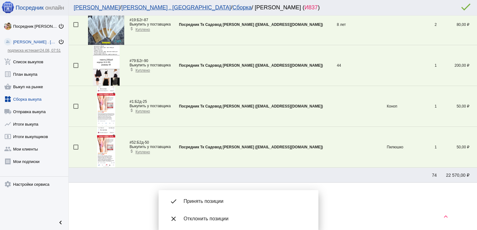
scroll to position [410, 0]
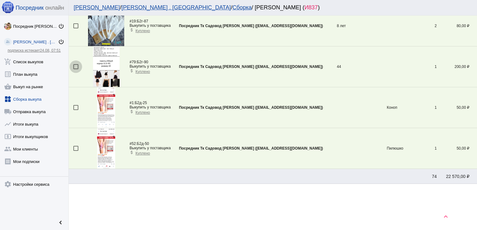
click at [76, 64] on div at bounding box center [75, 66] width 5 height 5
click at [76, 69] on input "checkbox" at bounding box center [76, 69] width 0 height 0
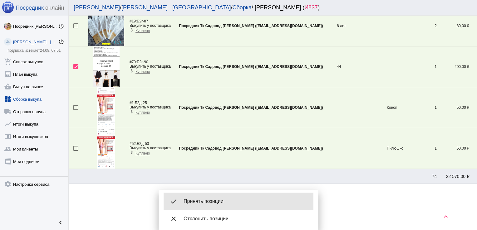
click at [207, 196] on div "done Принять позиции" at bounding box center [238, 201] width 150 height 17
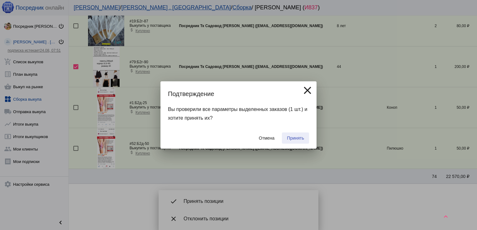
click at [293, 137] on span "Принять" at bounding box center [295, 138] width 17 height 5
checkbox input "false"
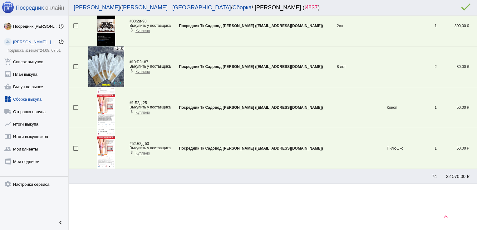
scroll to position [226, 0]
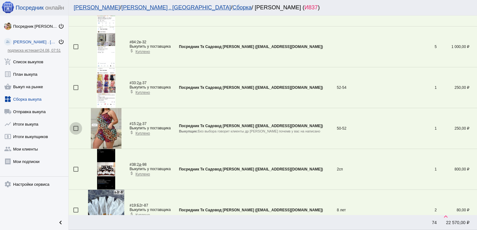
click at [77, 127] on div at bounding box center [75, 128] width 5 height 5
click at [76, 131] on input "checkbox" at bounding box center [76, 131] width 0 height 0
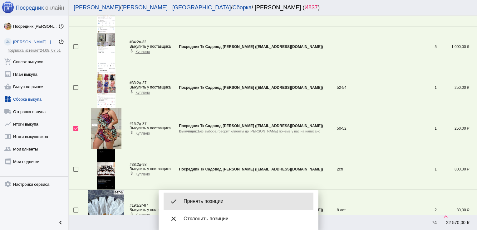
click at [196, 199] on span "Принять позиции" at bounding box center [245, 201] width 125 height 6
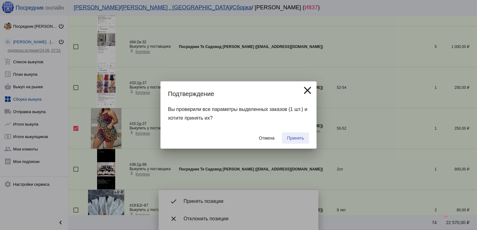
click at [289, 138] on span "Принять" at bounding box center [295, 138] width 17 height 5
checkbox input "false"
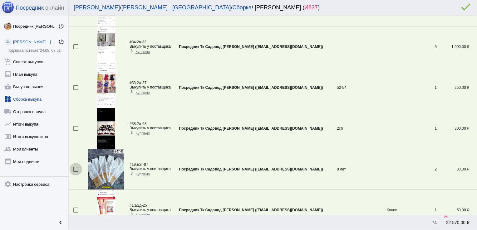
click at [75, 167] on div at bounding box center [75, 169] width 5 height 5
click at [76, 172] on input "checkbox" at bounding box center [76, 172] width 0 height 0
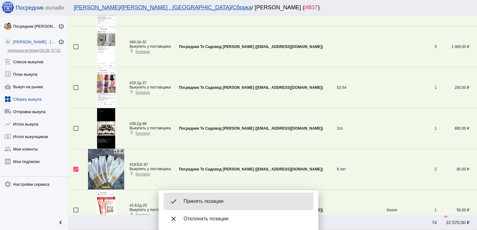
click at [220, 197] on div "done Принять позиции" at bounding box center [238, 201] width 150 height 17
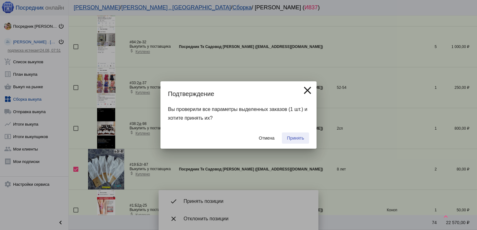
click at [295, 136] on span "Принять" at bounding box center [295, 138] width 17 height 5
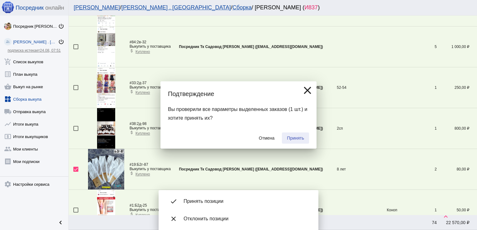
checkbox input "false"
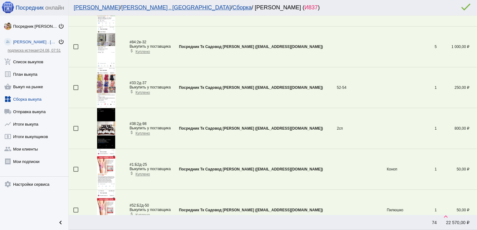
scroll to position [104, 0]
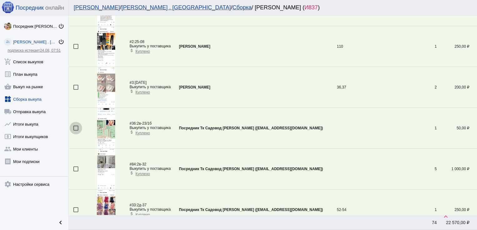
click at [76, 127] on div at bounding box center [75, 128] width 5 height 5
click at [76, 131] on input "checkbox" at bounding box center [76, 131] width 0 height 0
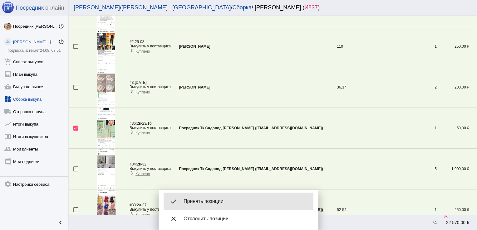
click at [195, 194] on div "done Принять позиции" at bounding box center [238, 201] width 150 height 17
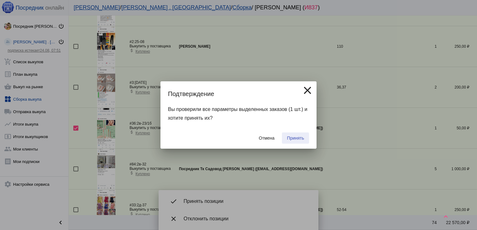
click at [290, 138] on span "Принять" at bounding box center [295, 138] width 17 height 5
checkbox input "false"
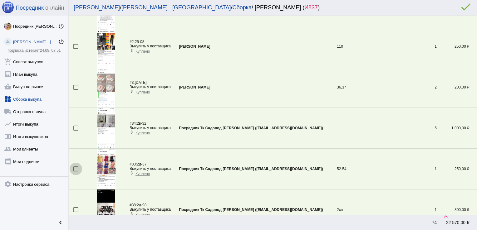
click at [76, 168] on div at bounding box center [75, 169] width 5 height 5
click at [76, 172] on input "checkbox" at bounding box center [76, 172] width 0 height 0
checkbox input "true"
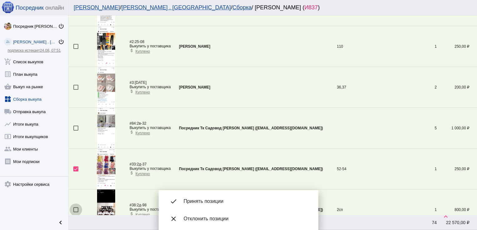
click at [75, 208] on div at bounding box center [75, 209] width 5 height 5
click at [76, 212] on input "checkbox" at bounding box center [76, 212] width 0 height 0
checkbox input "true"
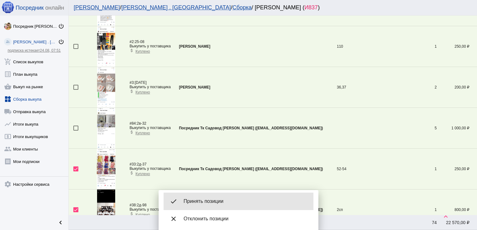
click at [216, 203] on span "Принять позиции" at bounding box center [245, 201] width 125 height 6
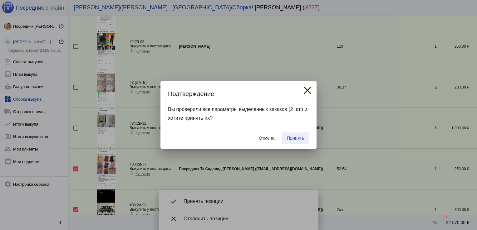
click at [298, 138] on span "Принять" at bounding box center [295, 138] width 17 height 5
checkbox input "false"
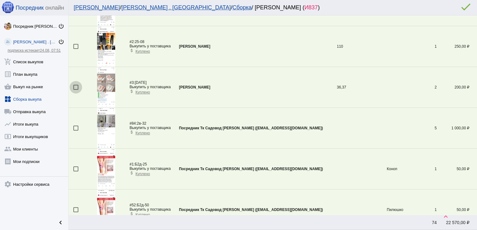
click at [75, 86] on div at bounding box center [75, 87] width 5 height 5
click at [76, 90] on input "checkbox" at bounding box center [76, 90] width 0 height 0
checkbox input "true"
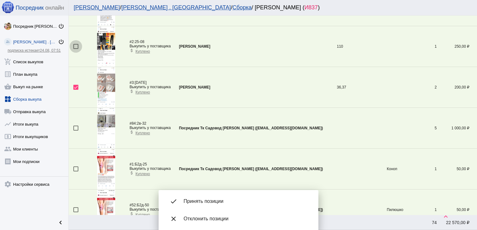
click at [75, 45] on div at bounding box center [75, 46] width 5 height 5
click at [76, 49] on input "checkbox" at bounding box center [76, 49] width 0 height 0
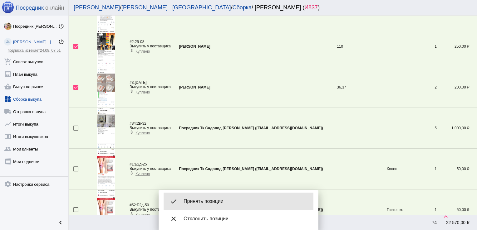
click at [227, 197] on div "done Принять позиции" at bounding box center [238, 201] width 150 height 17
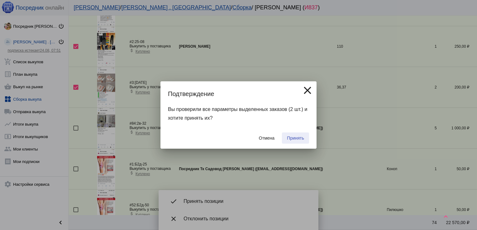
click at [297, 137] on span "Принять" at bounding box center [295, 138] width 17 height 5
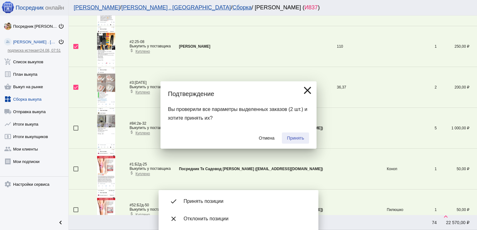
checkbox input "false"
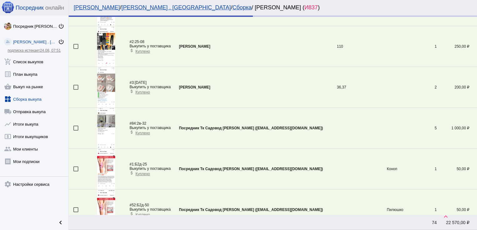
scroll to position [84, 0]
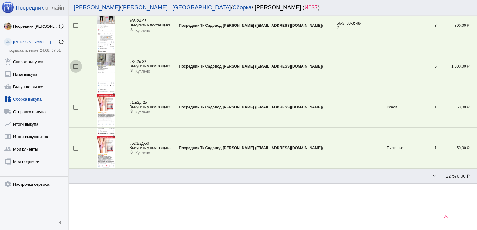
click at [76, 66] on div at bounding box center [75, 66] width 5 height 5
click at [76, 69] on input "checkbox" at bounding box center [76, 69] width 0 height 0
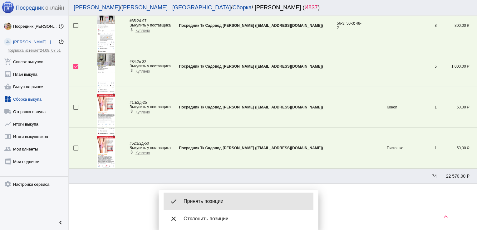
click at [210, 198] on span "Принять позиции" at bounding box center [245, 201] width 125 height 6
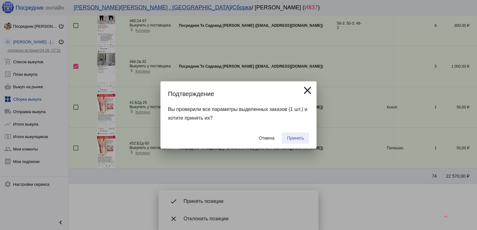
click at [303, 134] on button "Принять" at bounding box center [295, 138] width 27 height 11
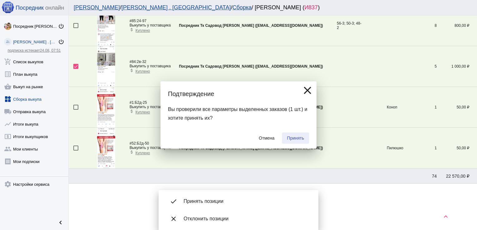
checkbox input "false"
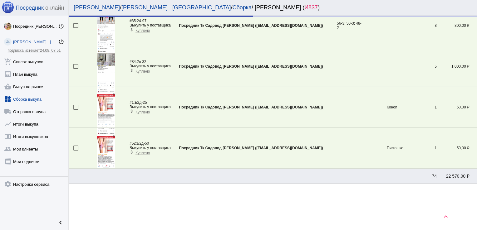
scroll to position [43, 0]
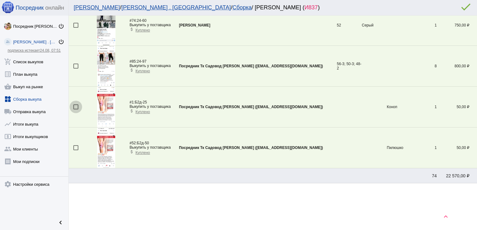
click at [73, 107] on div at bounding box center [75, 107] width 5 height 5
click at [76, 110] on input "checkbox" at bounding box center [76, 110] width 0 height 0
checkbox input "true"
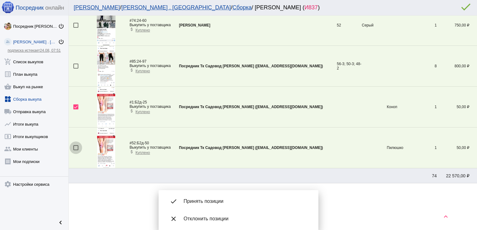
click at [74, 148] on div at bounding box center [75, 147] width 5 height 5
click at [76, 150] on input "checkbox" at bounding box center [76, 150] width 0 height 0
checkbox input "true"
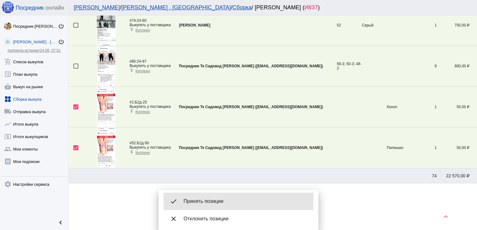
click at [201, 199] on span "Принять позиции" at bounding box center [245, 201] width 125 height 6
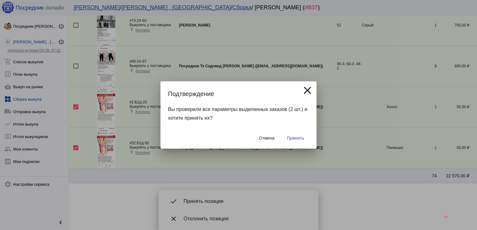
click at [297, 135] on button "Принять" at bounding box center [295, 138] width 27 height 11
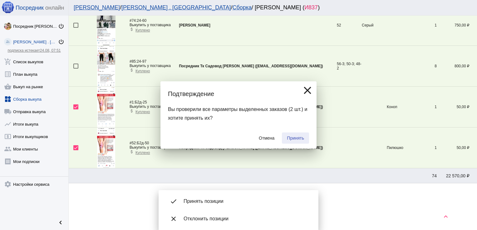
checkbox input "false"
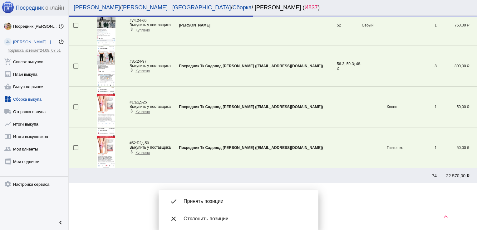
scroll to position [0, 0]
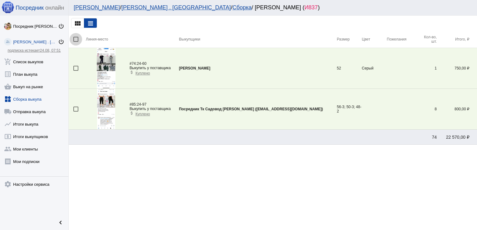
click at [76, 37] on div at bounding box center [75, 39] width 5 height 5
click at [76, 42] on input "checkbox" at bounding box center [76, 42] width 0 height 0
checkbox input "true"
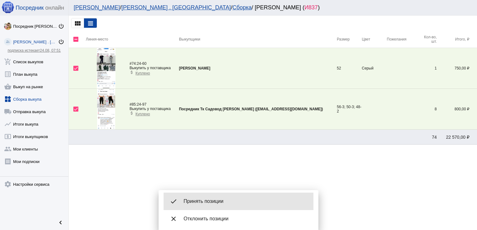
click at [217, 201] on span "Принять позиции" at bounding box center [245, 201] width 125 height 6
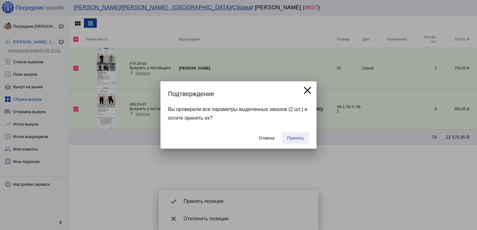
click at [301, 142] on button "Принять" at bounding box center [295, 138] width 27 height 11
checkbox input "false"
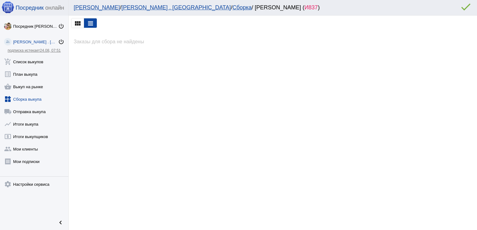
click at [30, 98] on link "widgets Сборка выкупа" at bounding box center [34, 98] width 68 height 12
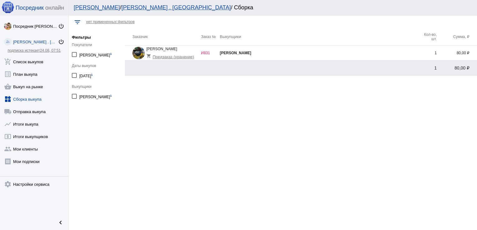
click at [386, 52] on div "[PERSON_NAME]" at bounding box center [319, 53] width 198 height 4
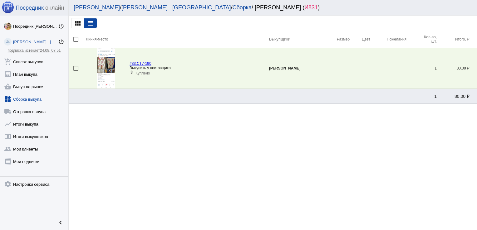
click at [31, 101] on link "widgets Сборка выкупа" at bounding box center [34, 98] width 68 height 12
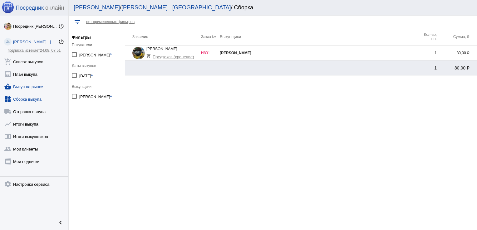
click at [30, 85] on link "shopping_basket Выкуп на рынке" at bounding box center [34, 85] width 68 height 12
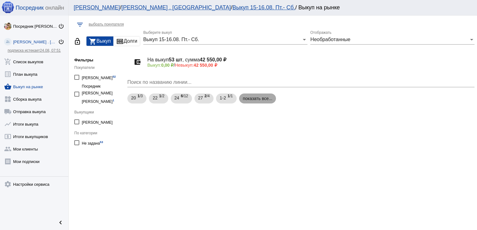
click at [265, 97] on mat-chip "показать все..." at bounding box center [257, 99] width 37 height 10
